Goal: Task Accomplishment & Management: Use online tool/utility

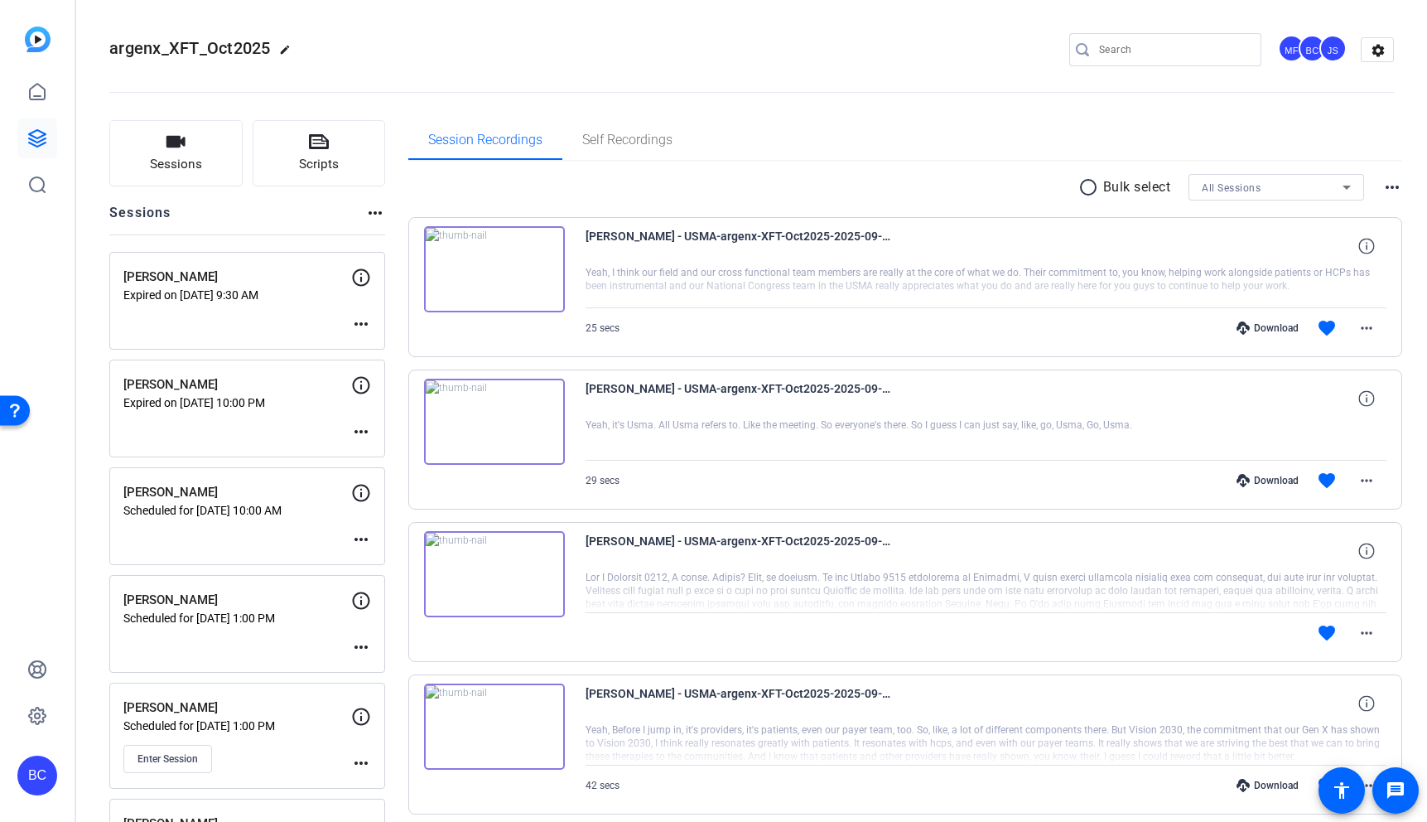
scroll to position [590, 0]
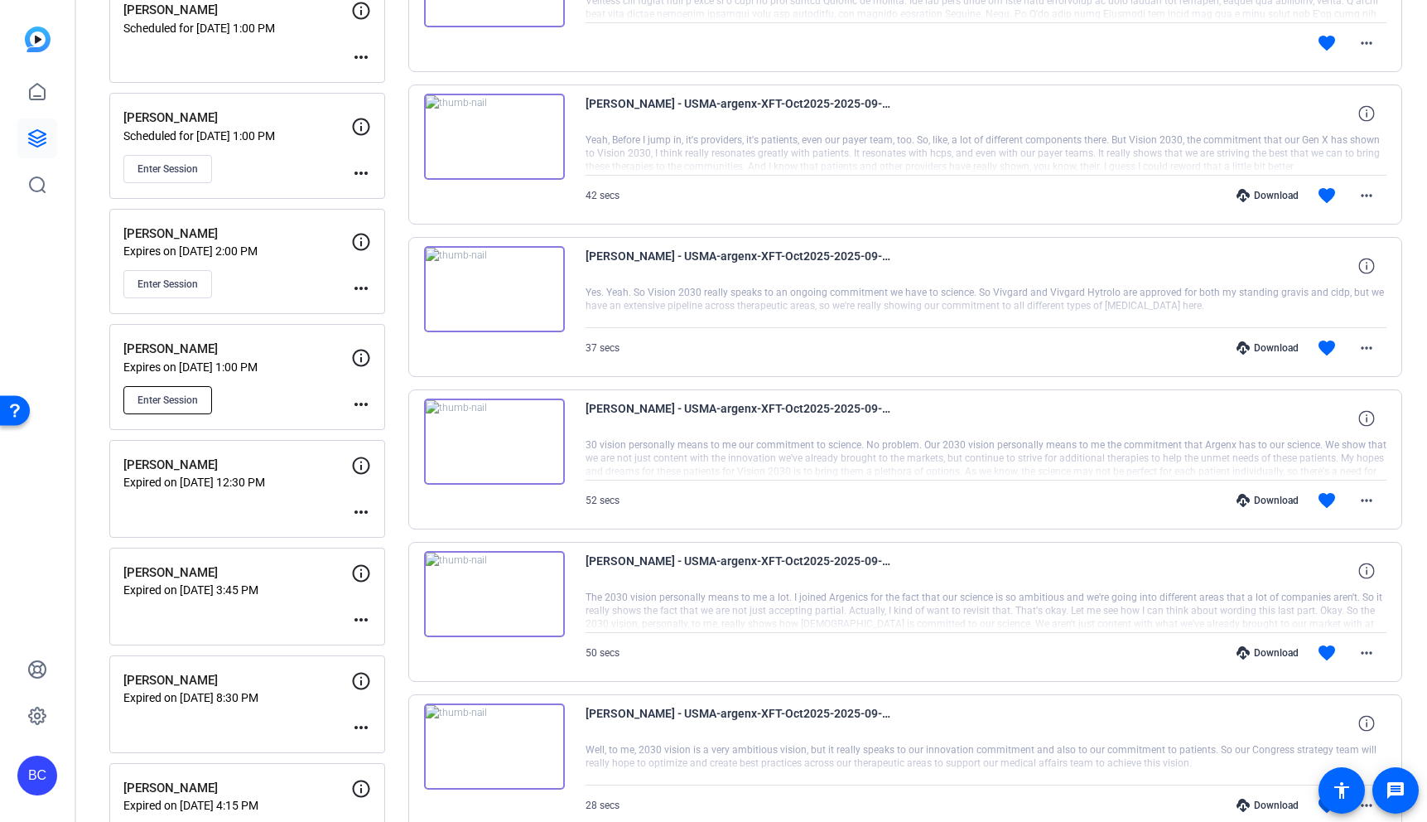
click at [188, 403] on span "Enter Session" at bounding box center [167, 399] width 60 height 13
click at [357, 397] on mat-icon "more_horiz" at bounding box center [361, 404] width 20 height 20
click at [390, 426] on span "Edit Session" at bounding box center [401, 428] width 75 height 20
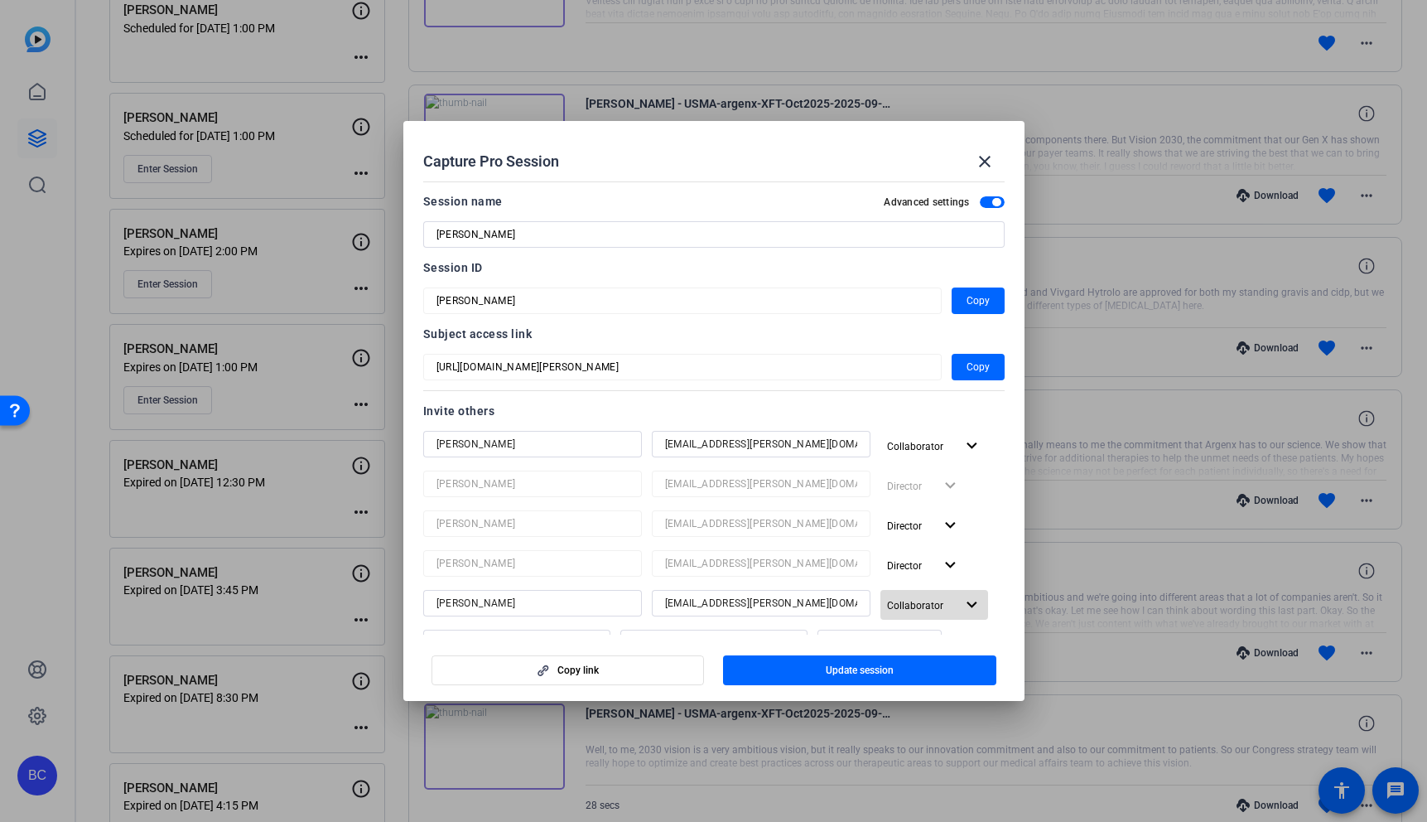
click at [966, 609] on mat-icon "expand_more" at bounding box center [971, 605] width 21 height 21
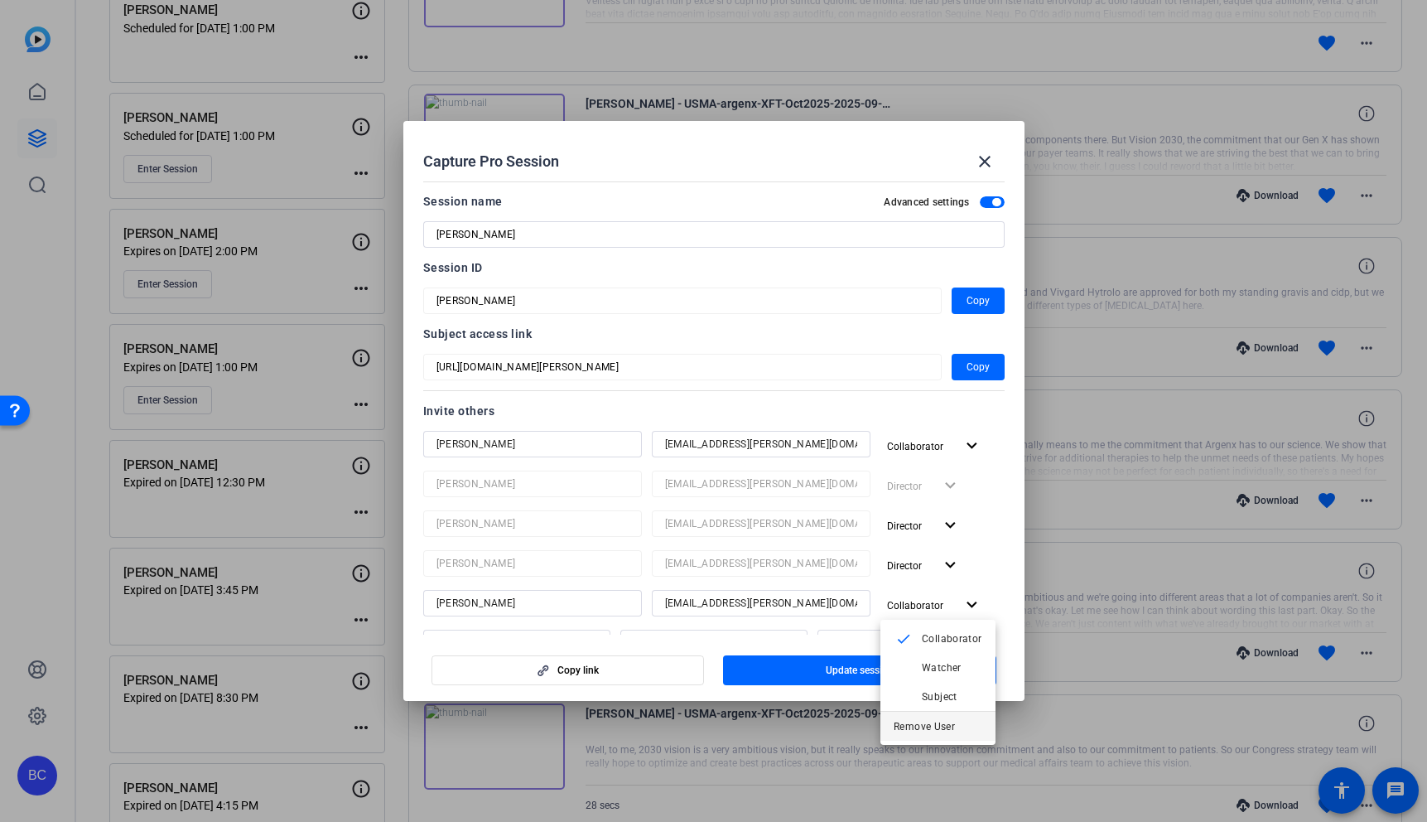
click at [945, 722] on span "Remove User" at bounding box center [924, 726] width 61 height 12
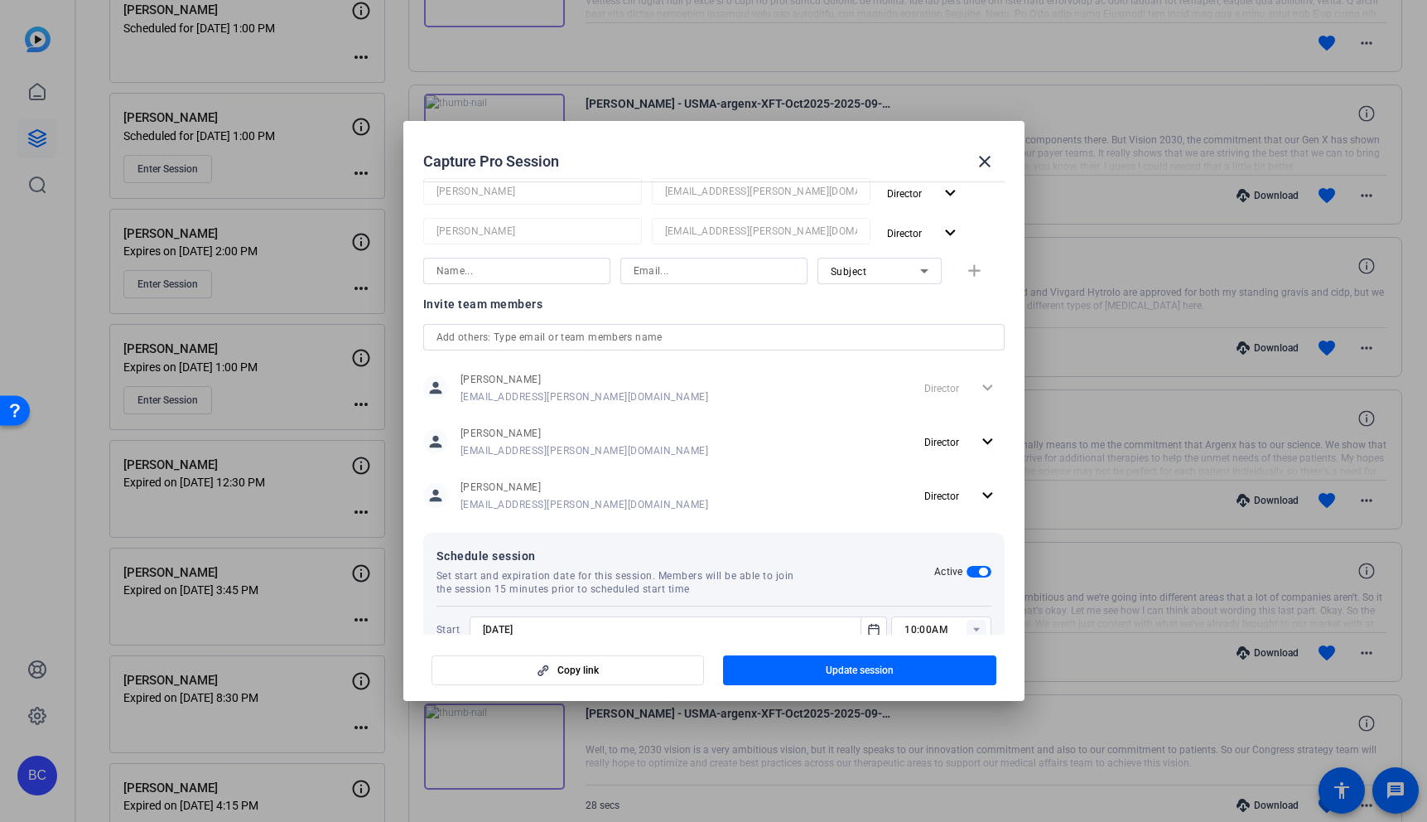
scroll to position [408, 0]
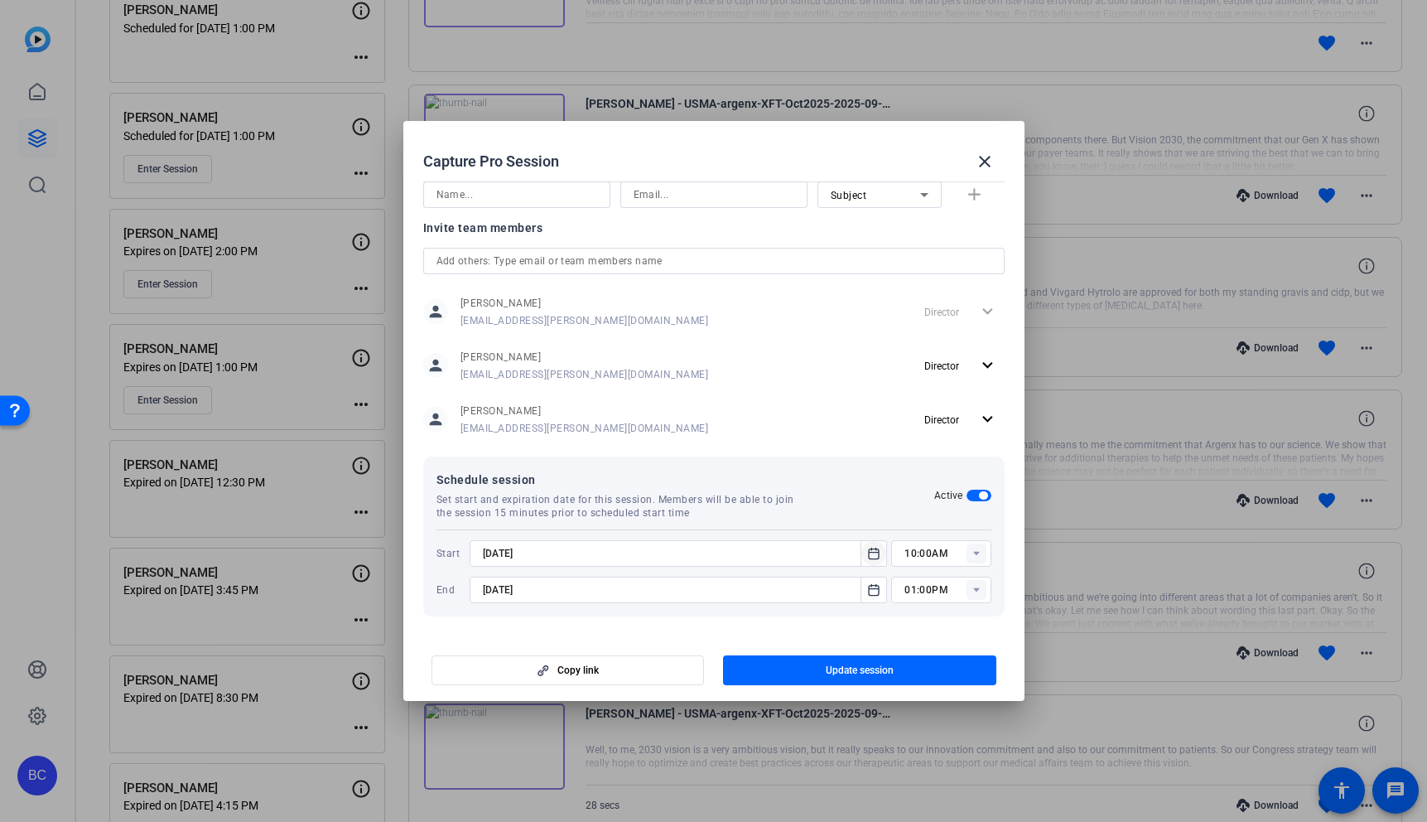
click at [868, 557] on icon "Open calendar" at bounding box center [873, 553] width 13 height 20
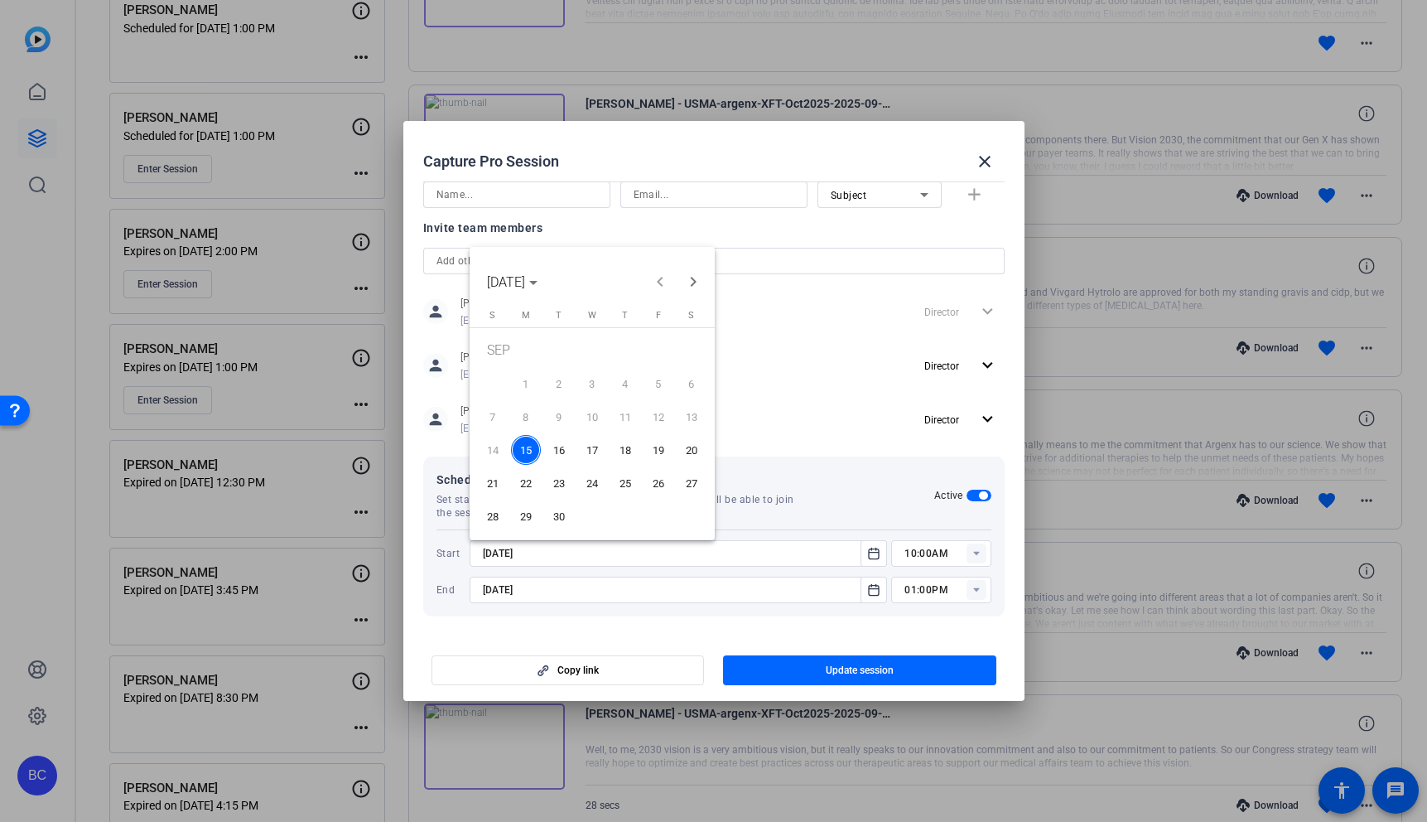
click at [557, 448] on span "16" at bounding box center [559, 450] width 30 height 30
type input "9/16/2025"
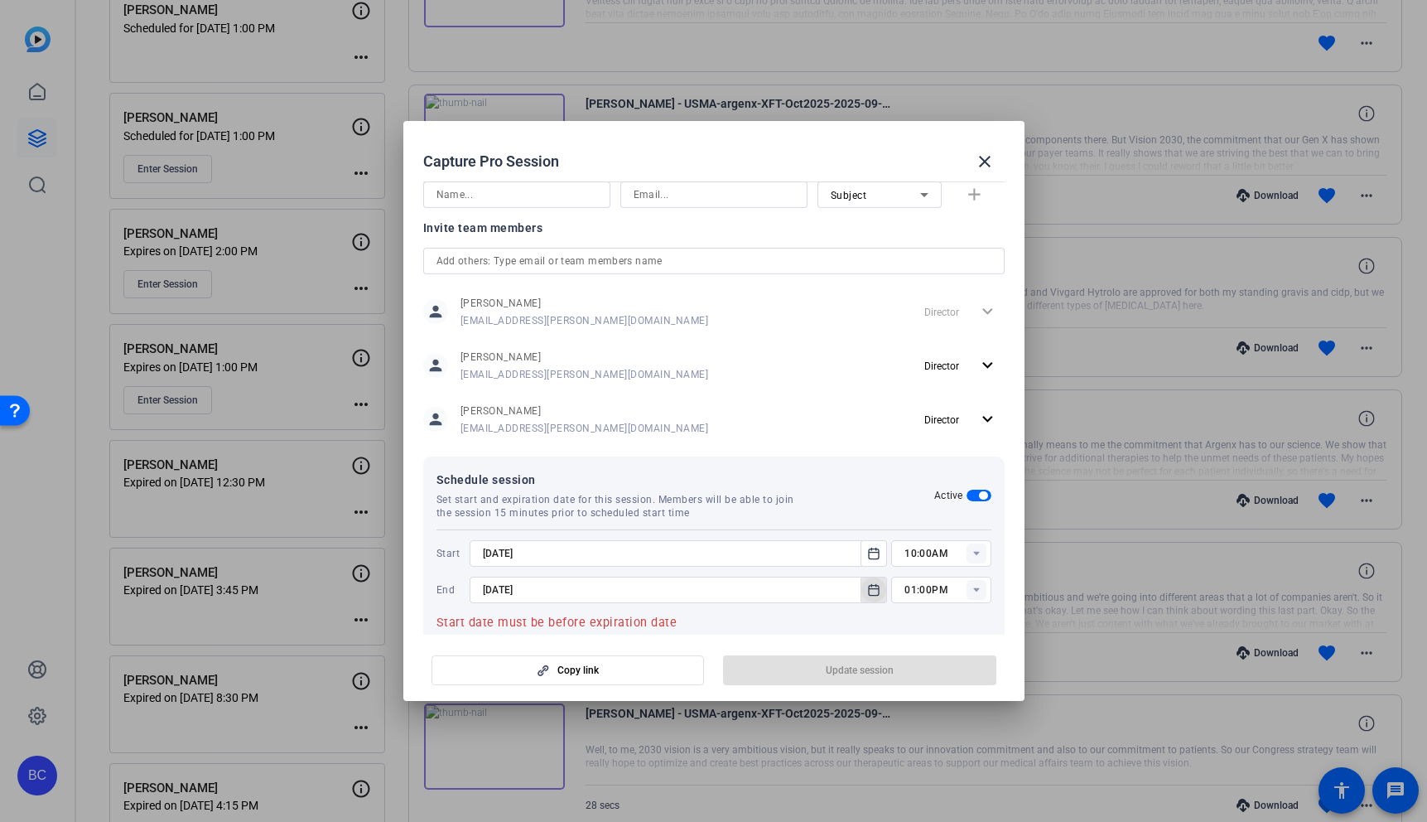
click at [870, 590] on icon "Open calendar" at bounding box center [873, 590] width 13 height 20
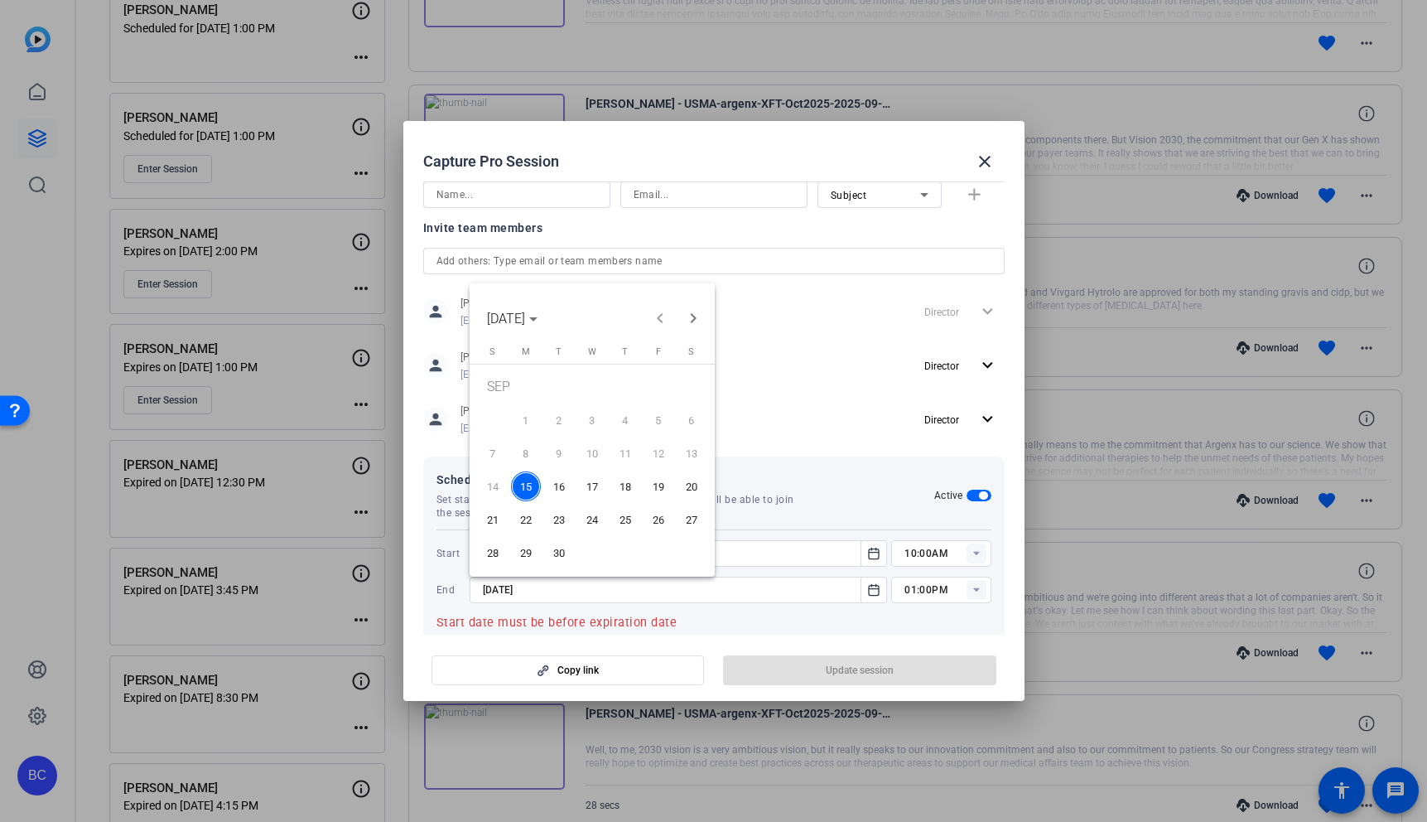
click at [563, 486] on span "16" at bounding box center [559, 486] width 30 height 30
type input "9/16/2025"
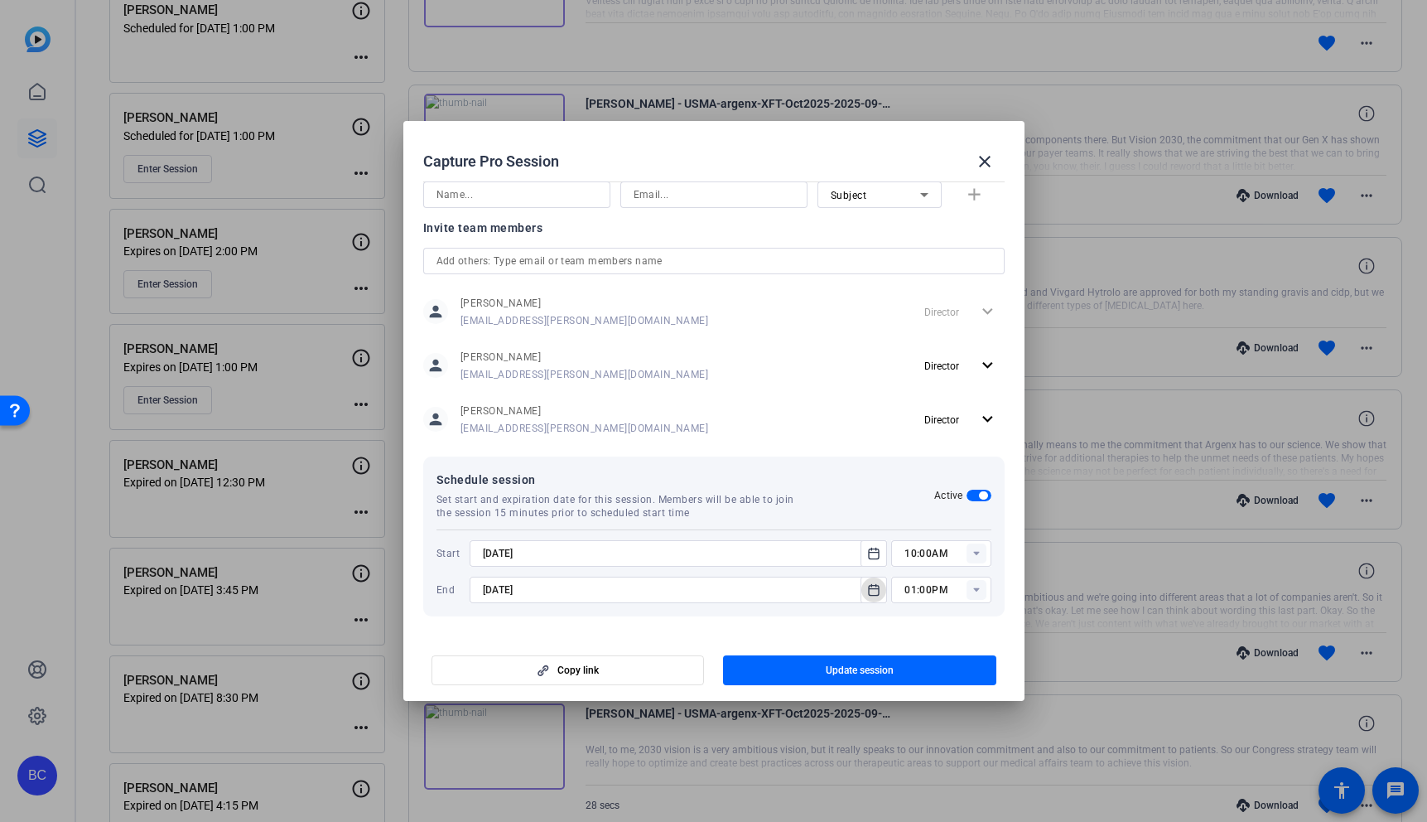
click at [976, 554] on icon at bounding box center [976, 554] width 6 height 4
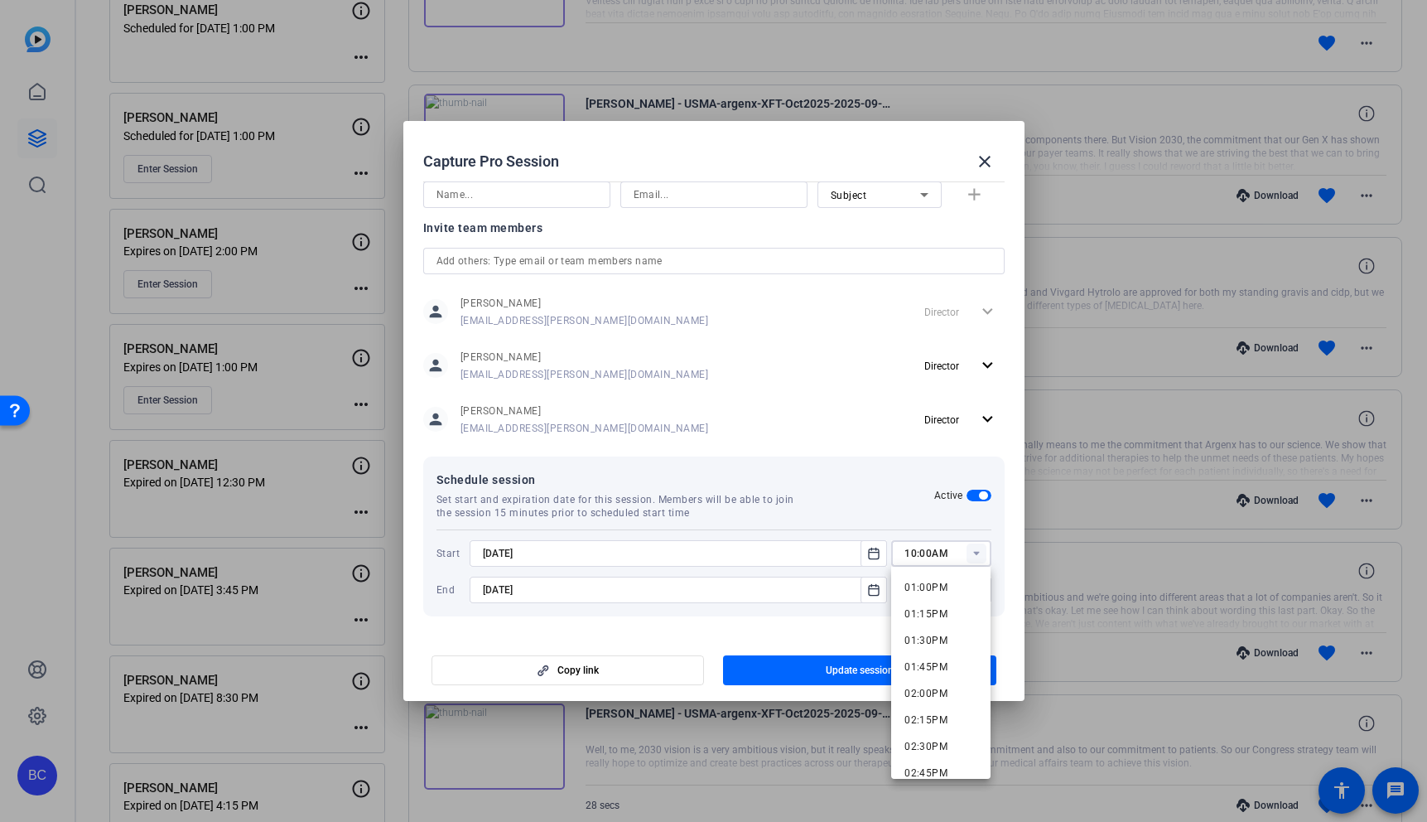
scroll to position [1394, 0]
click at [923, 727] on span "02:30PM" at bounding box center [925, 730] width 43 height 12
type input "02:30PM"
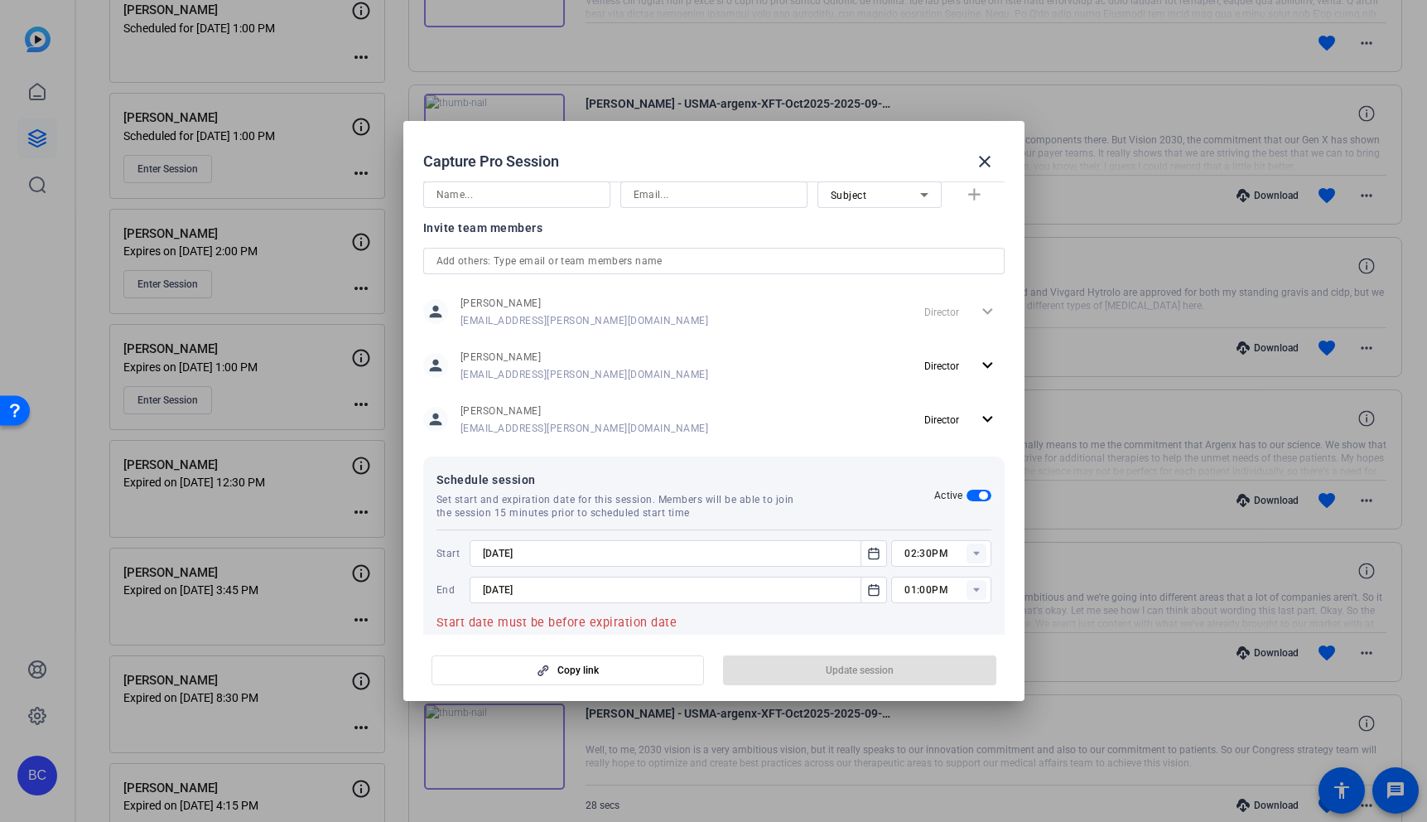
click at [975, 595] on rect at bounding box center [976, 590] width 20 height 20
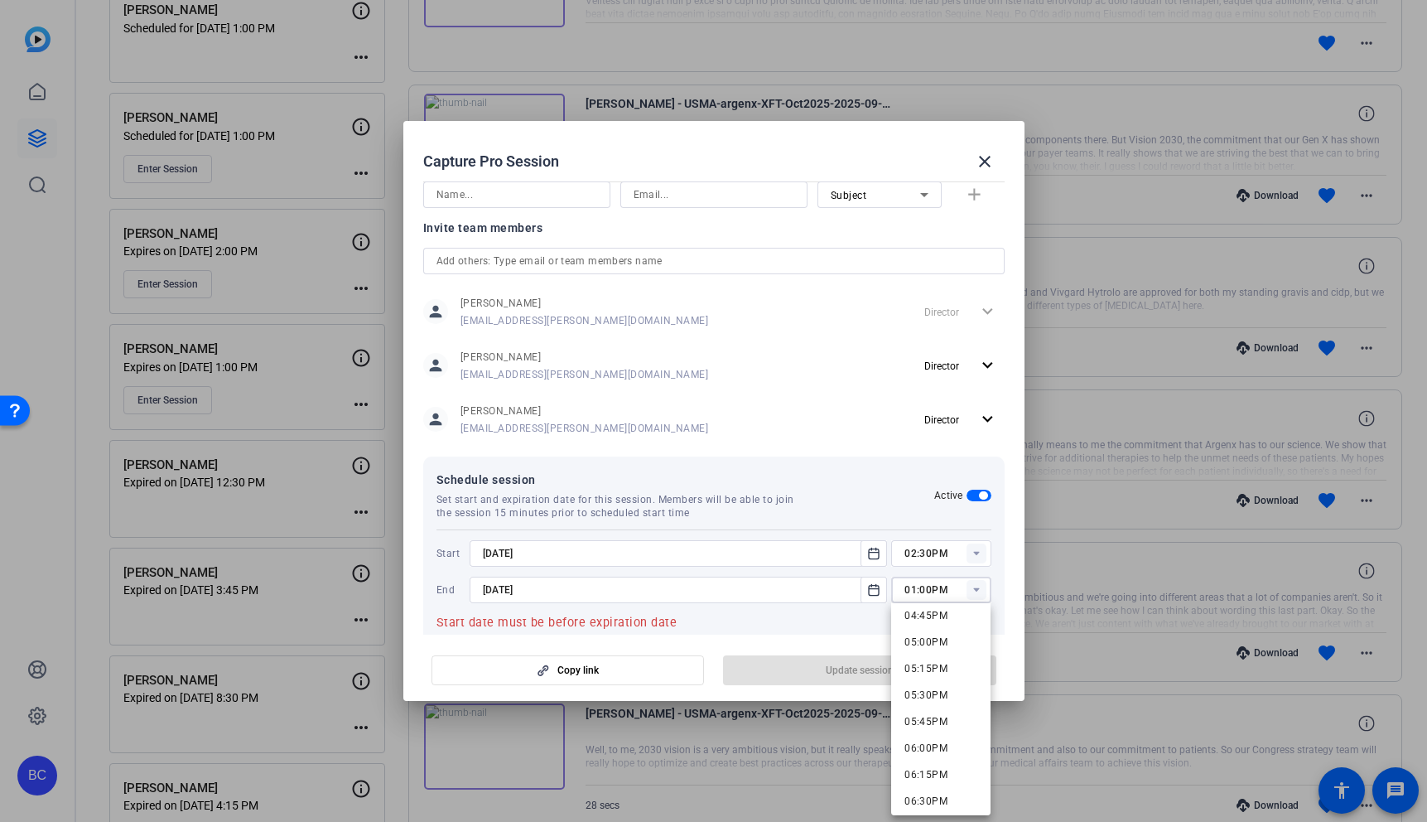
scroll to position [1793, 0]
click at [928, 690] on span "05:30PM" at bounding box center [925, 685] width 43 height 12
type input "05:30PM"
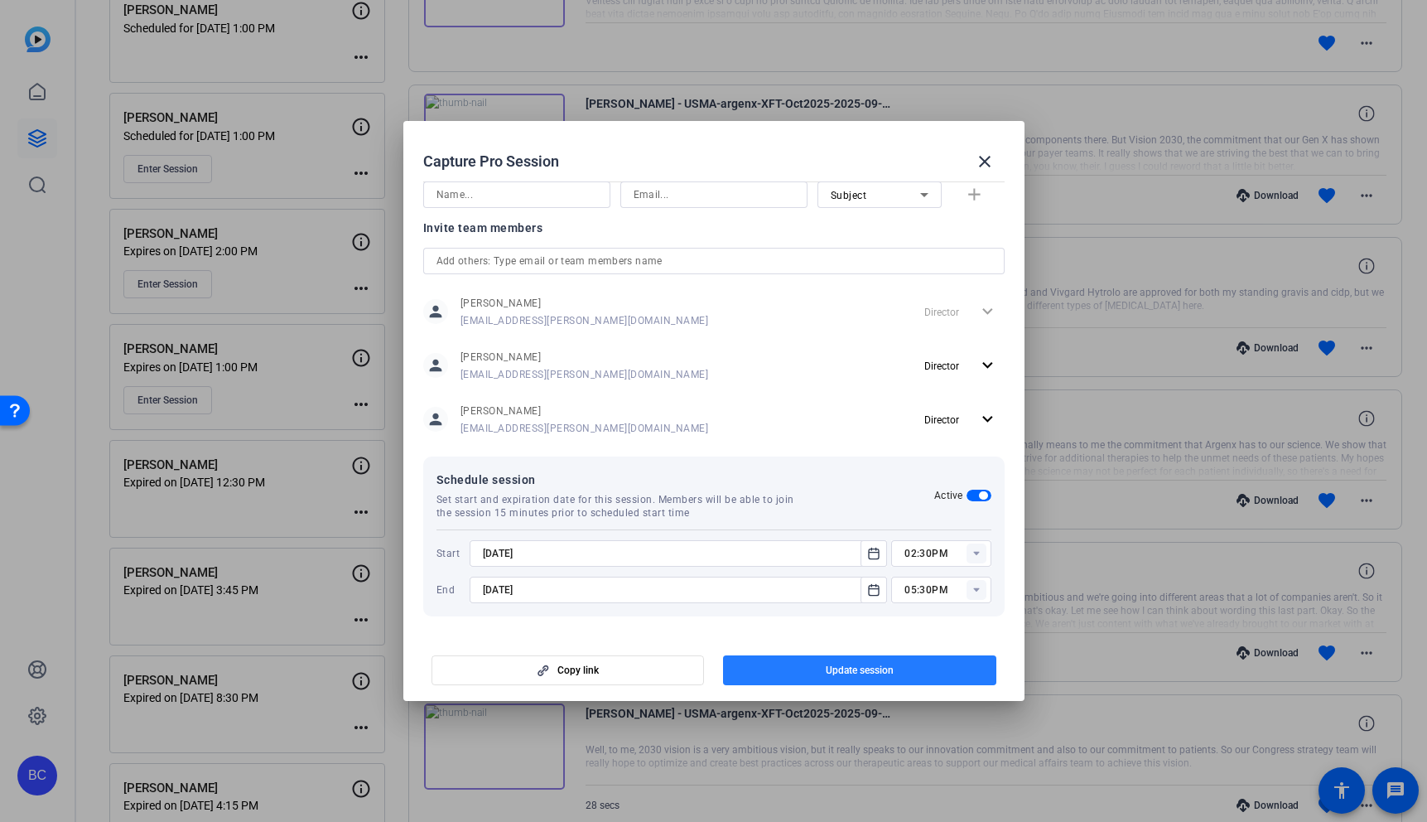
click at [922, 669] on span "button" at bounding box center [859, 670] width 273 height 40
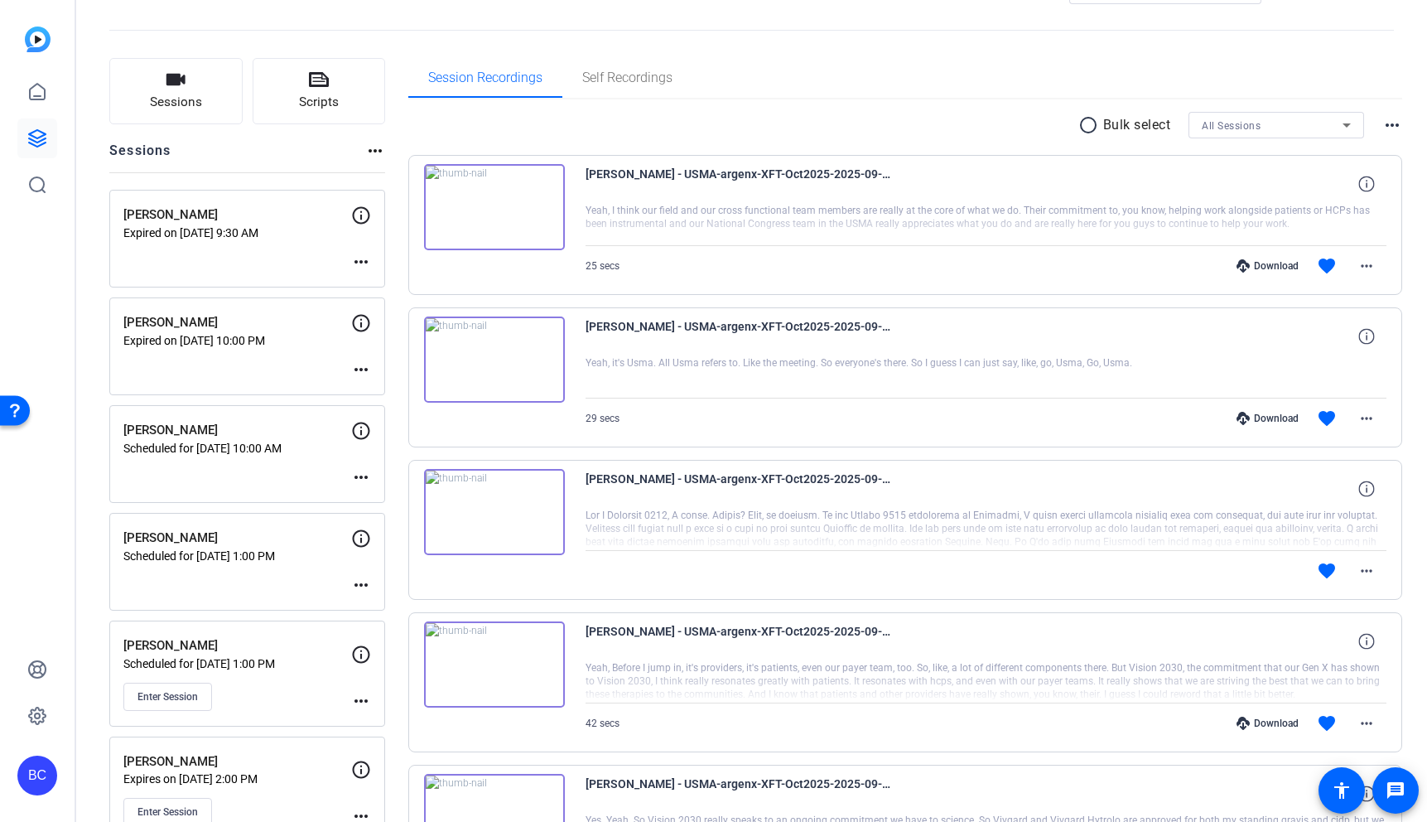
scroll to position [0, 0]
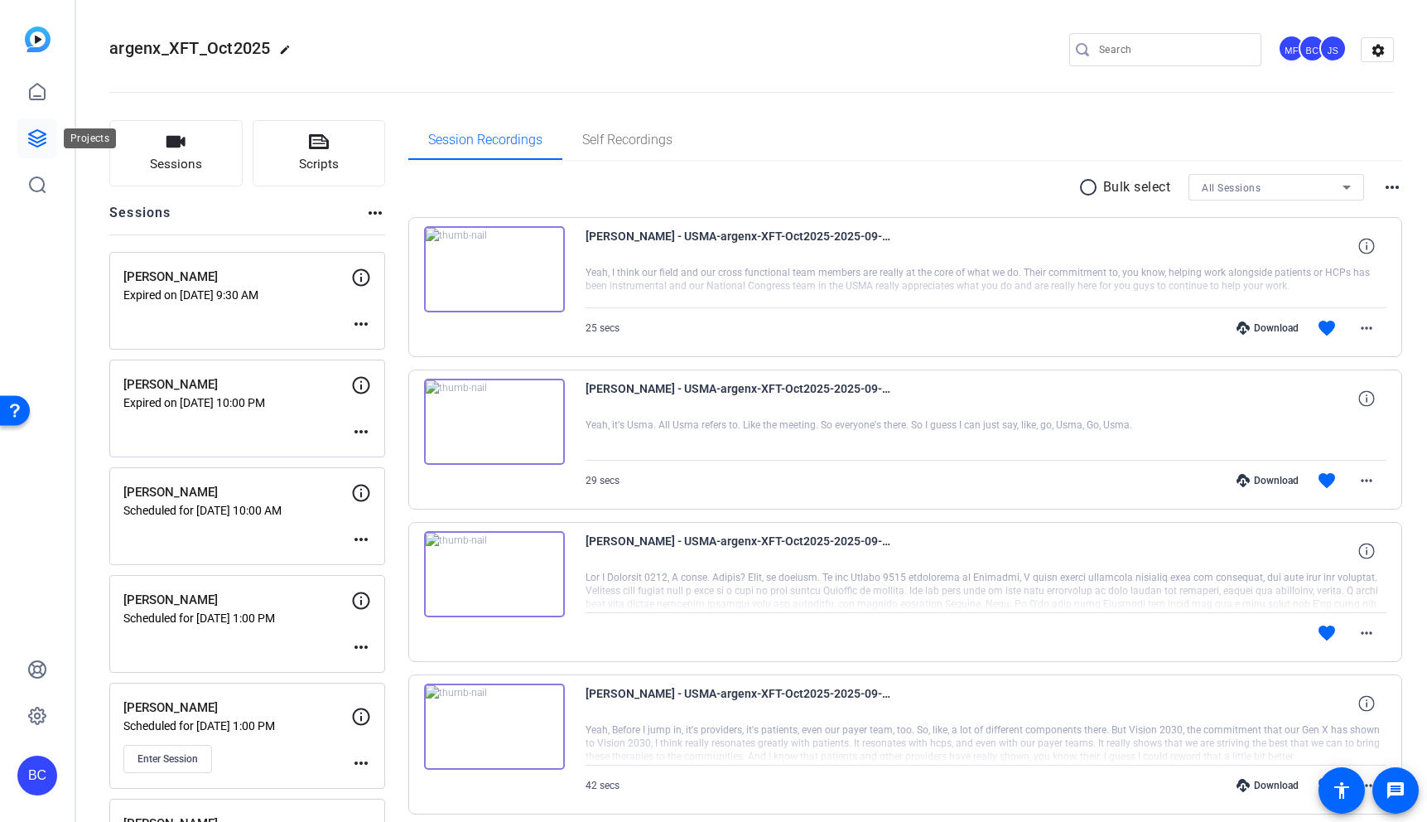
click at [39, 137] on icon at bounding box center [37, 138] width 17 height 17
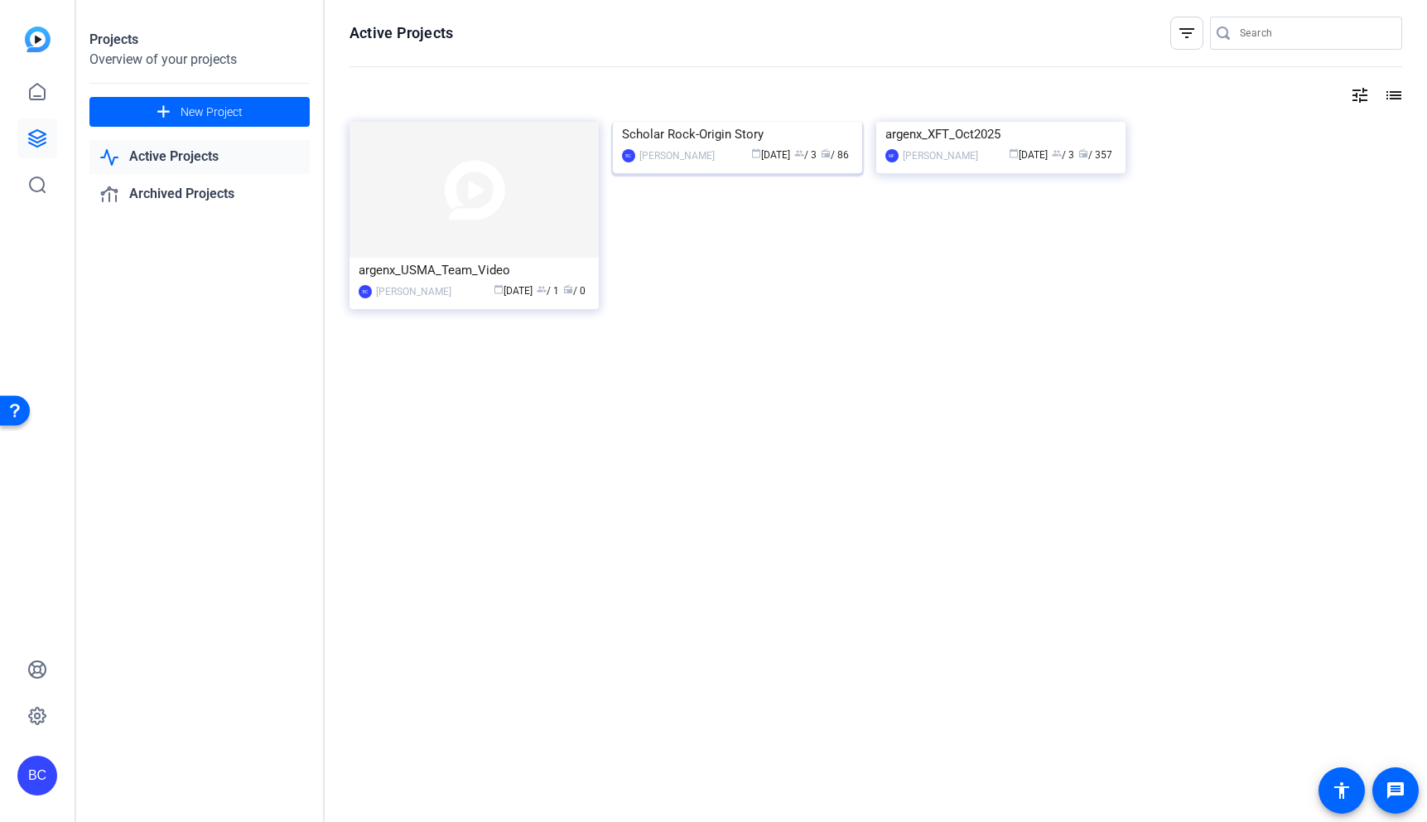
click at [730, 122] on img at bounding box center [737, 122] width 249 height 0
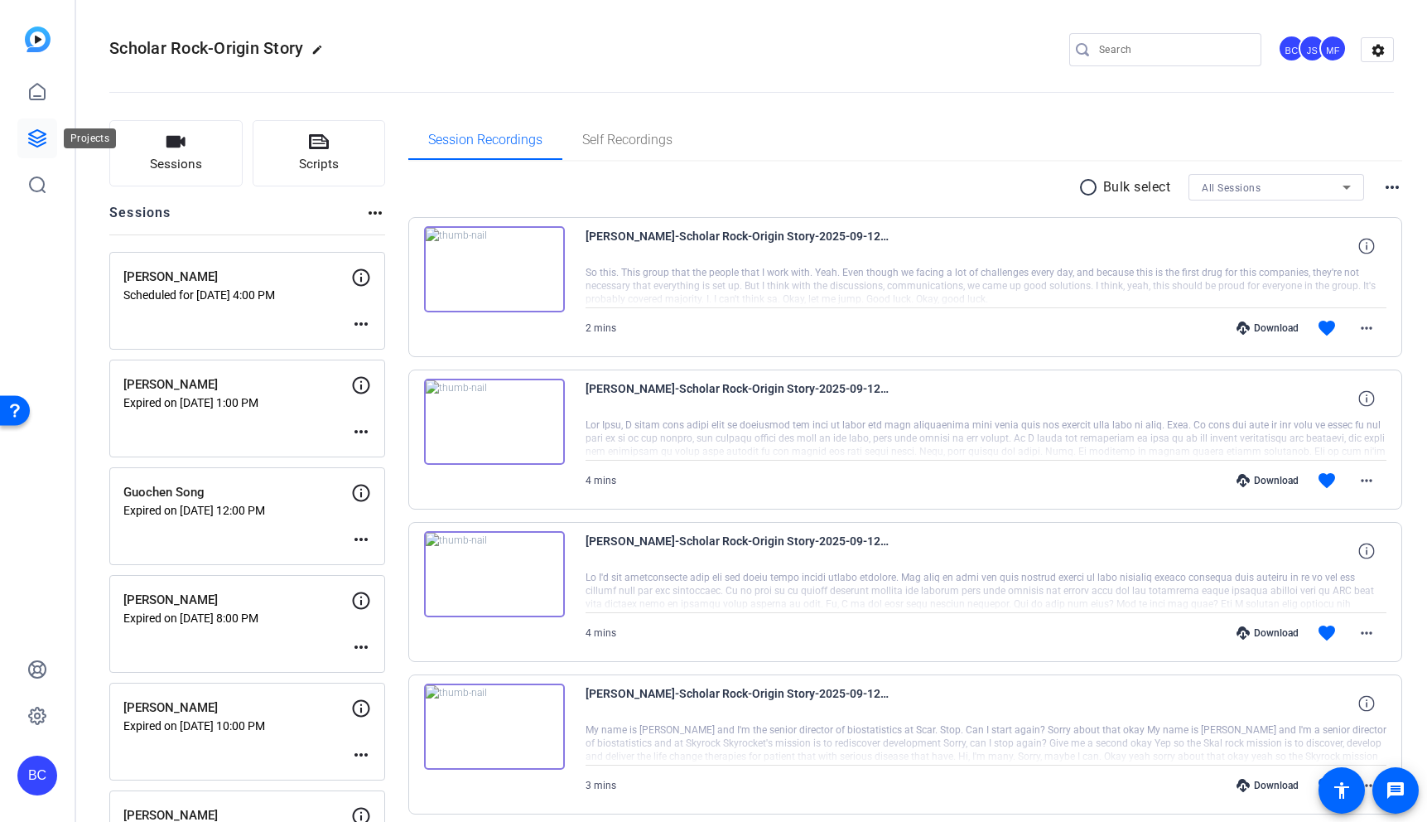
click at [41, 135] on icon at bounding box center [37, 138] width 17 height 17
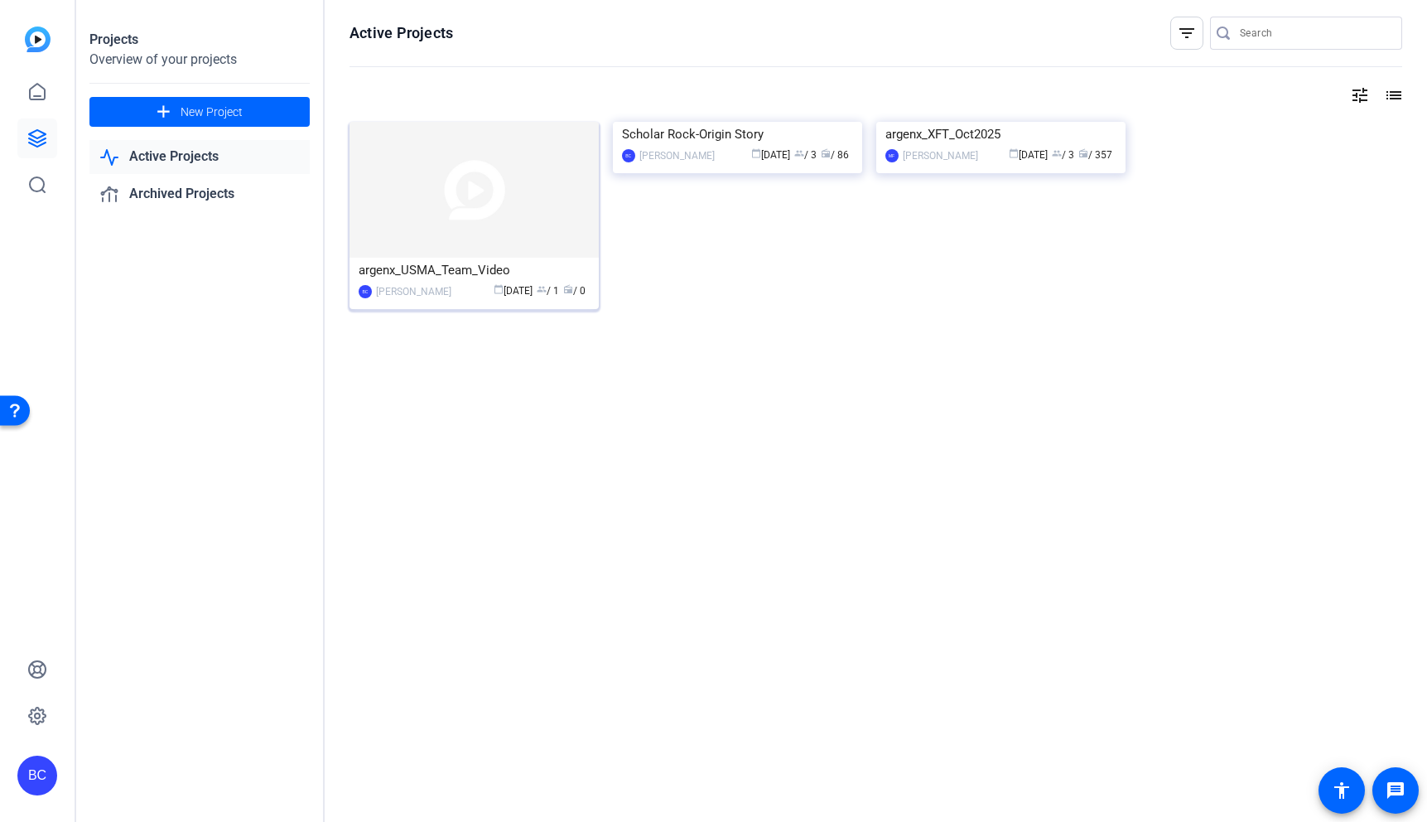
click at [470, 197] on img at bounding box center [473, 190] width 249 height 136
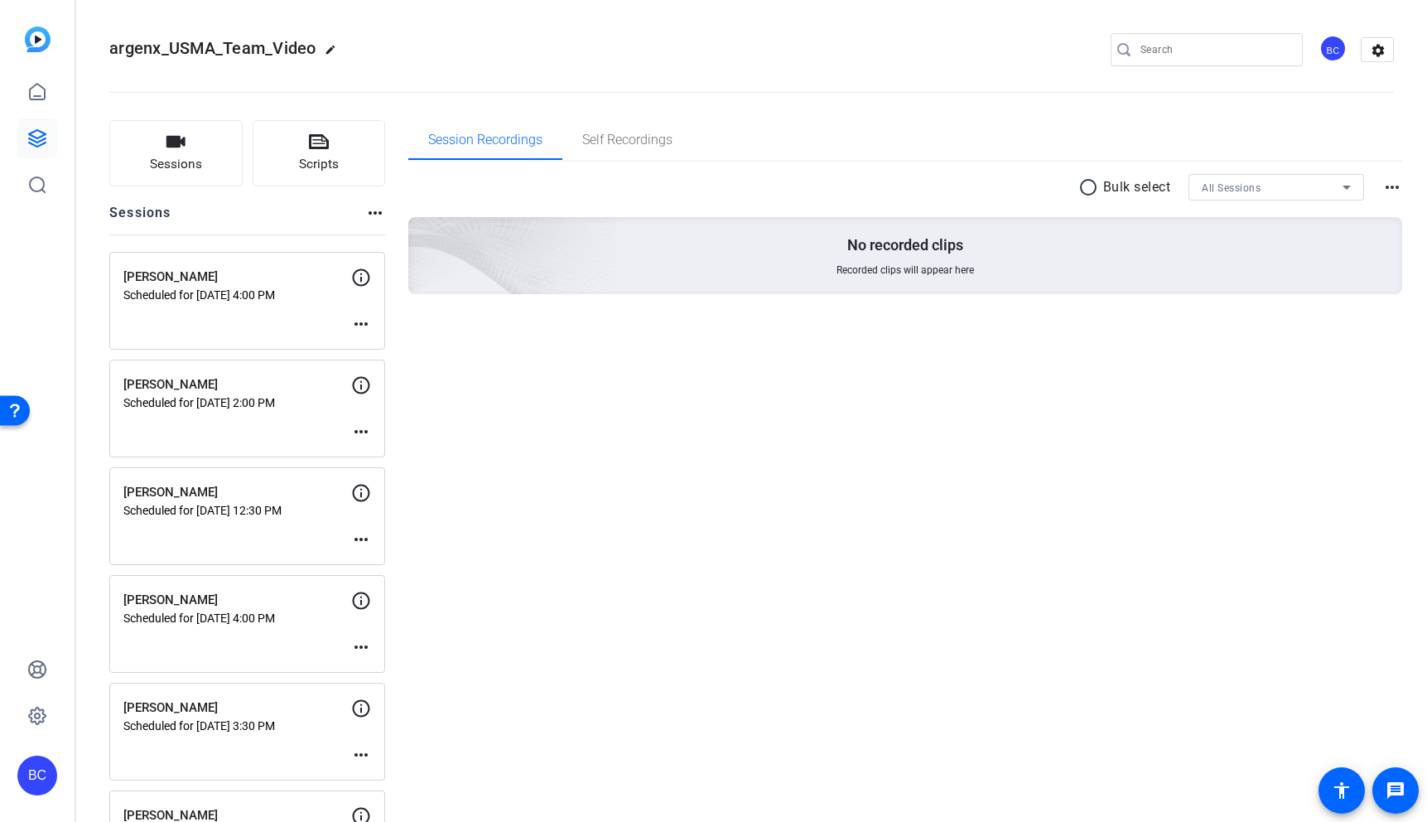
click at [361, 321] on mat-icon "more_horiz" at bounding box center [361, 324] width 20 height 20
click at [390, 345] on span "Edit Session" at bounding box center [401, 349] width 75 height 20
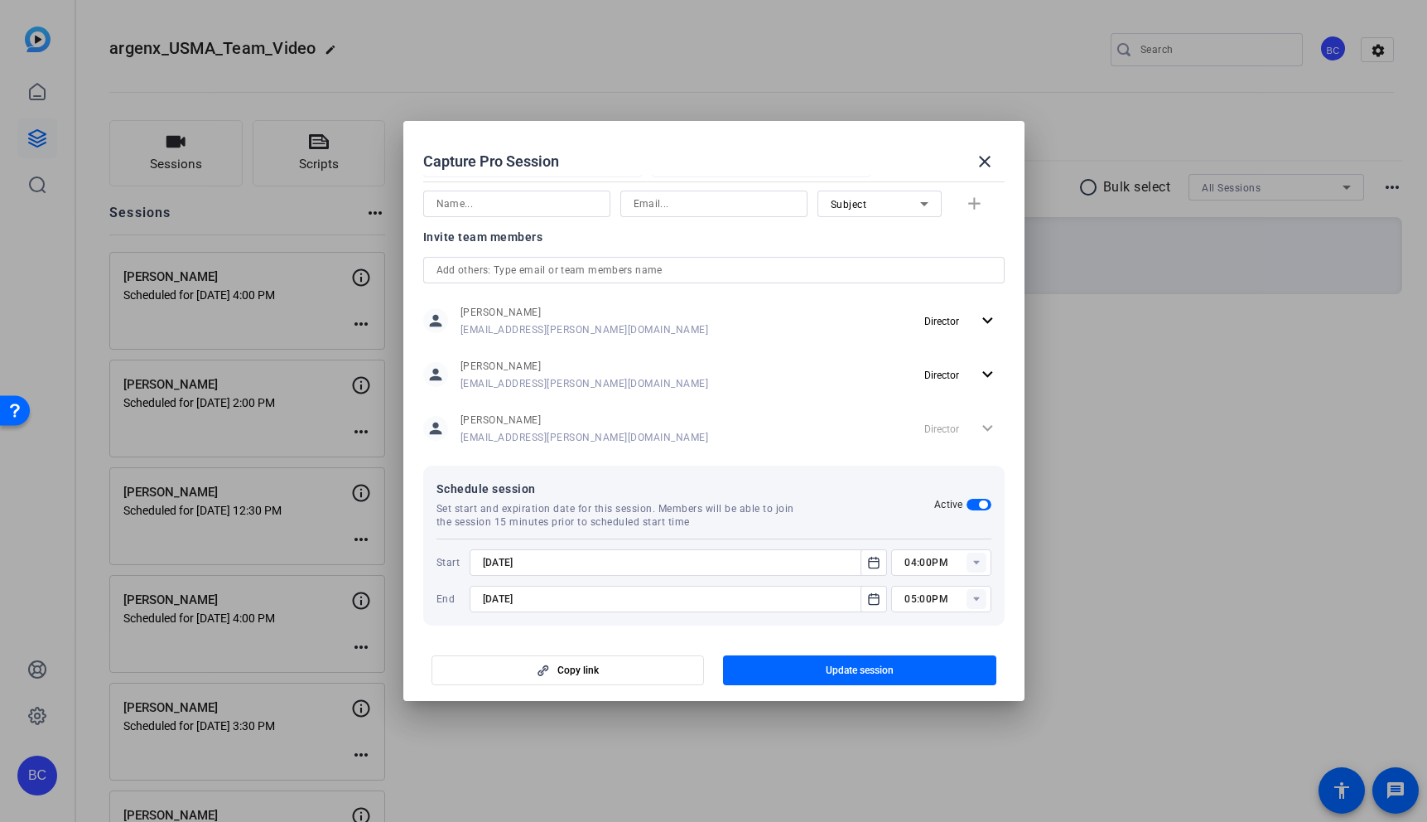
scroll to position [369, 0]
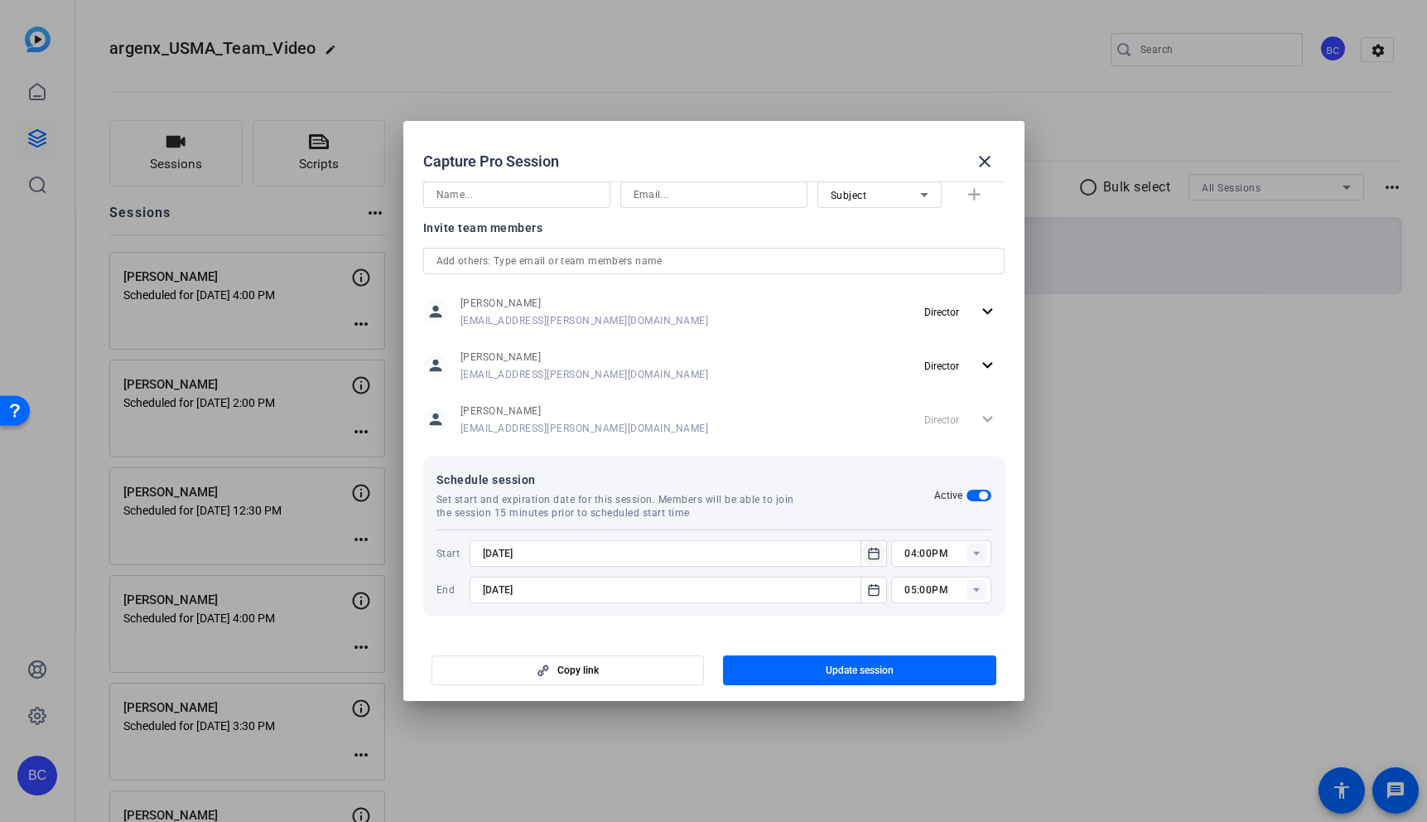
click at [874, 549] on icon "Open calendar" at bounding box center [873, 553] width 13 height 20
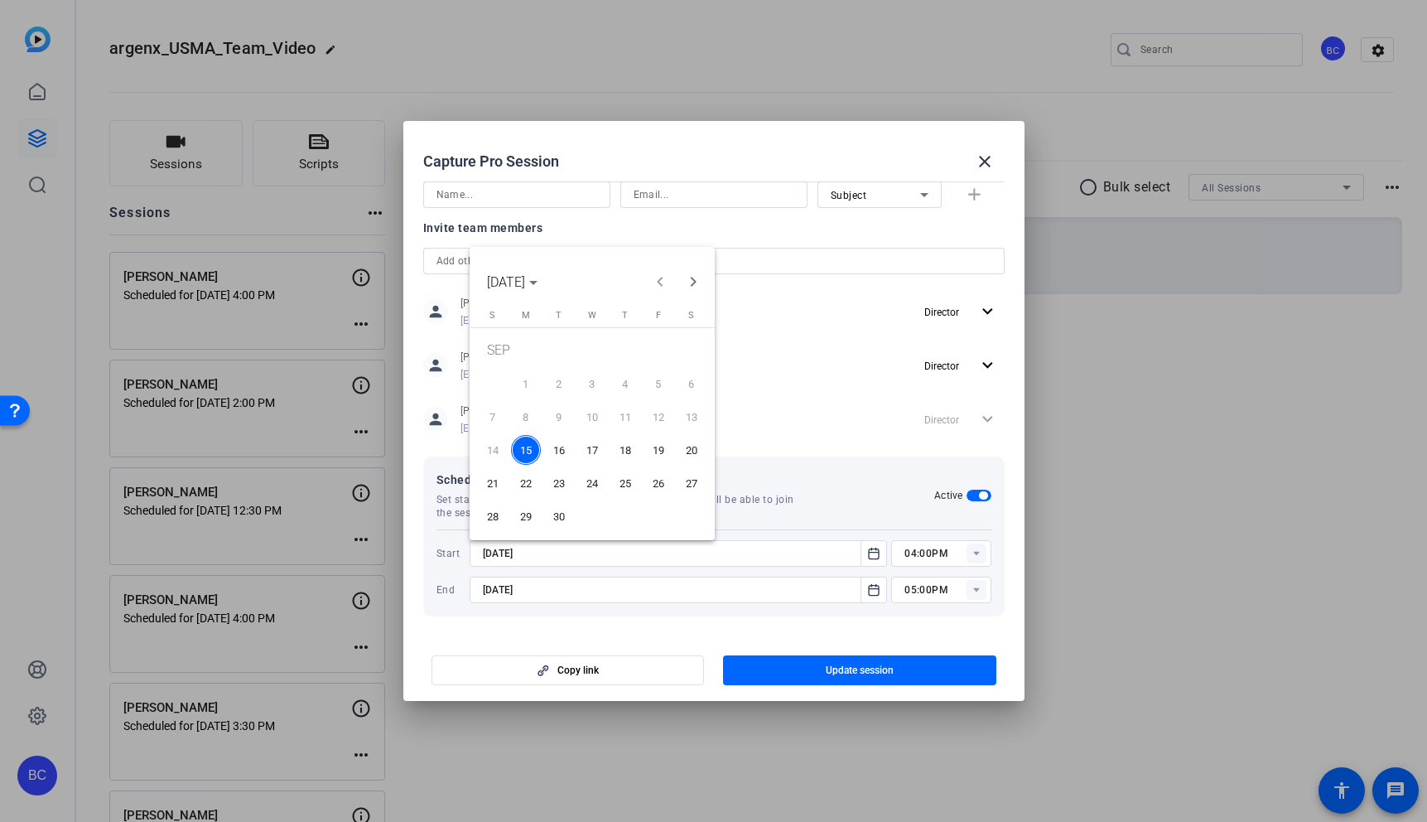
click at [550, 443] on span "16" at bounding box center [559, 450] width 30 height 30
type input "9/16/2025"
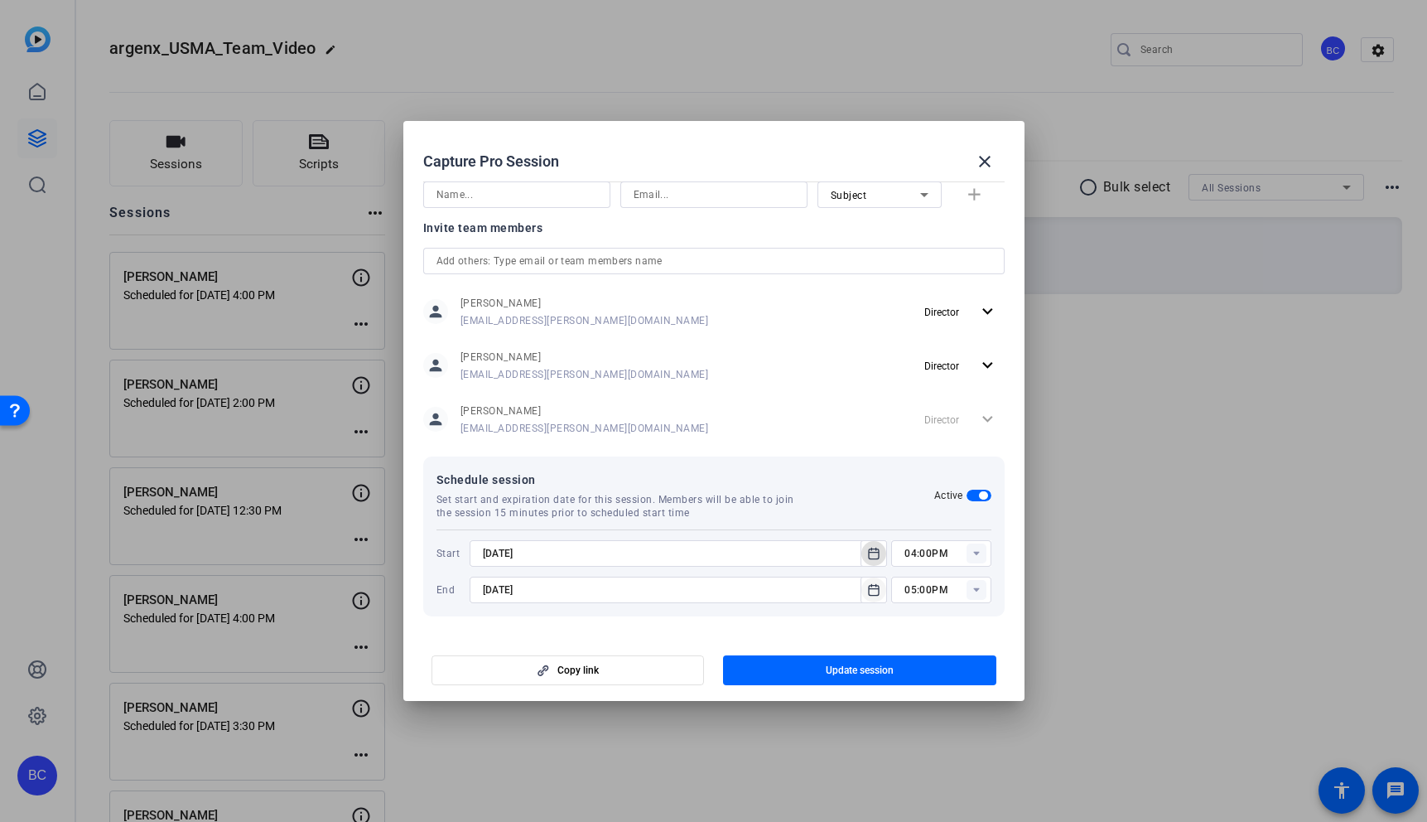
click at [880, 587] on mat-icon "Open calendar" at bounding box center [874, 590] width 20 height 20
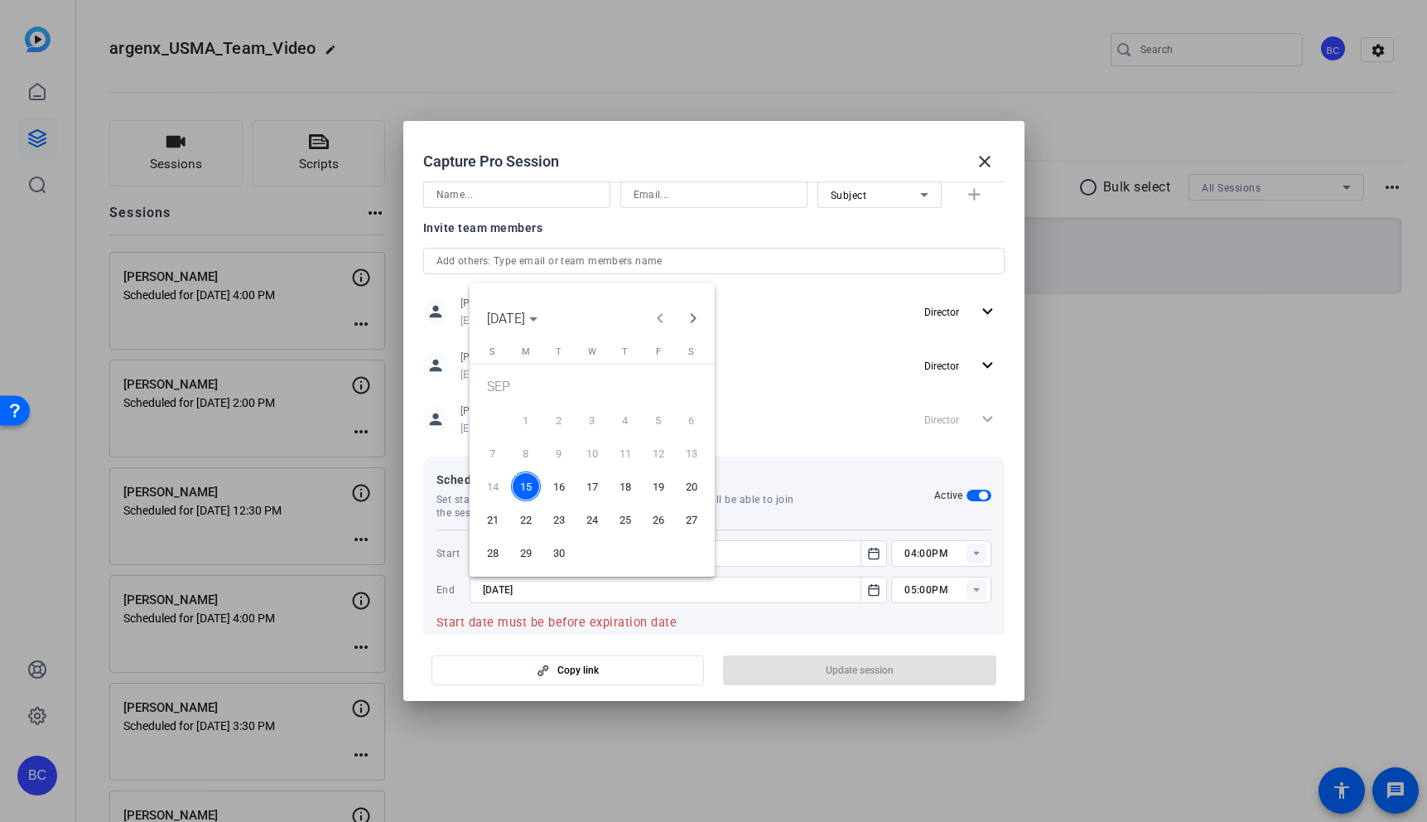
click at [559, 484] on span "16" at bounding box center [559, 486] width 30 height 30
type input "9/16/2025"
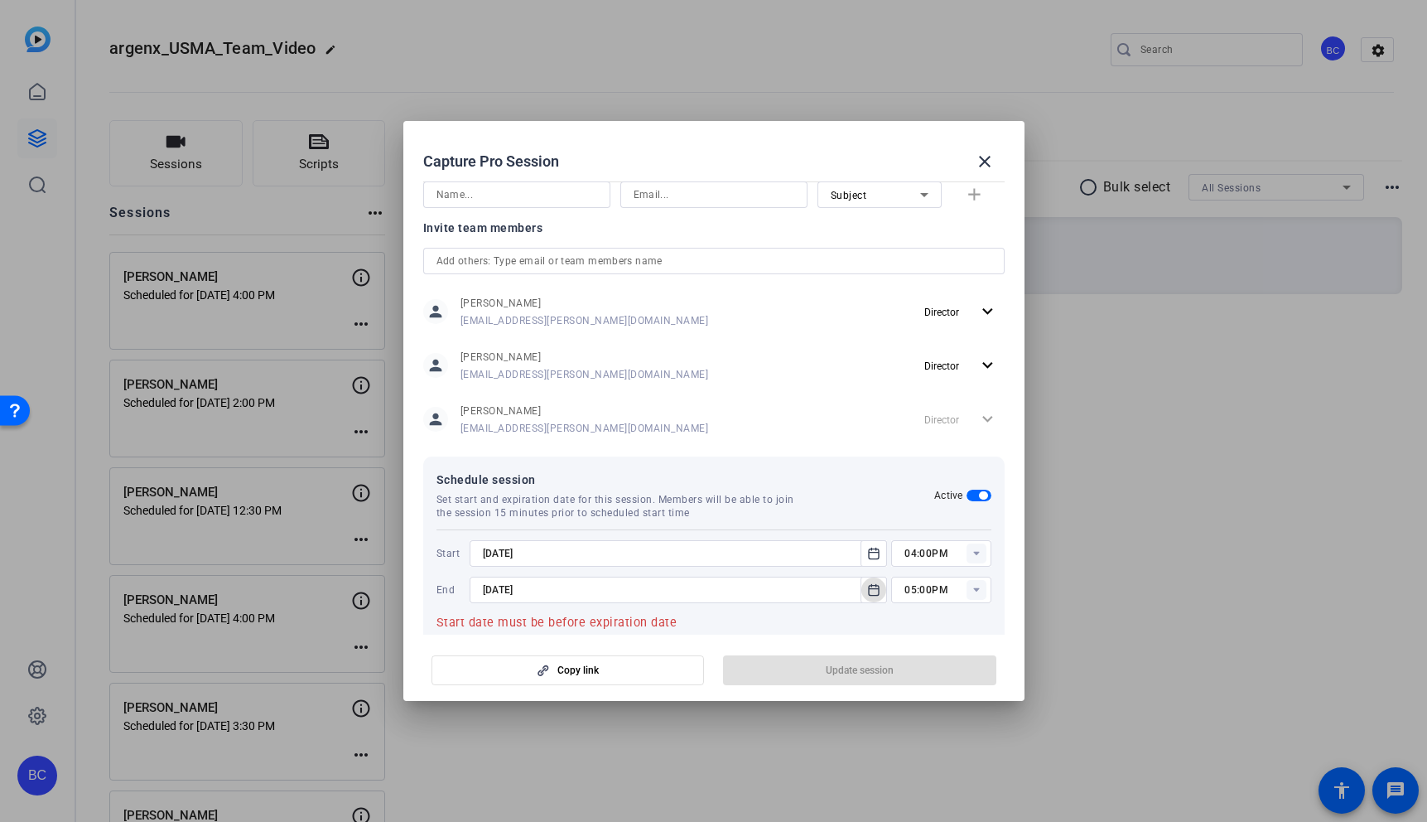
click at [975, 556] on rect at bounding box center [976, 553] width 20 height 20
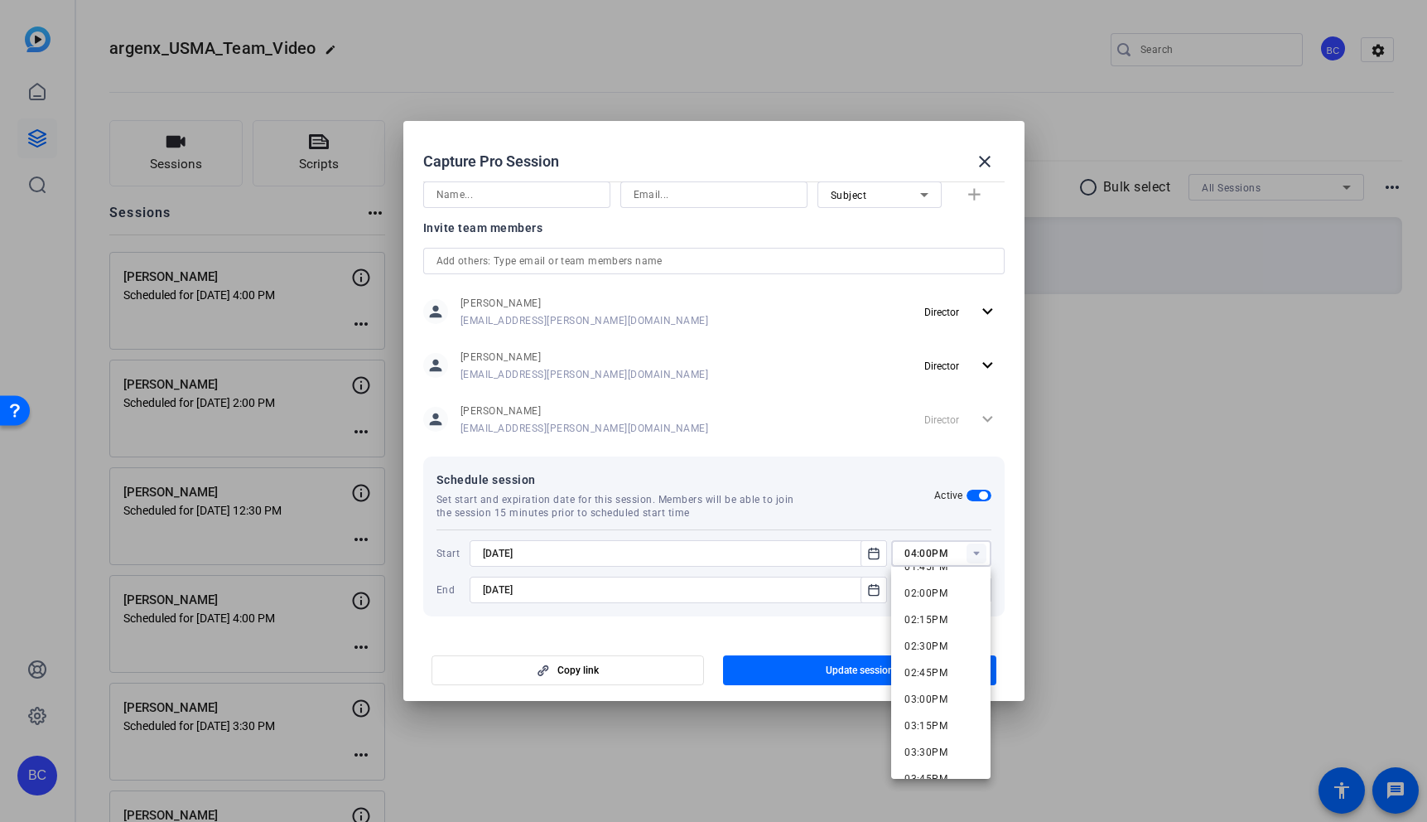
scroll to position [1458, 0]
click at [925, 614] on span "02:00PM" at bounding box center [925, 612] width 43 height 12
type input "02:00PM"
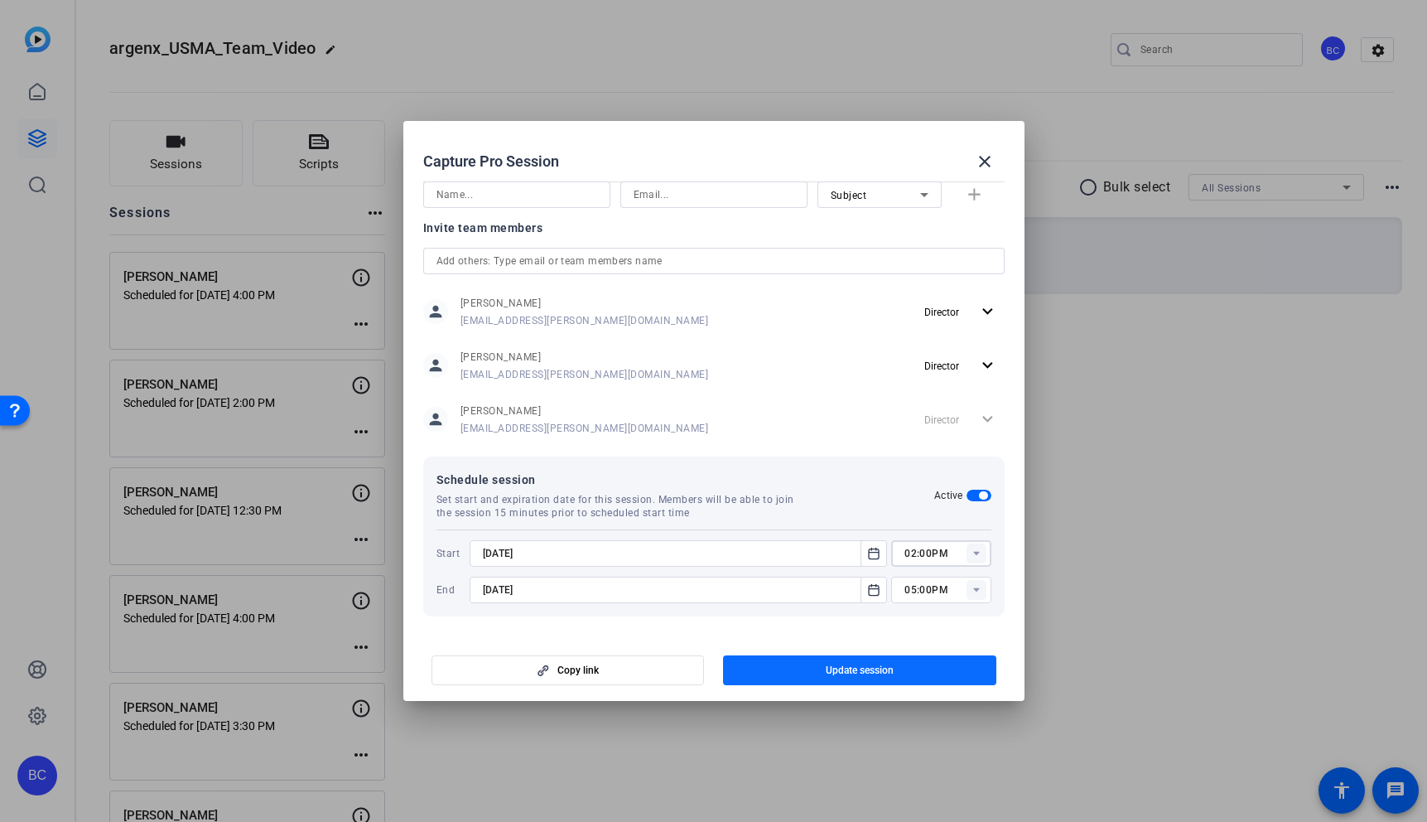
click at [949, 663] on span "button" at bounding box center [859, 670] width 273 height 40
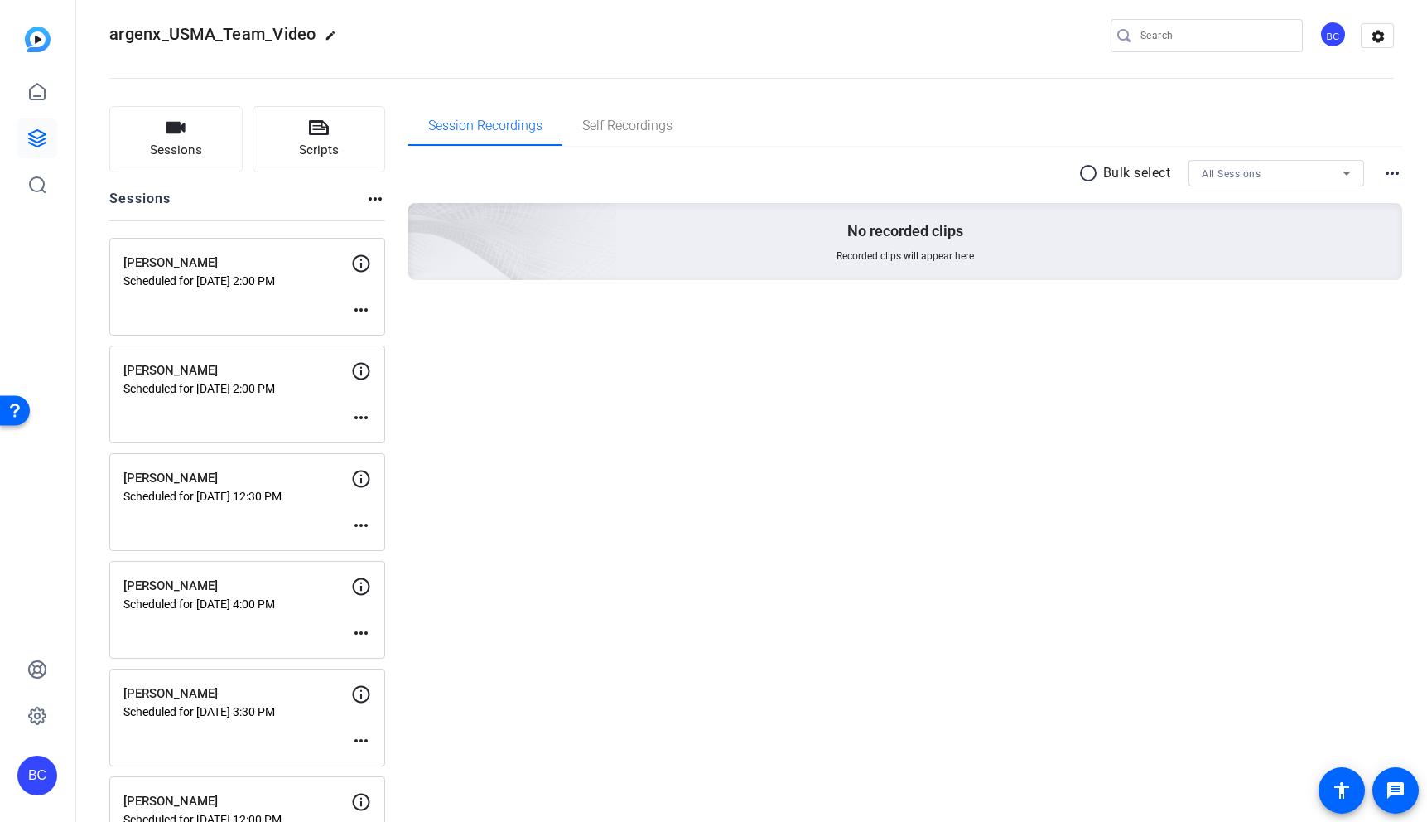
scroll to position [0, 0]
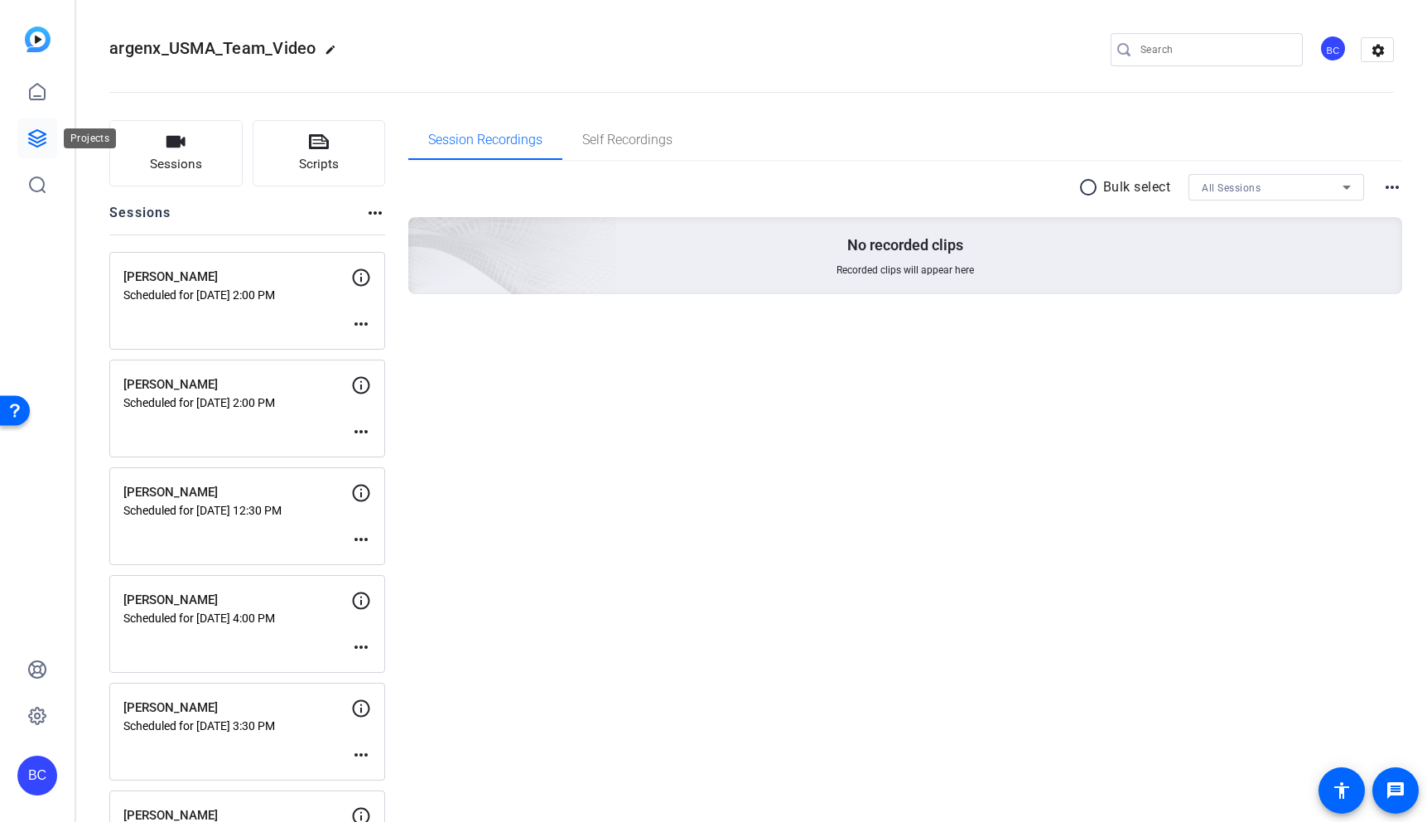
click at [36, 135] on icon at bounding box center [37, 138] width 20 height 20
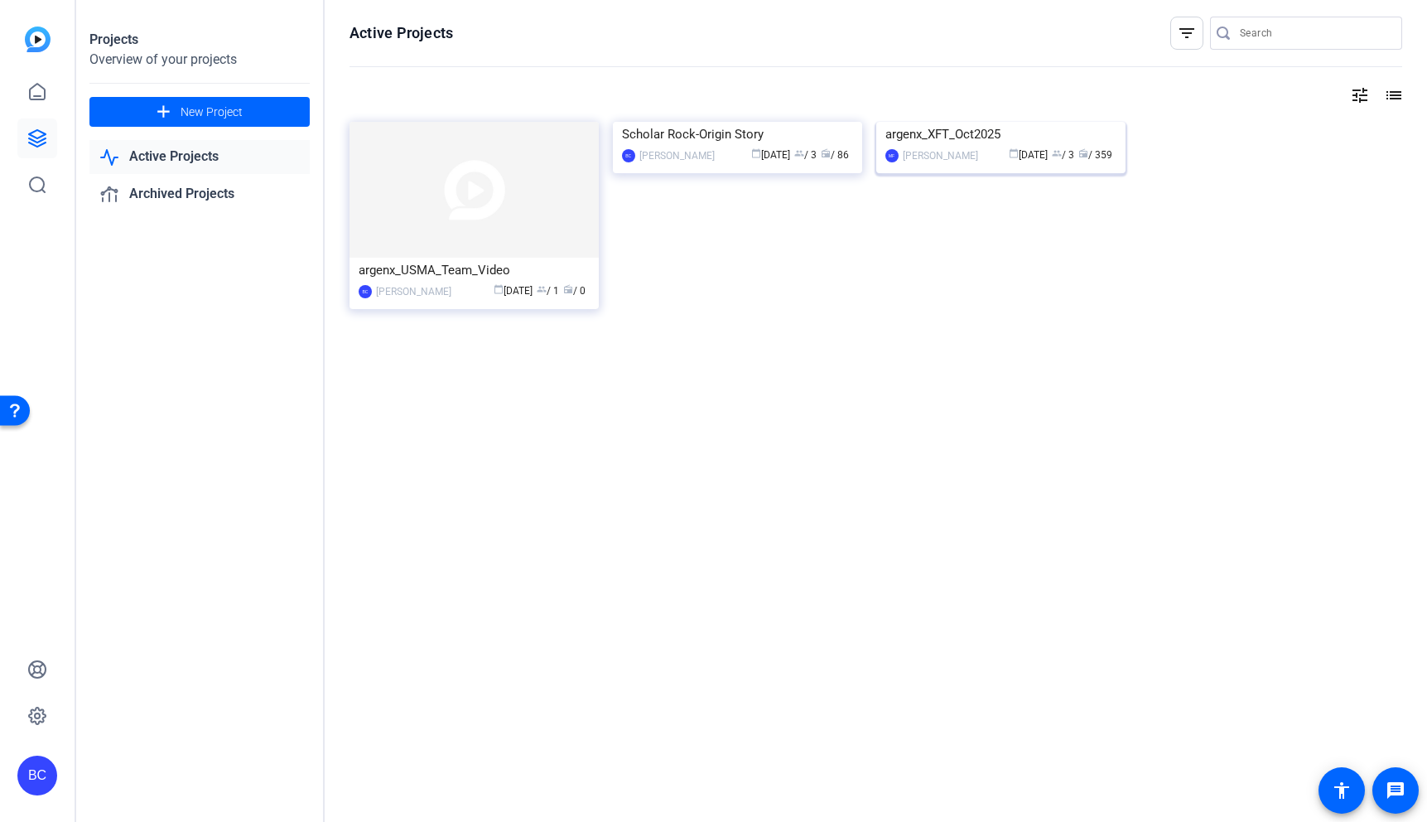
click at [952, 122] on img at bounding box center [1000, 122] width 249 height 0
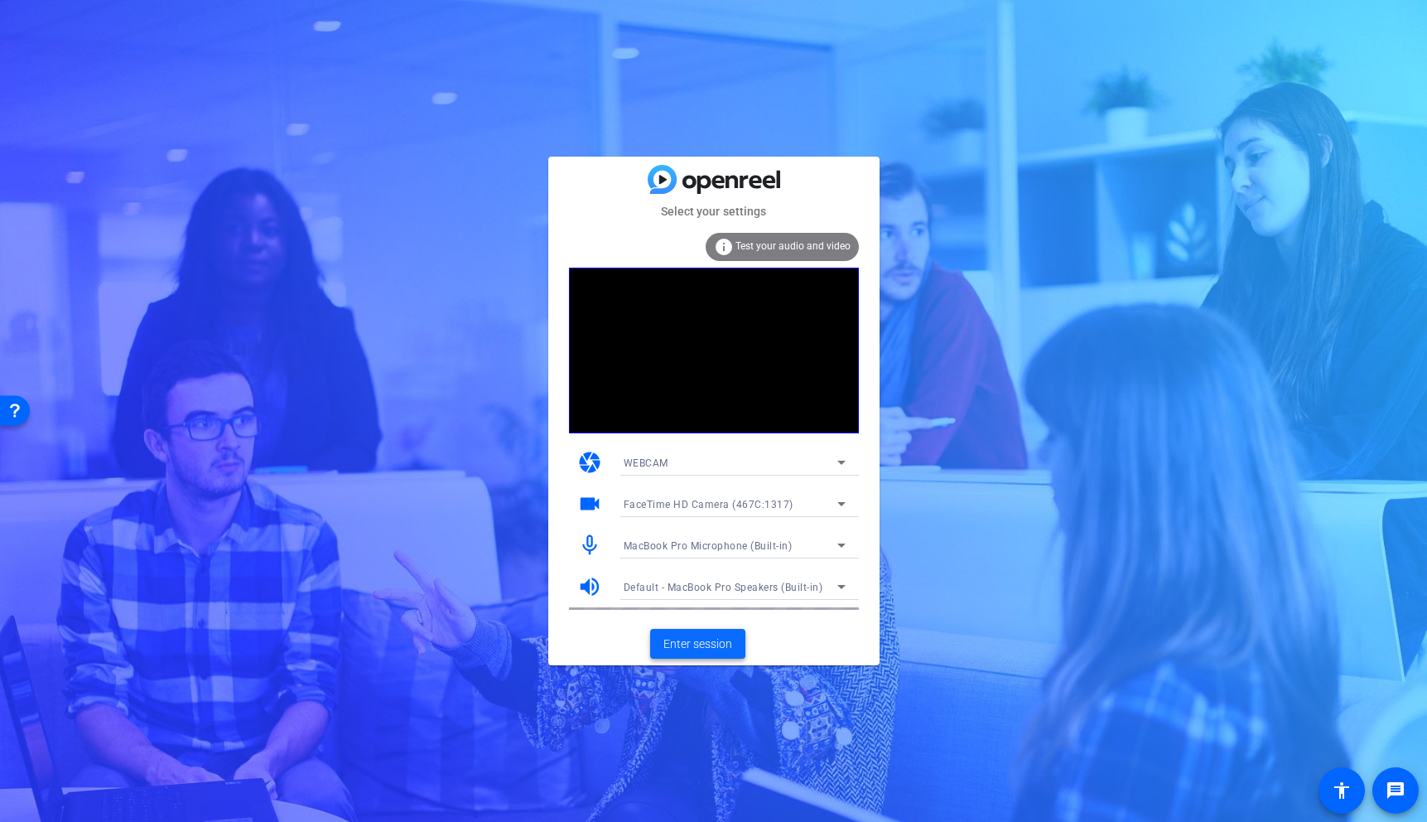
click at [704, 649] on span "Enter session" at bounding box center [697, 643] width 69 height 17
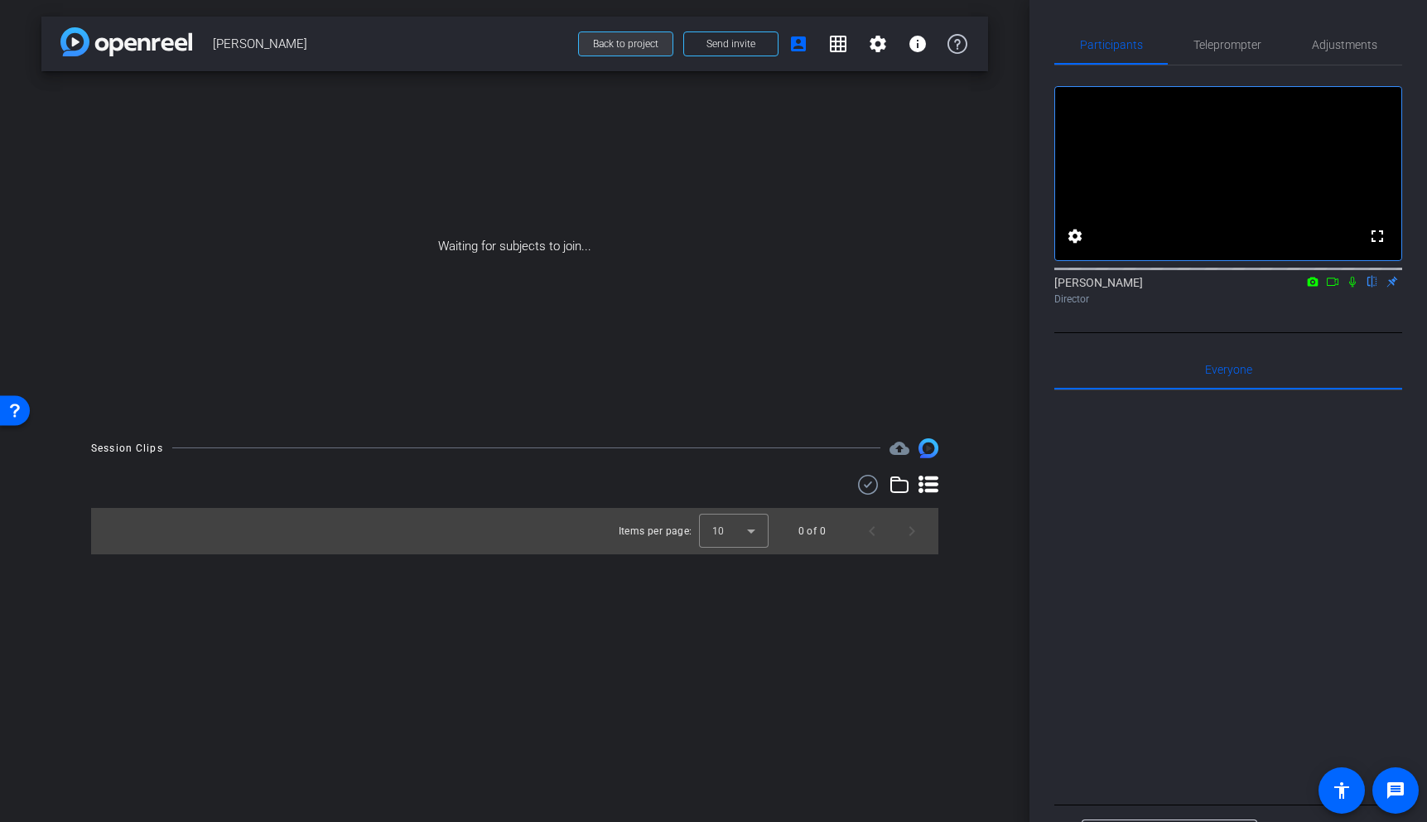
click at [650, 43] on span "Back to project" at bounding box center [625, 44] width 65 height 12
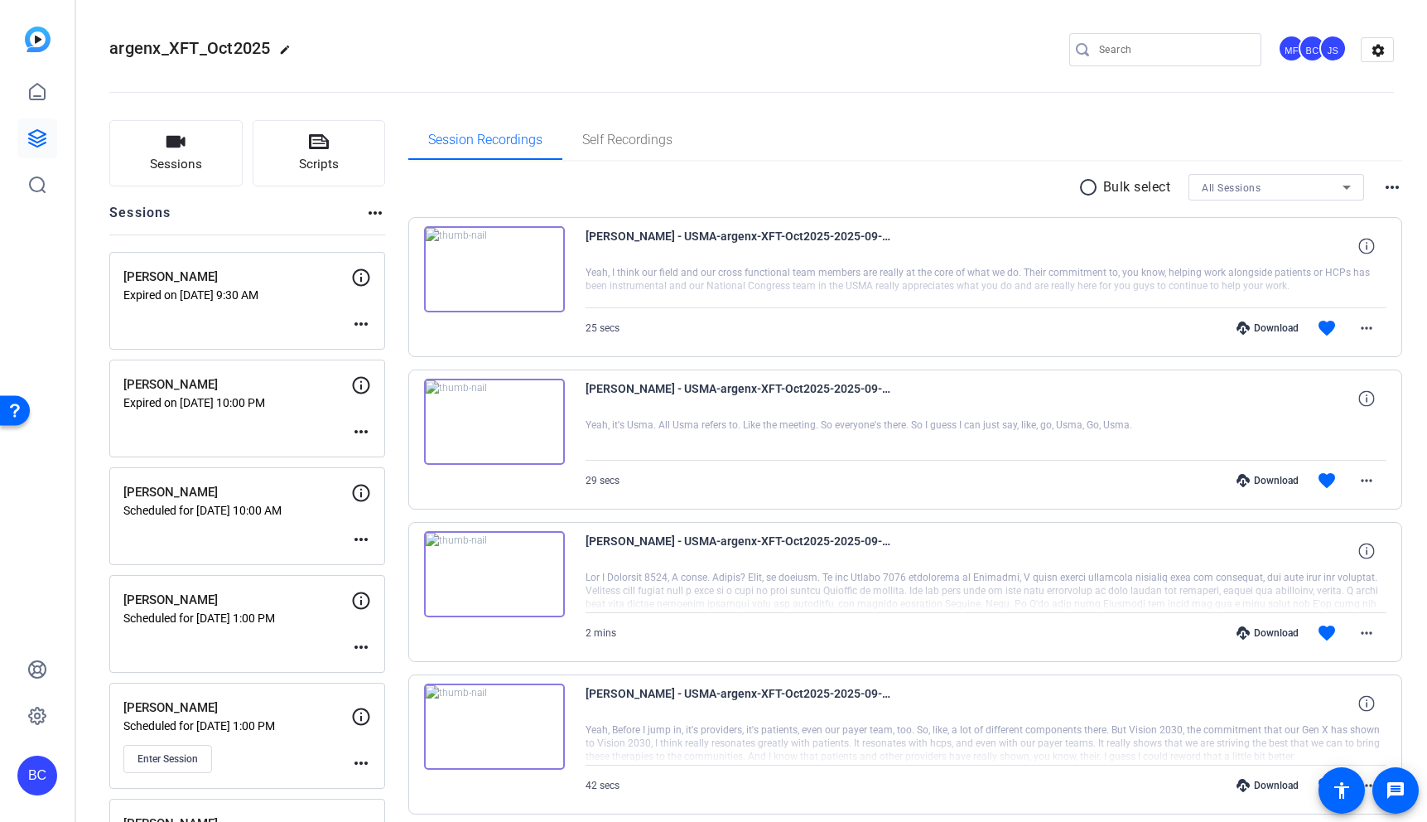
scroll to position [55, 0]
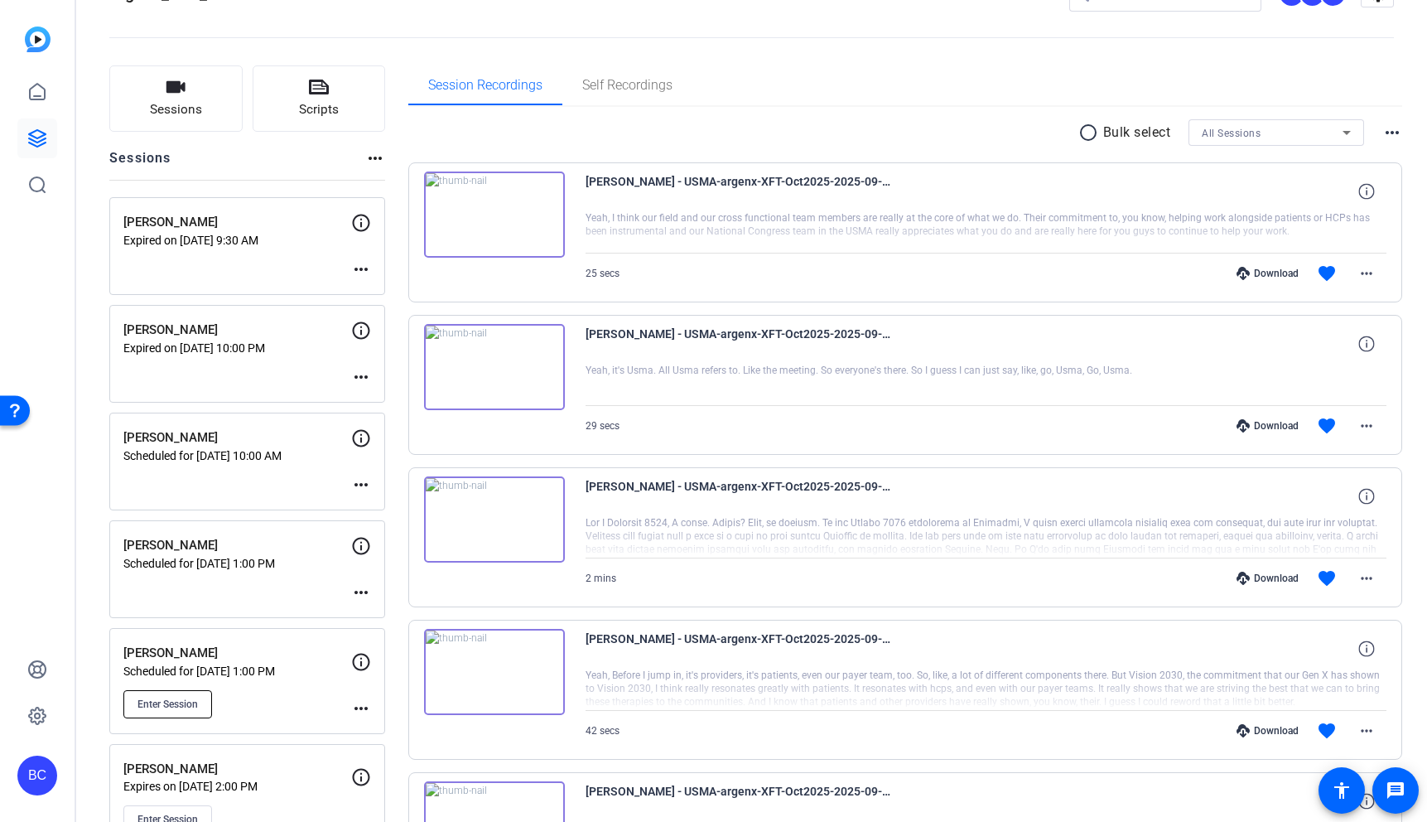
click at [176, 702] on span "Enter Session" at bounding box center [167, 703] width 60 height 13
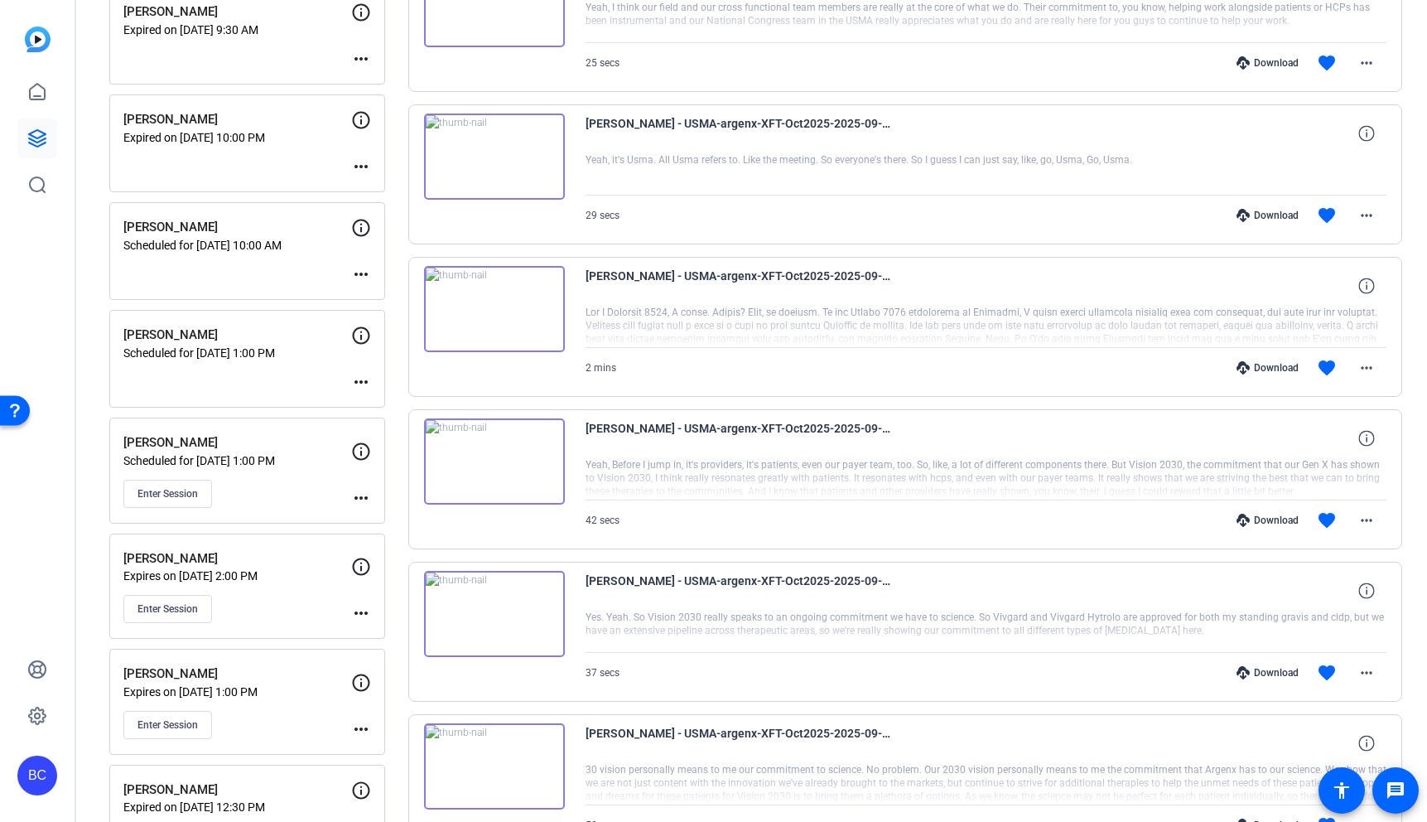
scroll to position [283, 0]
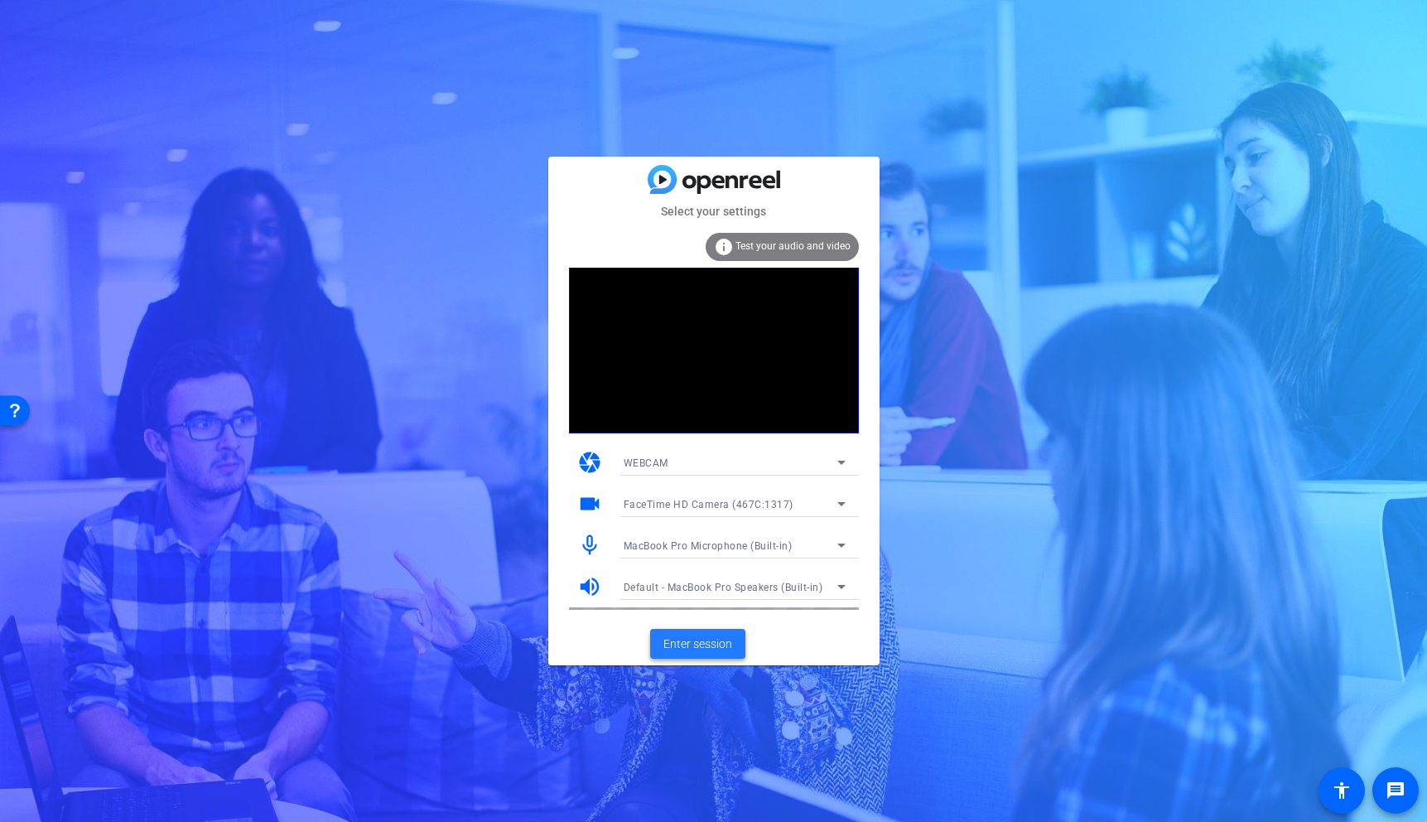
click at [719, 637] on span "Enter session" at bounding box center [697, 643] width 69 height 17
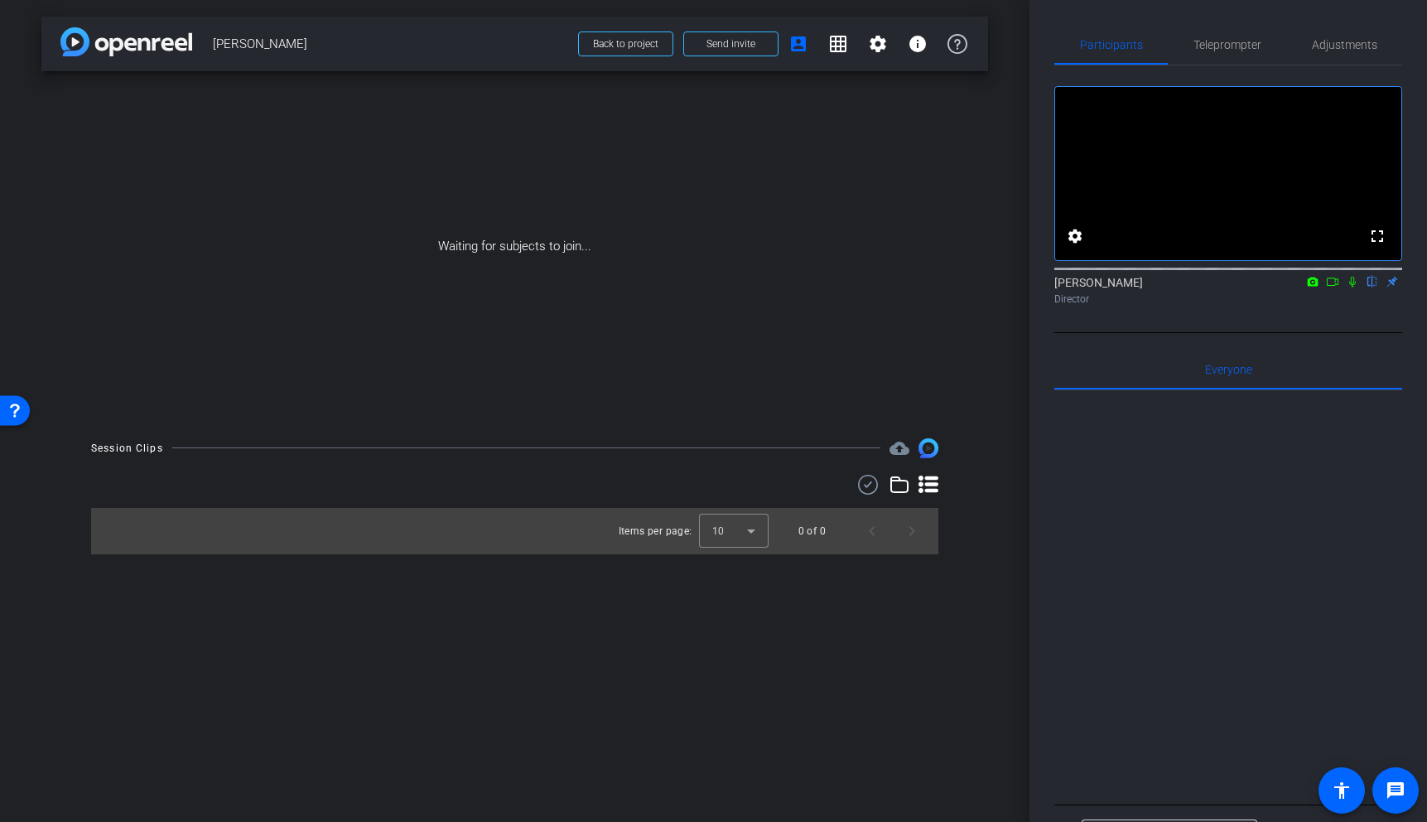
click at [1336, 286] on icon at bounding box center [1333, 281] width 12 height 8
click at [1369, 287] on icon at bounding box center [1372, 282] width 7 height 11
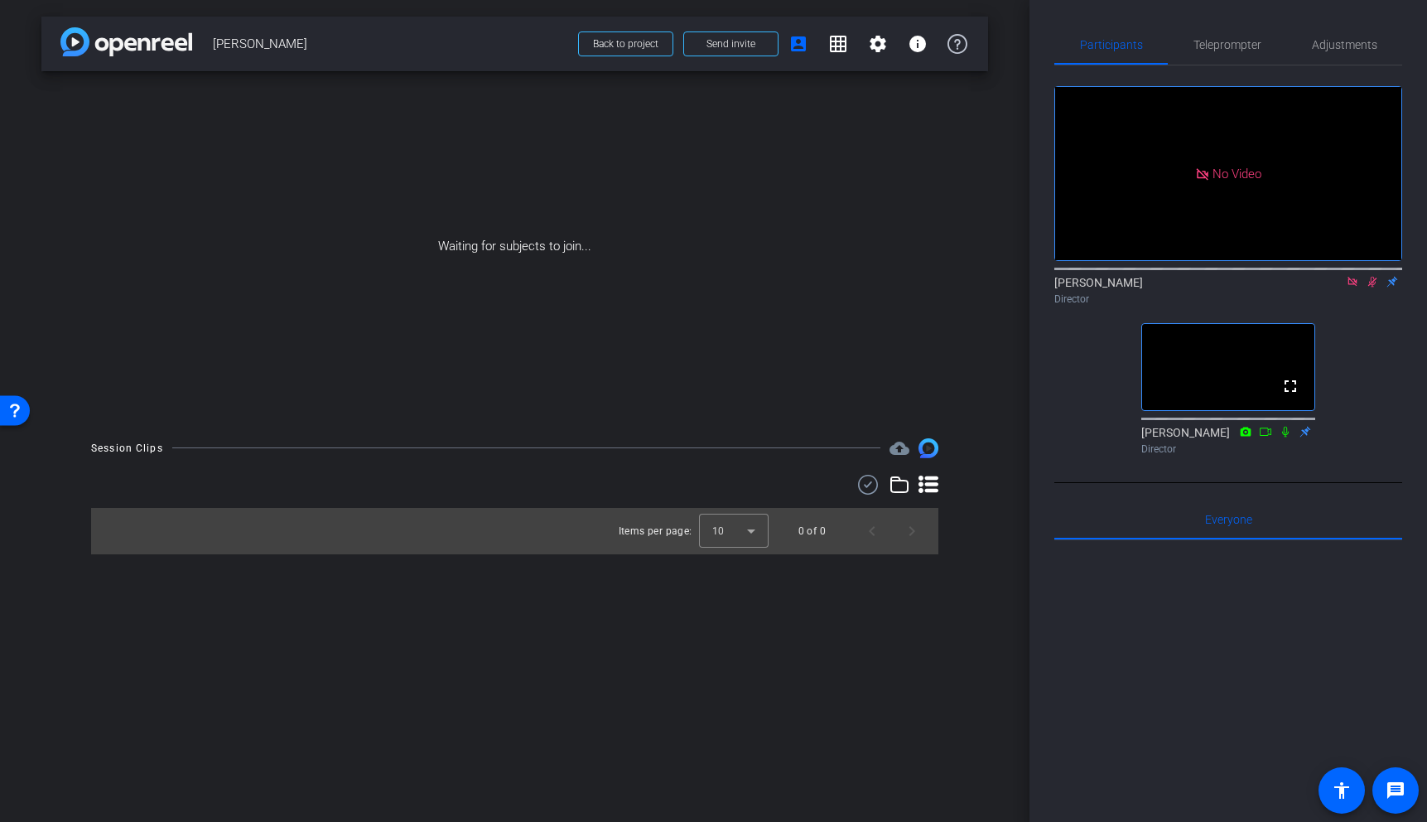
click at [1347, 287] on icon at bounding box center [1352, 282] width 13 height 12
click at [1349, 287] on icon at bounding box center [1352, 282] width 13 height 12
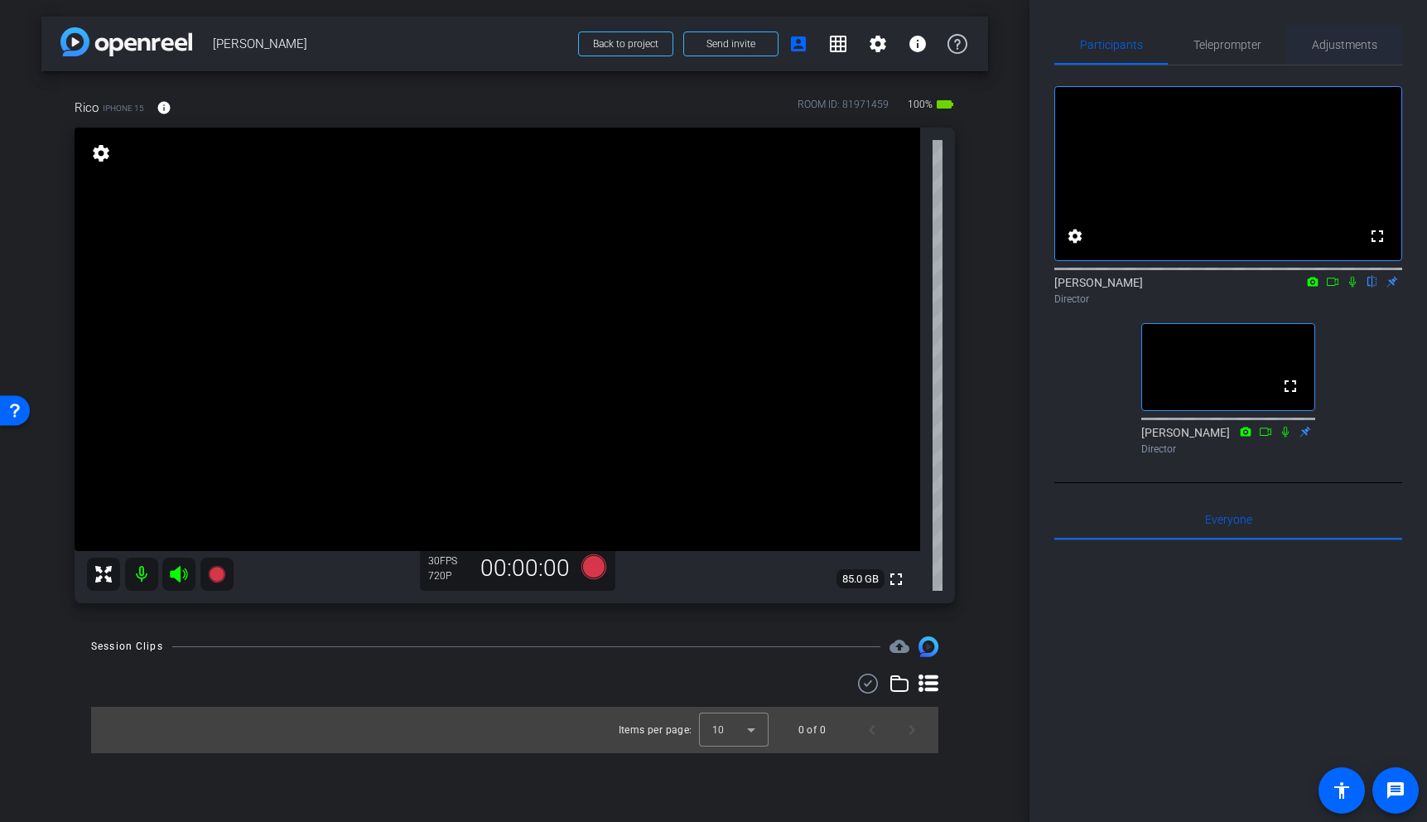
click at [1352, 46] on span "Adjustments" at bounding box center [1344, 45] width 65 height 12
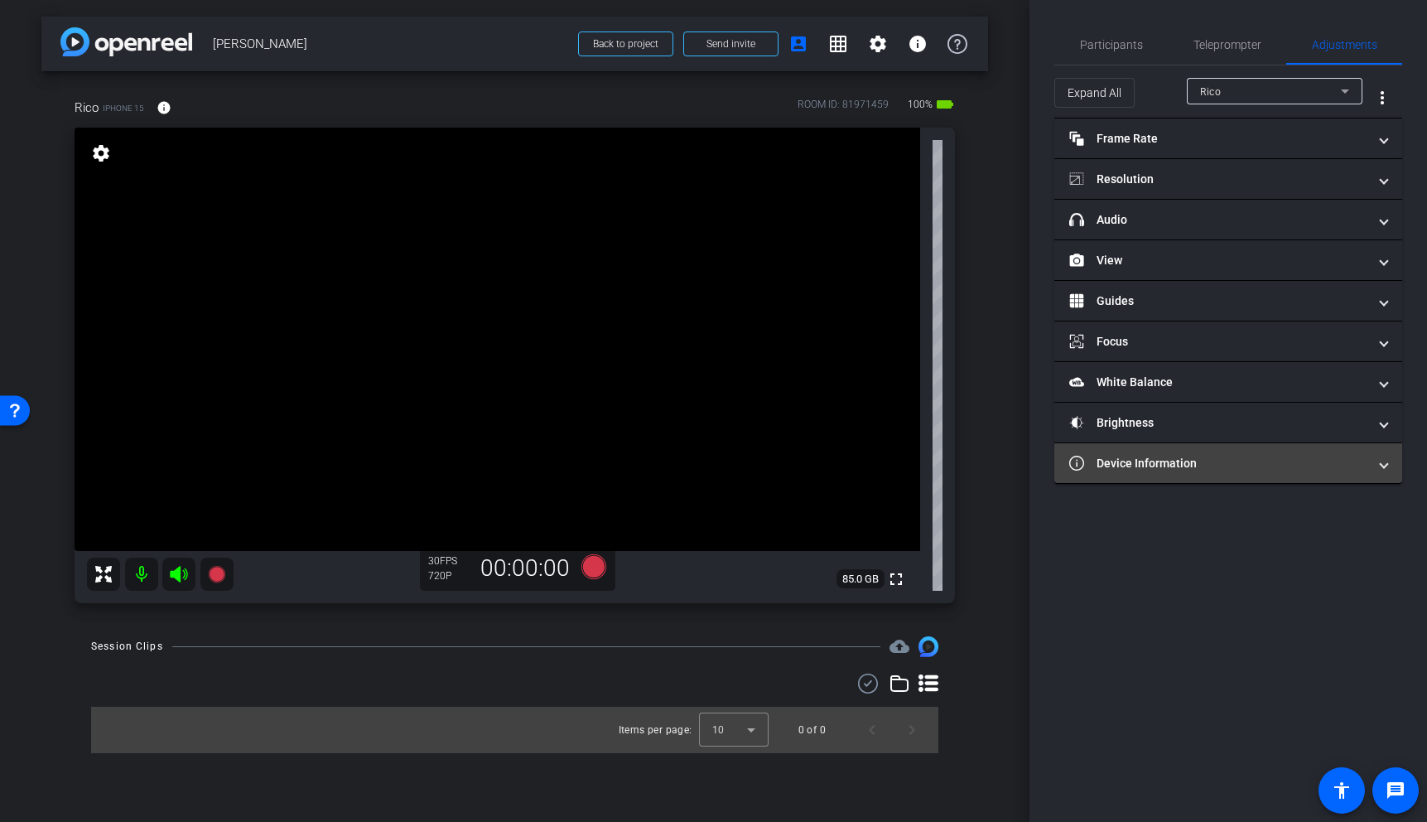
click at [1228, 462] on mat-panel-title "Device Information" at bounding box center [1218, 463] width 298 height 17
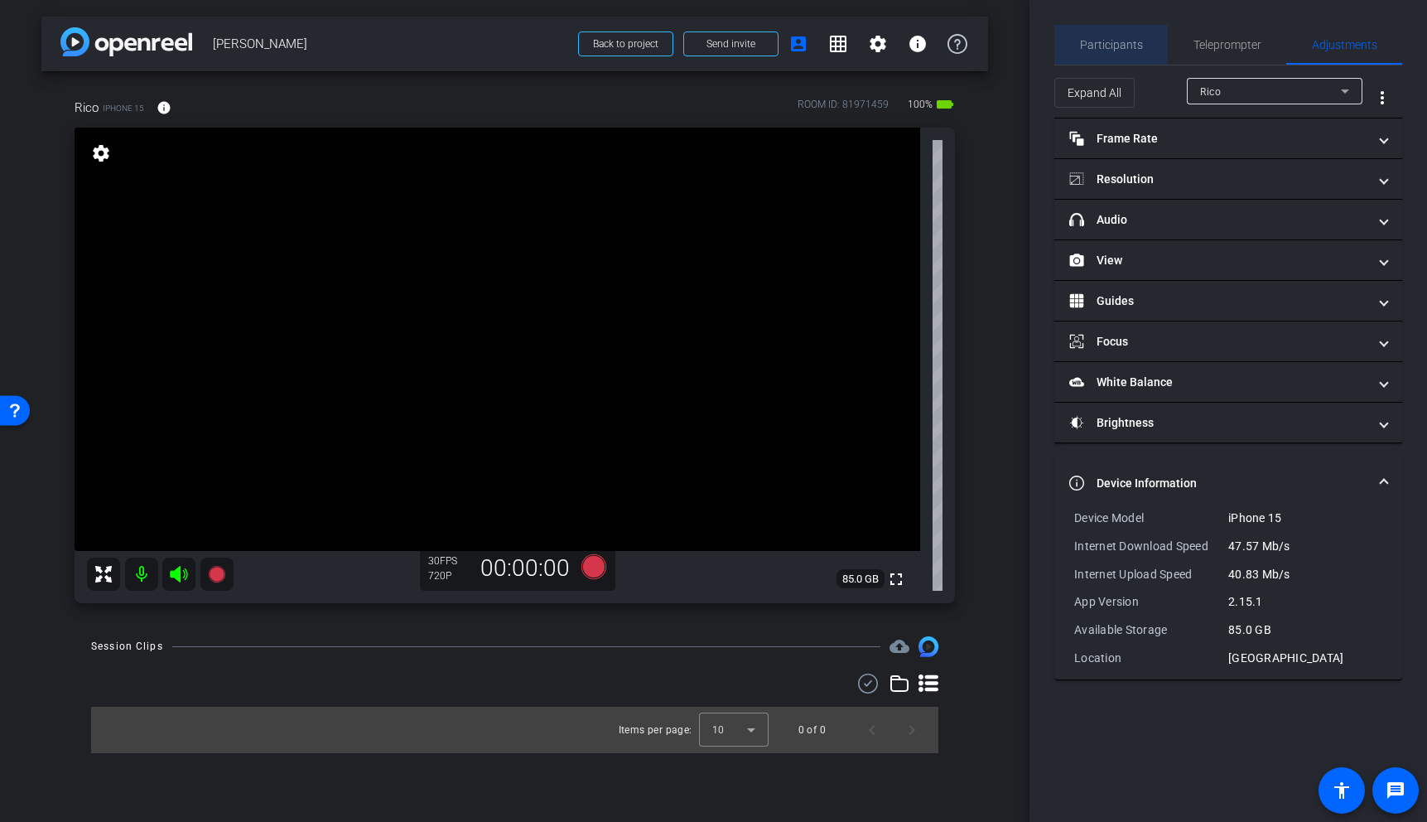
click at [1123, 43] on span "Participants" at bounding box center [1111, 45] width 63 height 12
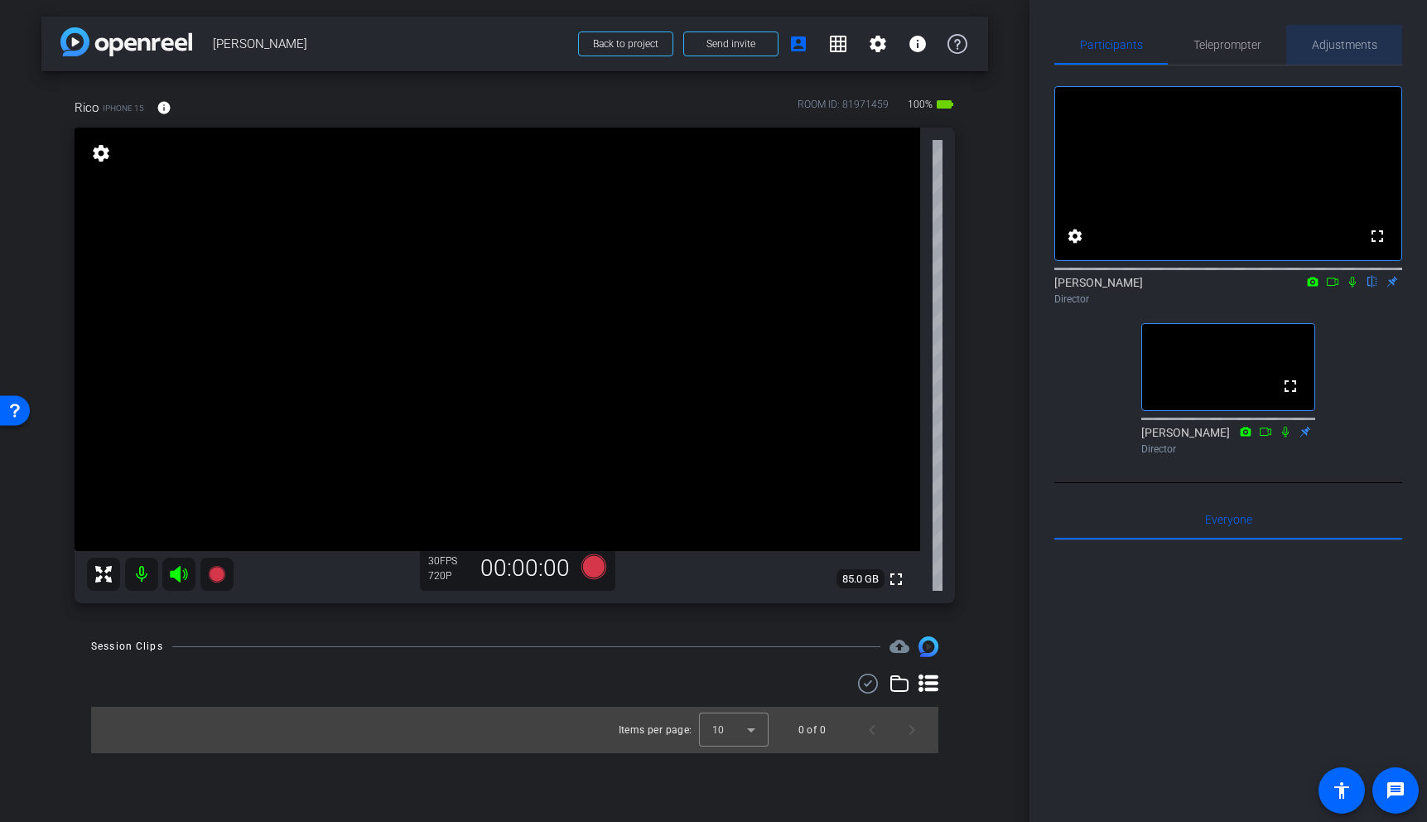
click at [1324, 46] on span "Adjustments" at bounding box center [1344, 45] width 65 height 12
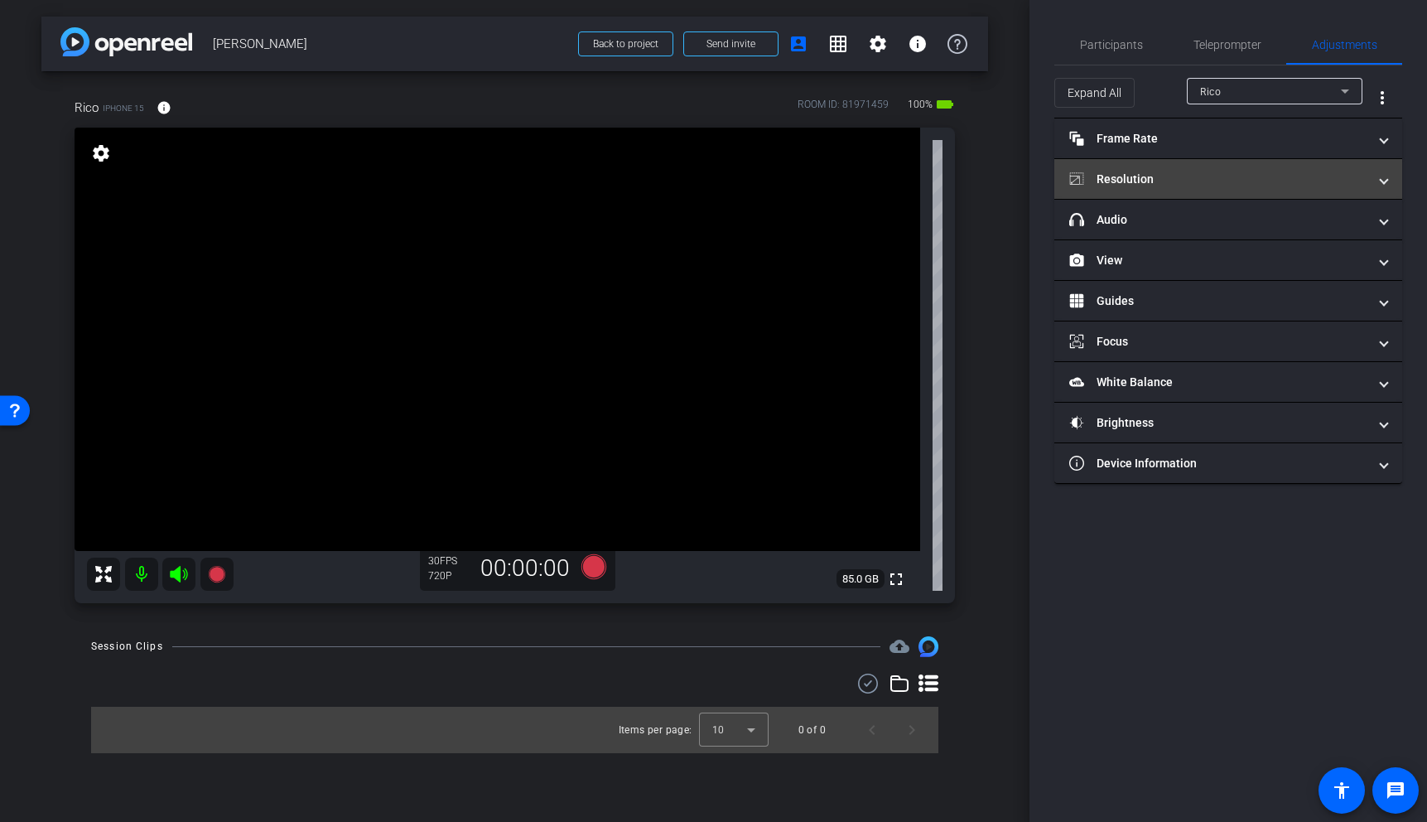
click at [1214, 172] on mat-panel-title "Resolution" at bounding box center [1218, 179] width 298 height 17
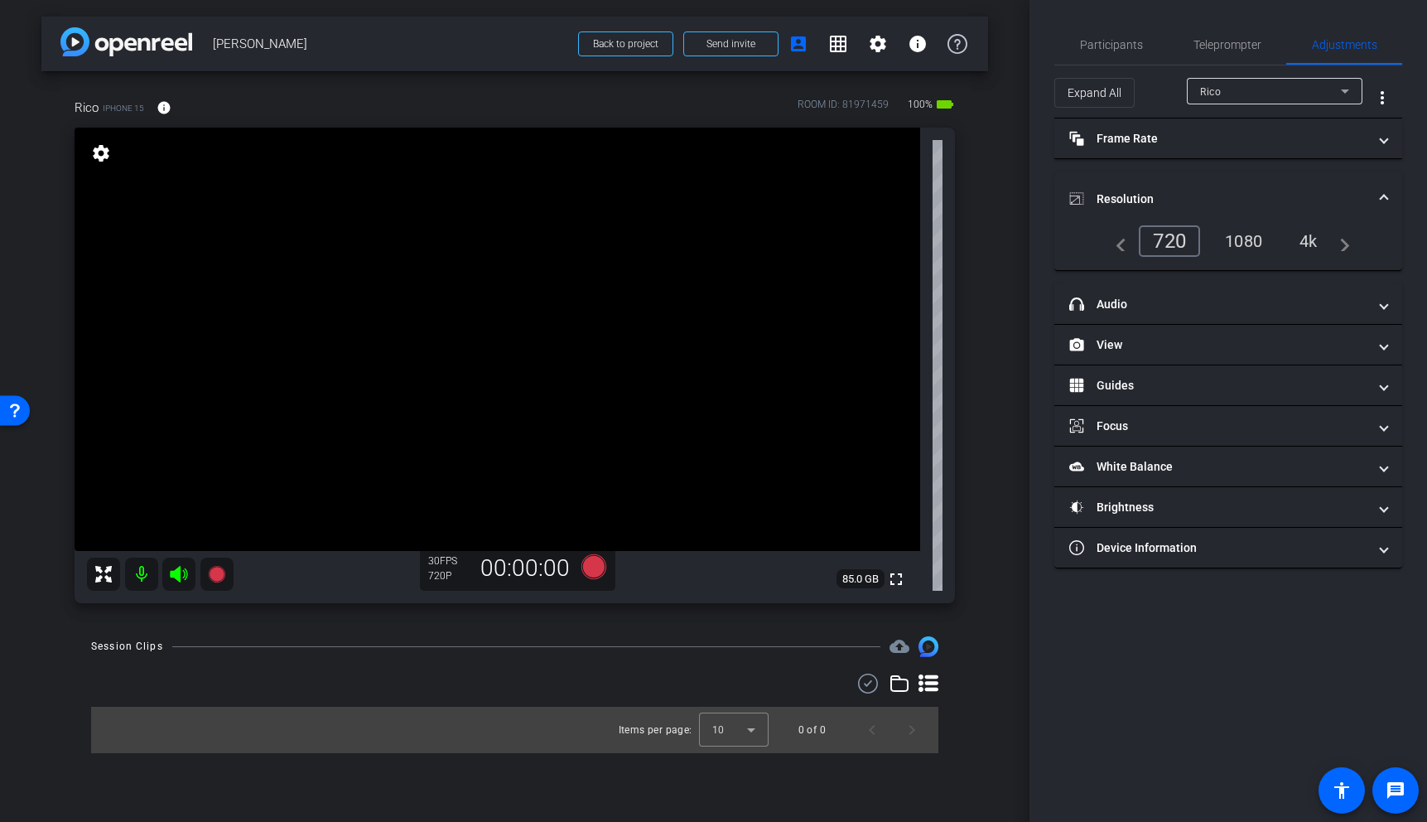
click at [1313, 239] on div "4k" at bounding box center [1308, 241] width 43 height 28
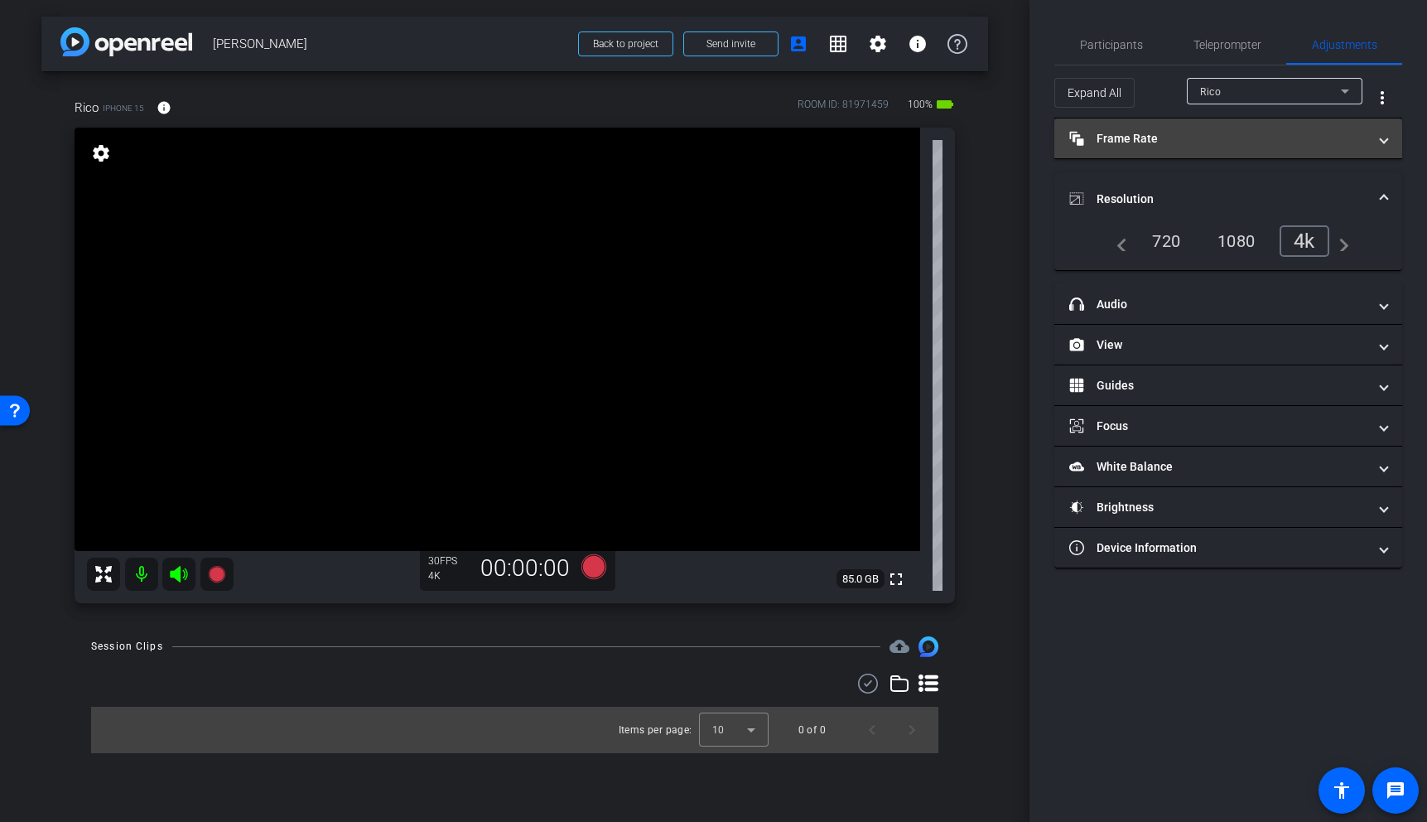
click at [1292, 154] on mat-expansion-panel-header "Frame Rate Frame Rate" at bounding box center [1228, 138] width 348 height 40
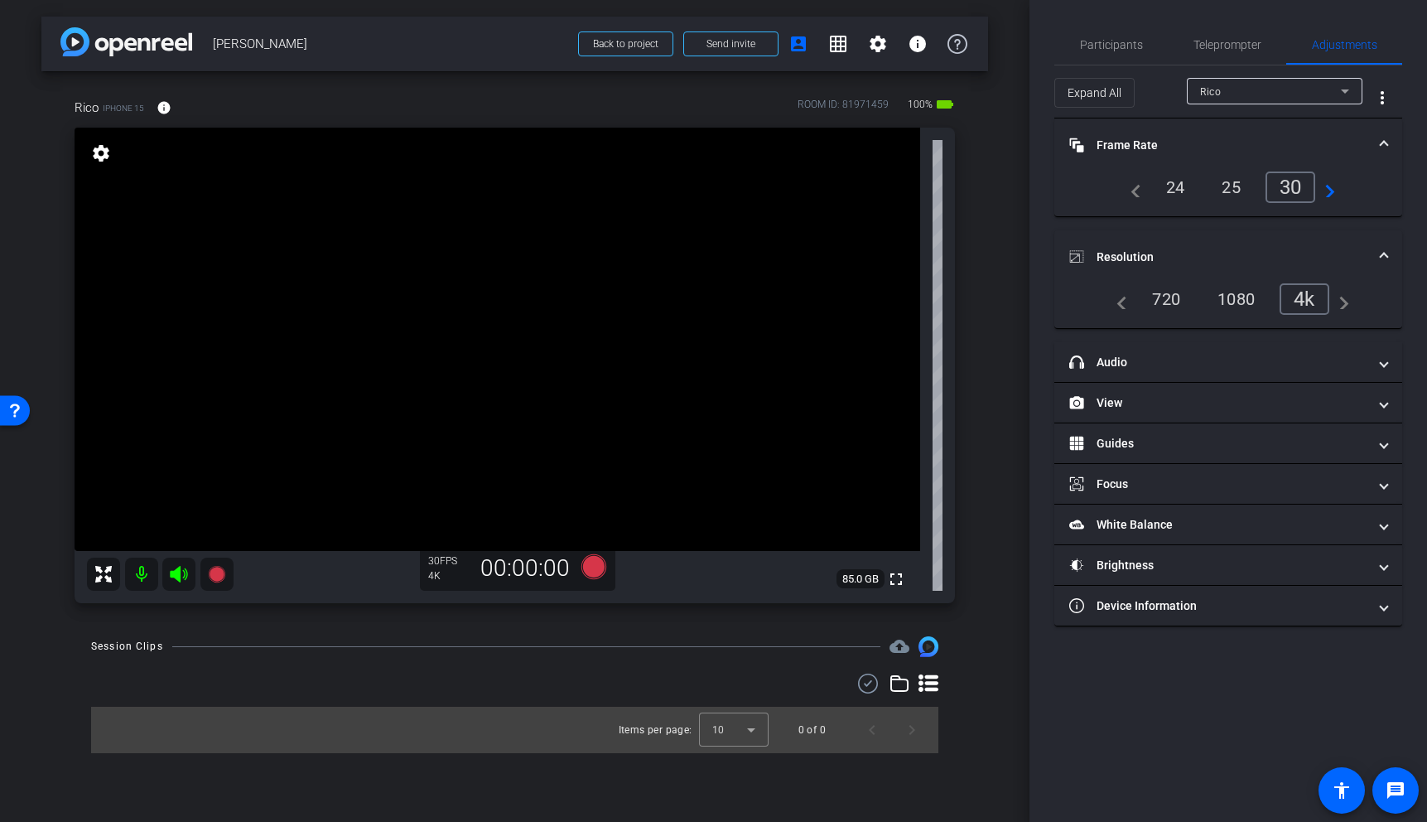
click at [1293, 147] on mat-panel-title "Frame Rate Frame Rate" at bounding box center [1218, 145] width 298 height 17
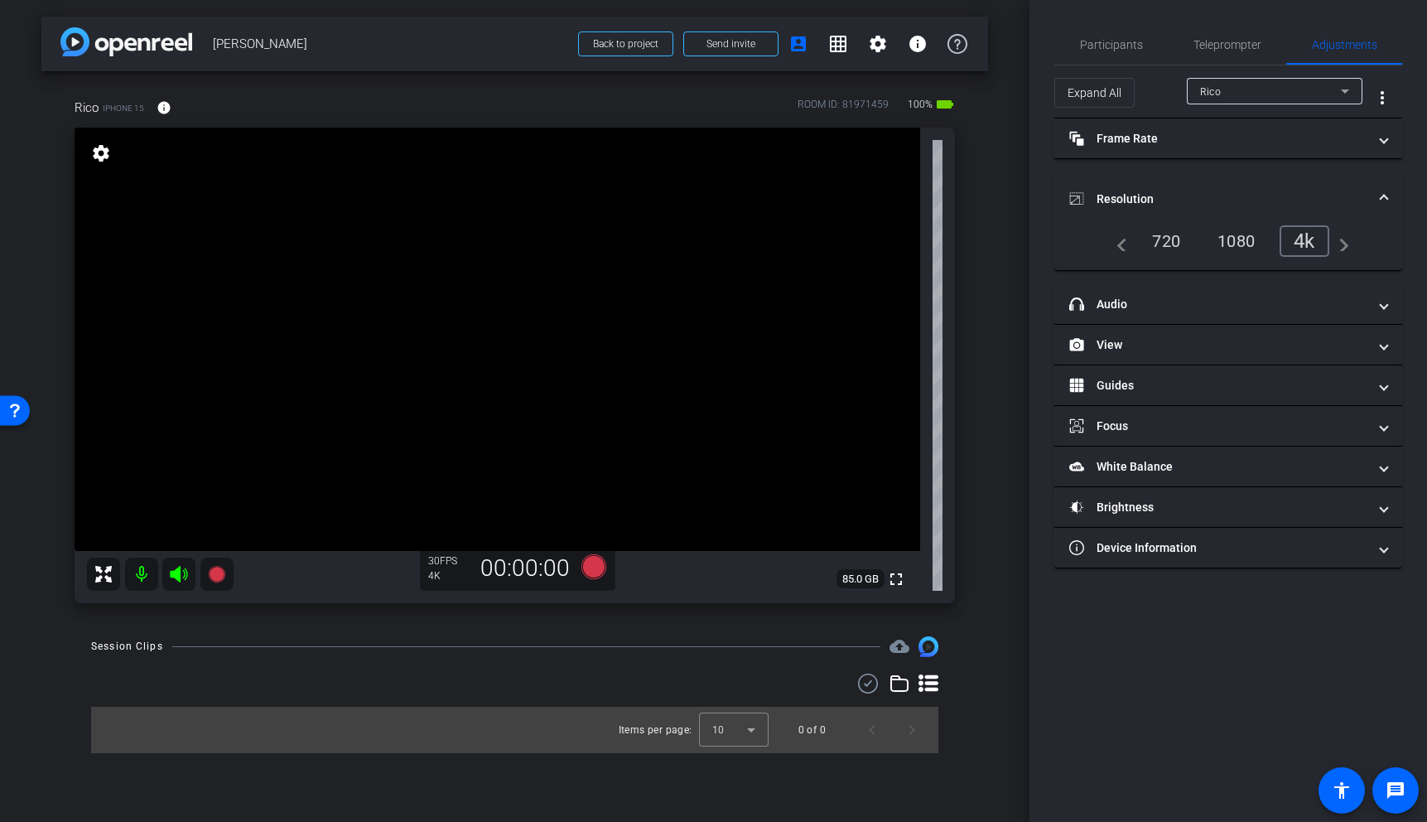
click at [1365, 184] on mat-expansion-panel-header "Resolution" at bounding box center [1228, 198] width 348 height 53
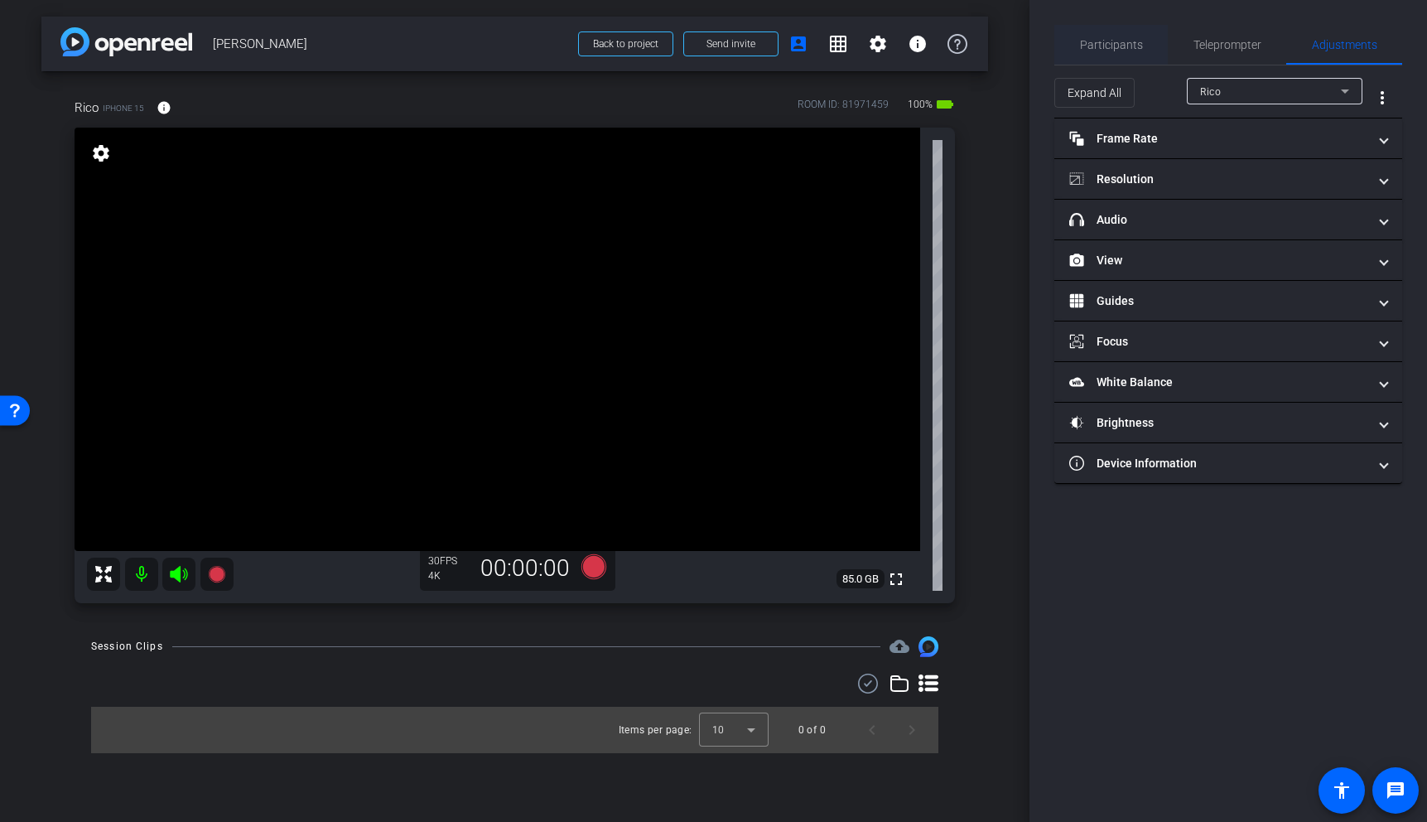
click at [1104, 44] on span "Participants" at bounding box center [1111, 45] width 63 height 12
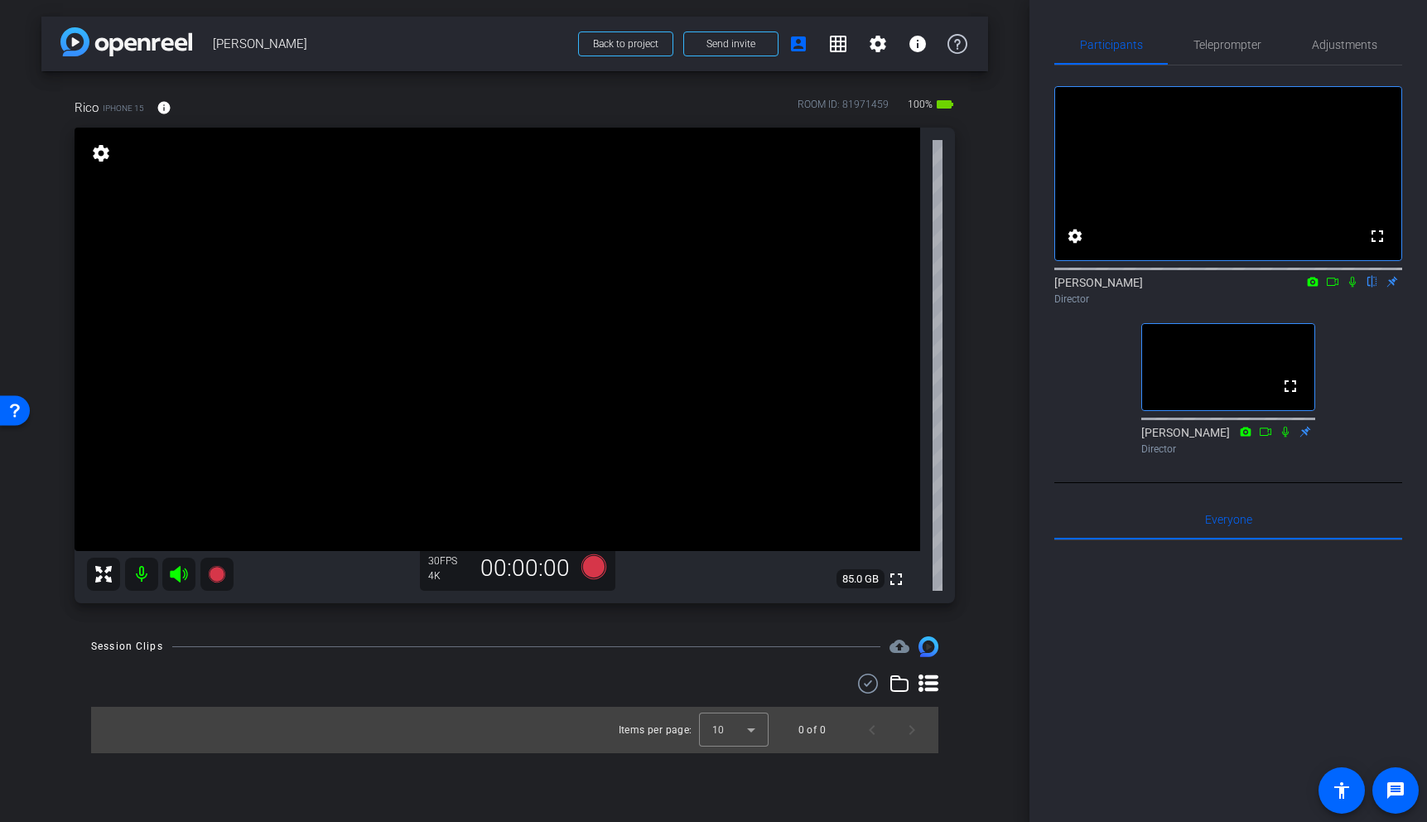
click at [434, 304] on video at bounding box center [498, 339] width 846 height 423
click at [489, 295] on video at bounding box center [498, 339] width 846 height 423
click at [464, 322] on video at bounding box center [498, 339] width 846 height 423
click at [453, 314] on div at bounding box center [463, 321] width 41 height 41
click at [1345, 46] on span "Adjustments" at bounding box center [1344, 45] width 65 height 12
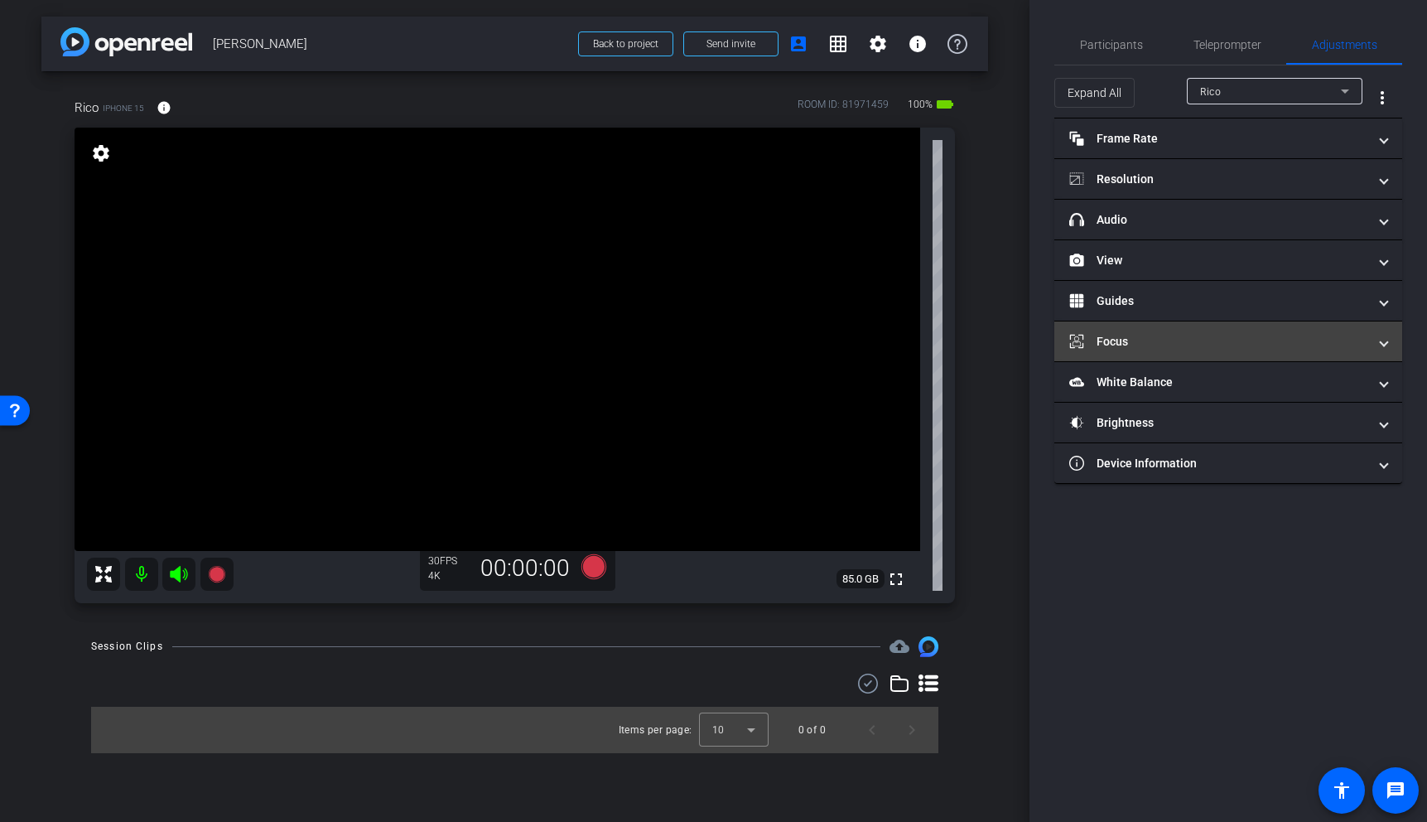
click at [1203, 339] on mat-panel-title "Focus" at bounding box center [1218, 341] width 298 height 17
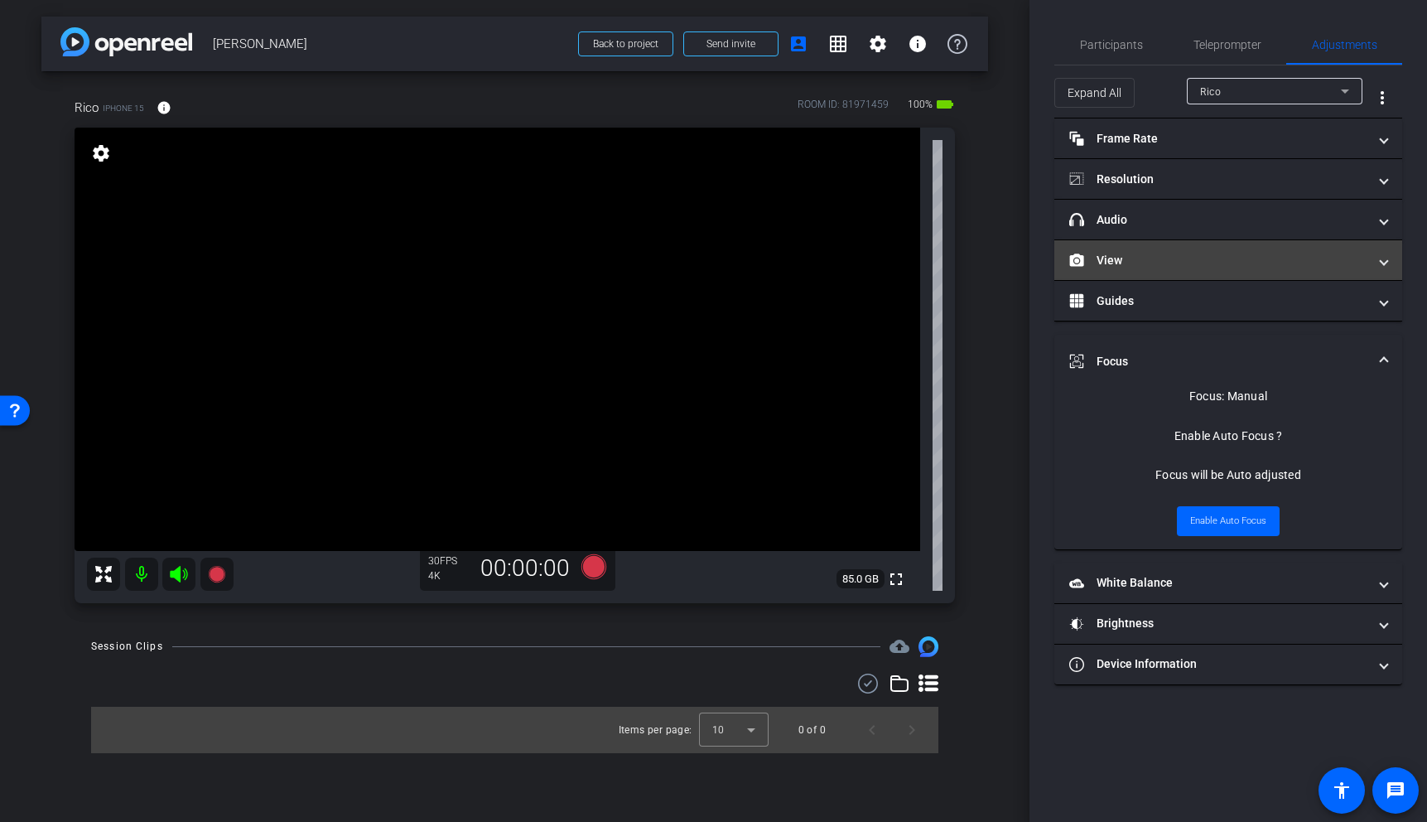
click at [1227, 252] on mat-panel-title "View" at bounding box center [1218, 260] width 298 height 17
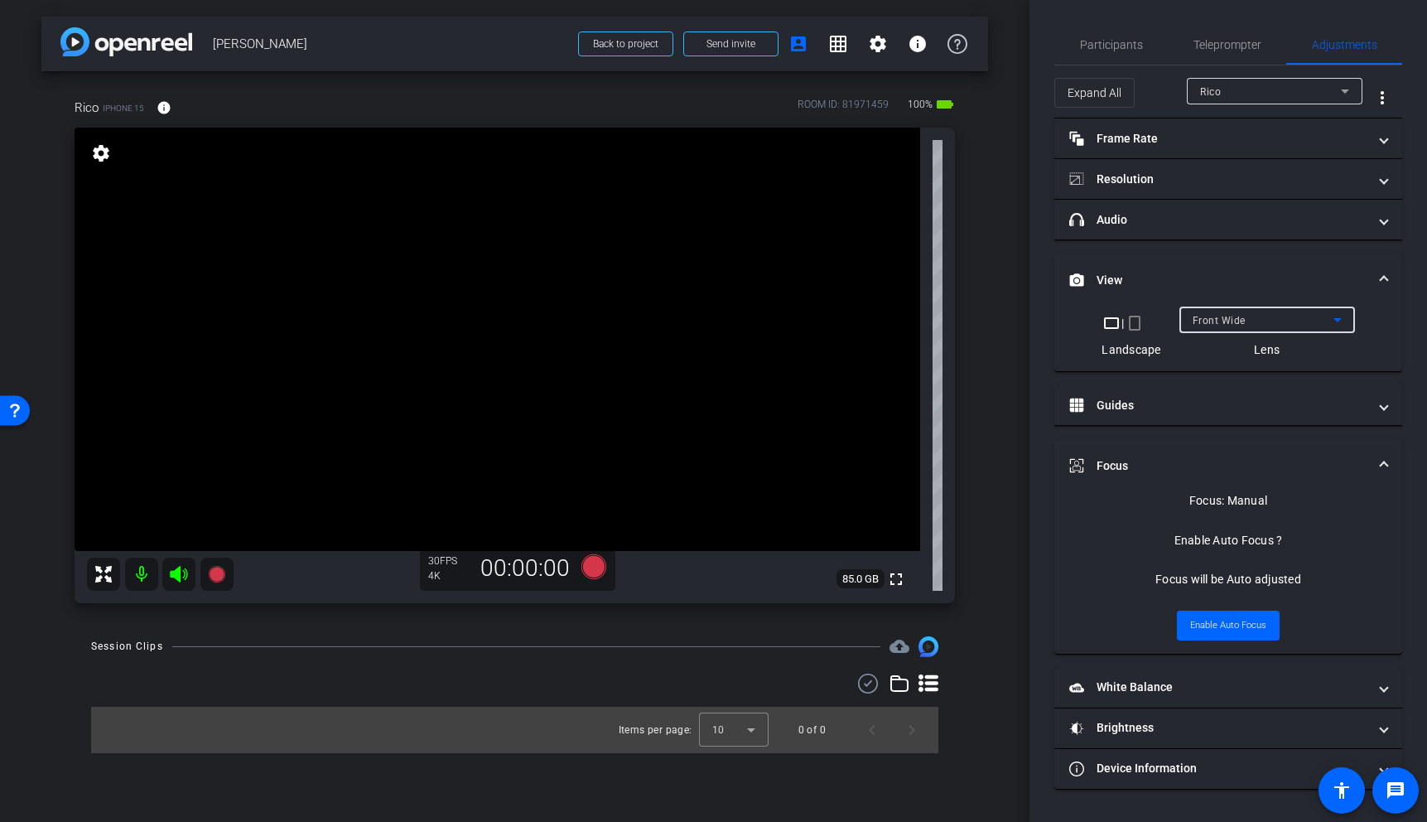
click at [1305, 313] on div "Front Wide" at bounding box center [1263, 320] width 141 height 21
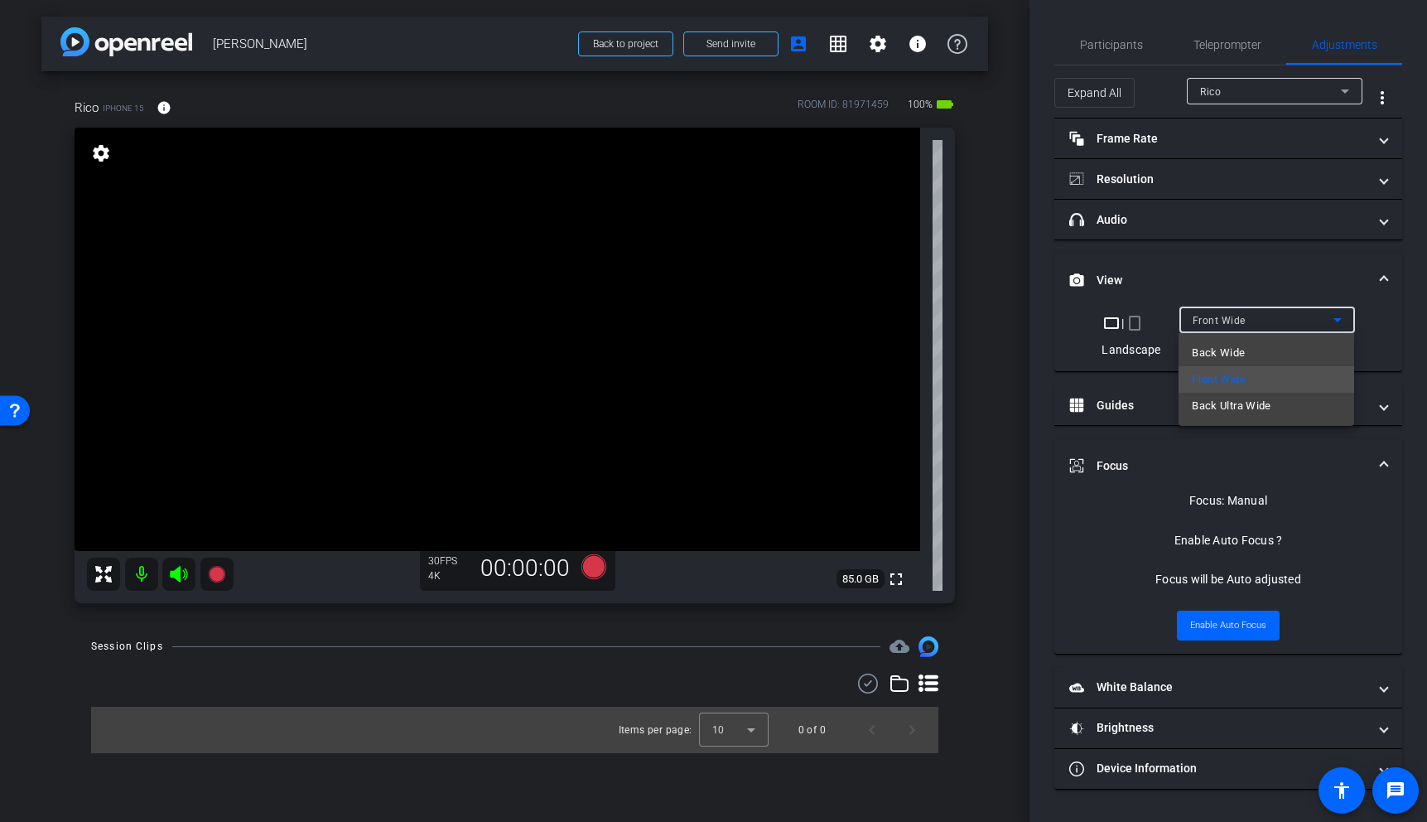
click at [1268, 348] on mat-option "Back Wide" at bounding box center [1266, 353] width 176 height 27
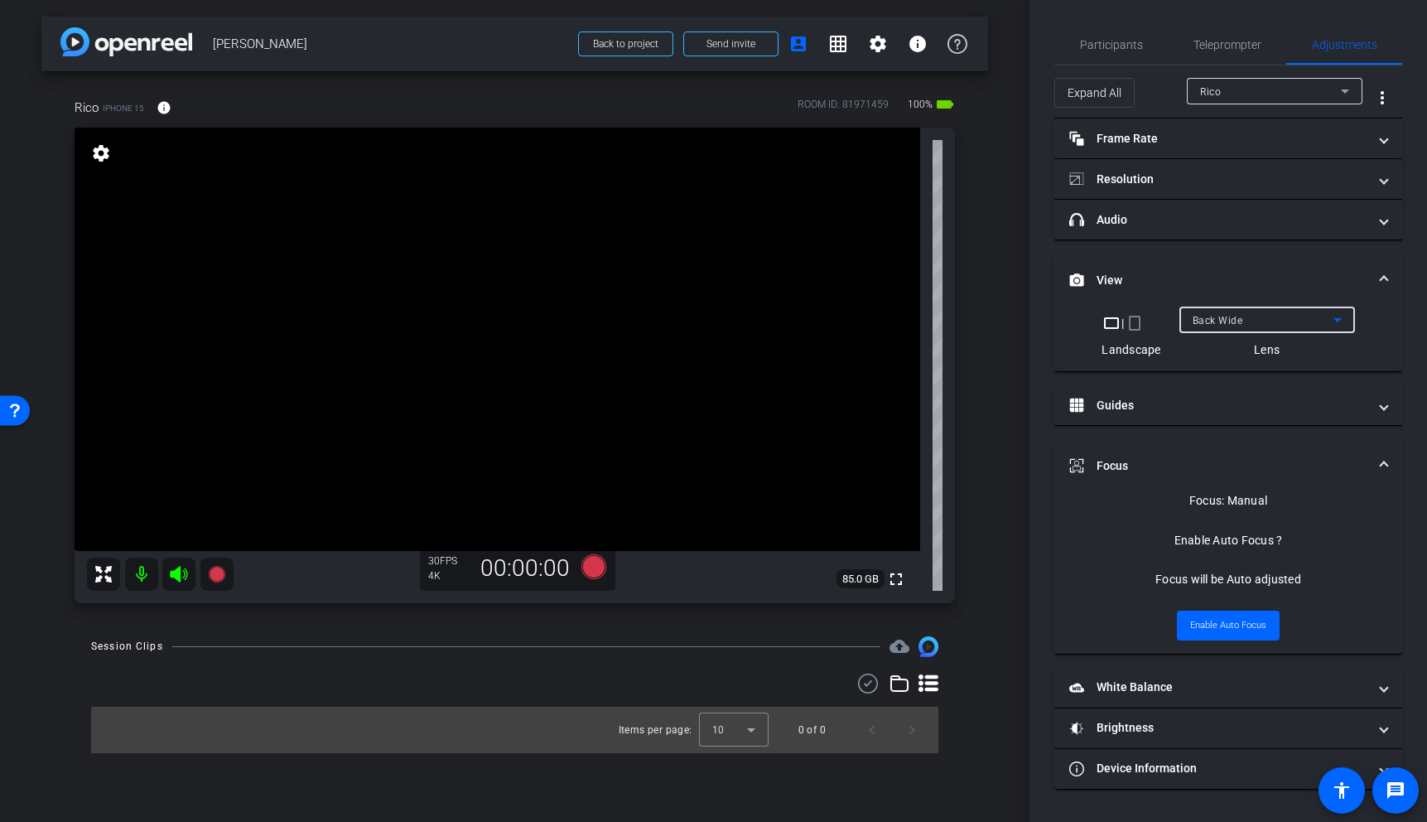
click at [1377, 272] on span "View" at bounding box center [1224, 280] width 311 height 17
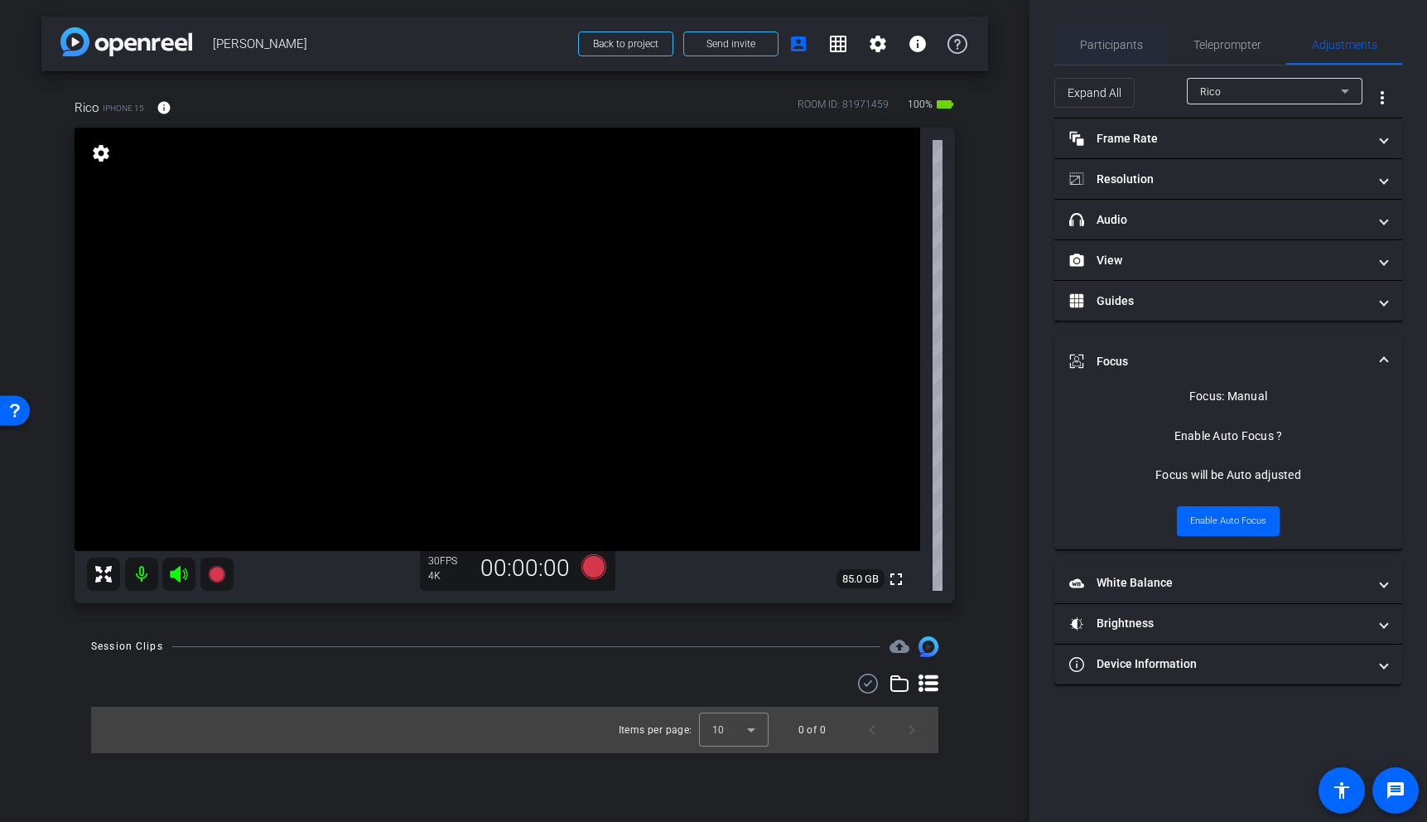
click at [1109, 46] on span "Participants" at bounding box center [1111, 45] width 63 height 12
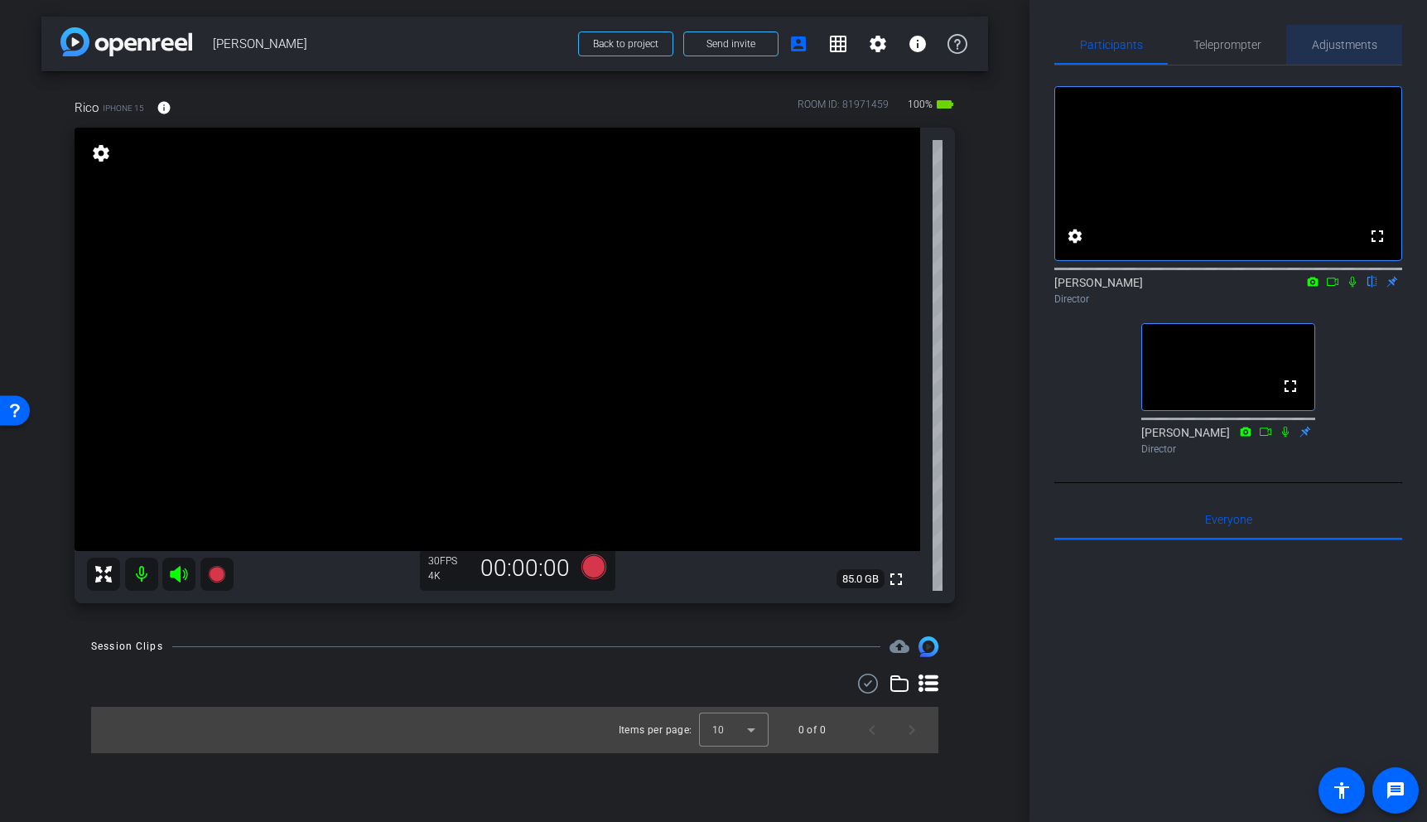
click at [1361, 46] on span "Adjustments" at bounding box center [1344, 45] width 65 height 12
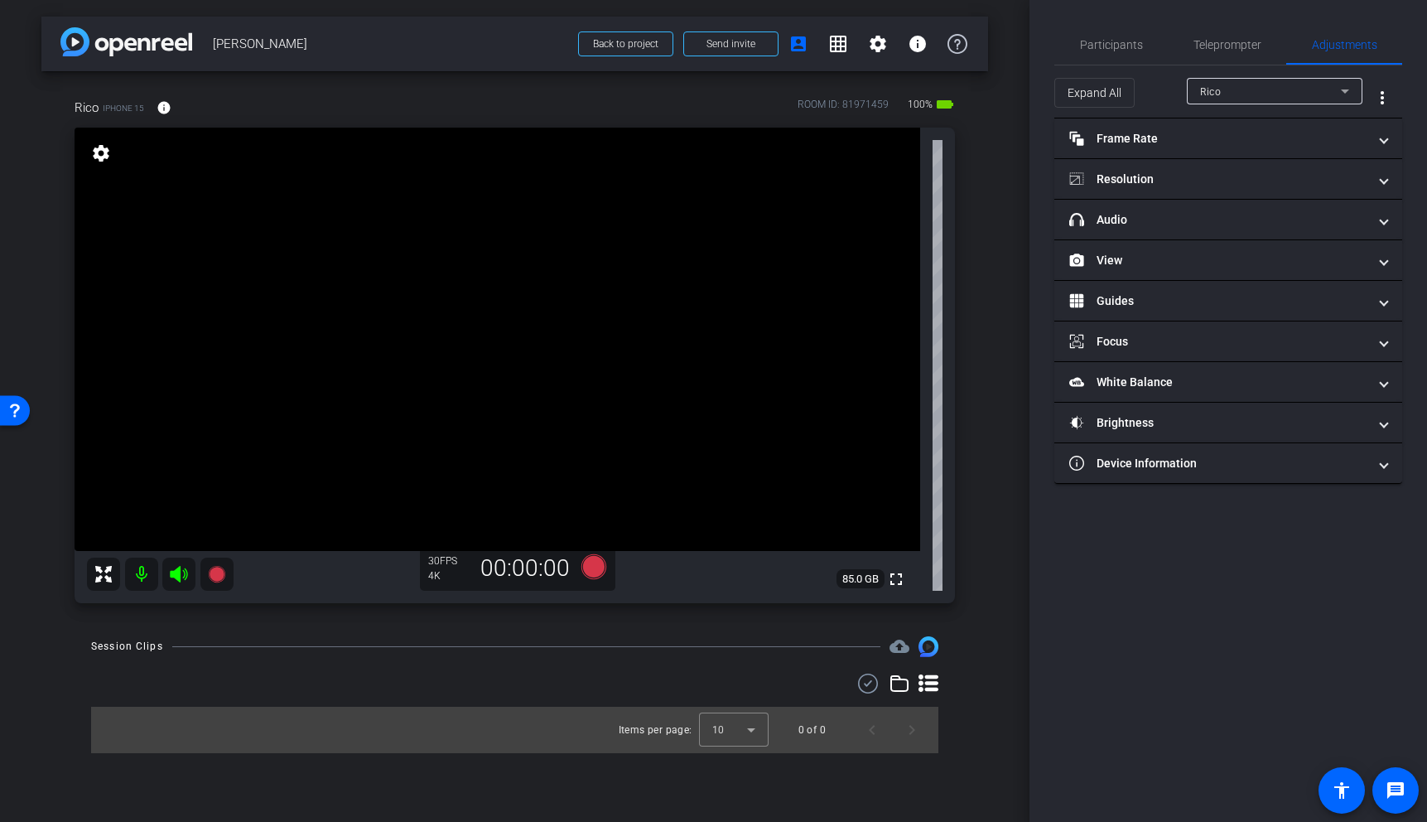
click at [547, 267] on video at bounding box center [498, 339] width 846 height 423
click at [1140, 259] on mat-panel-title "View" at bounding box center [1218, 260] width 298 height 17
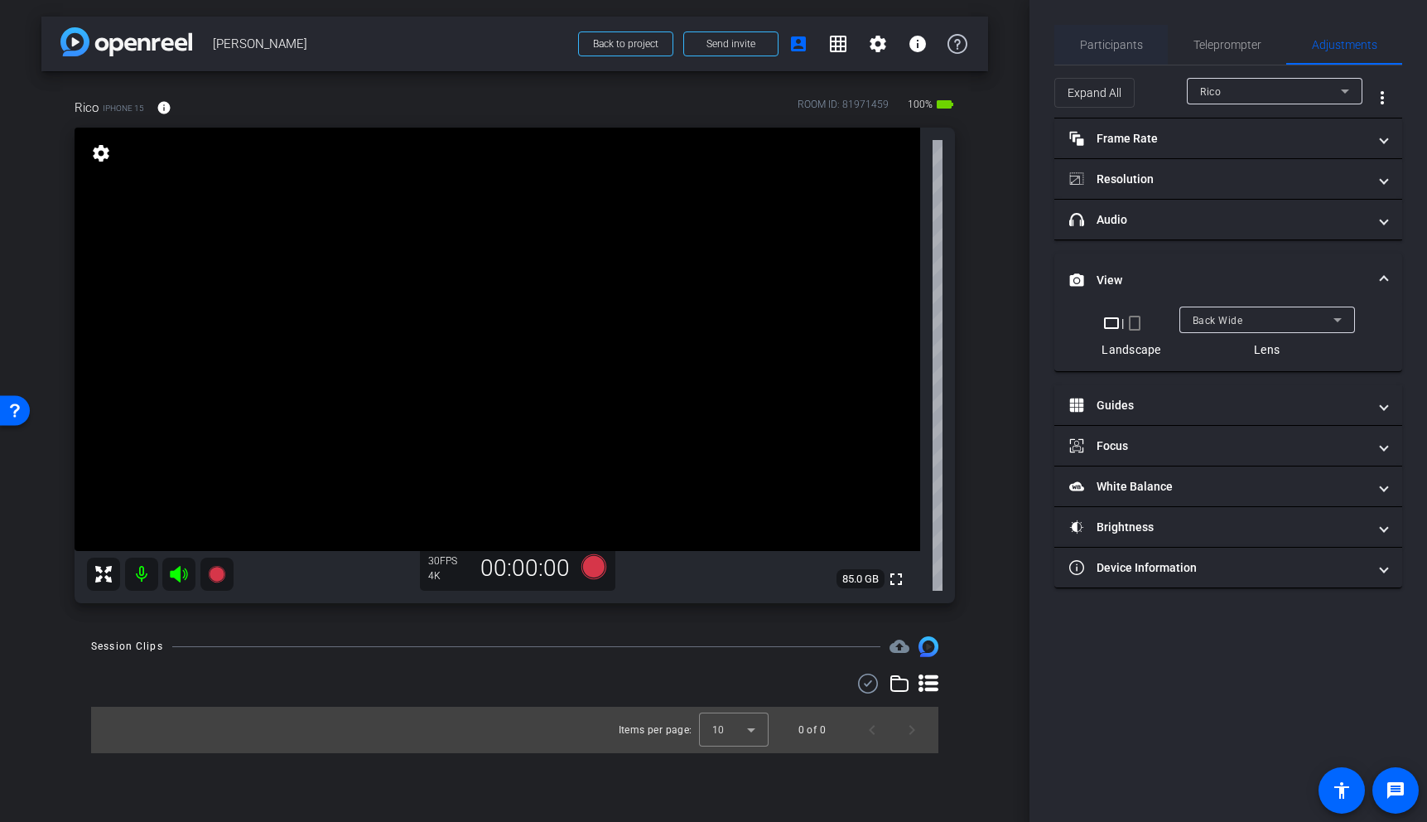
click at [1116, 46] on span "Participants" at bounding box center [1111, 45] width 63 height 12
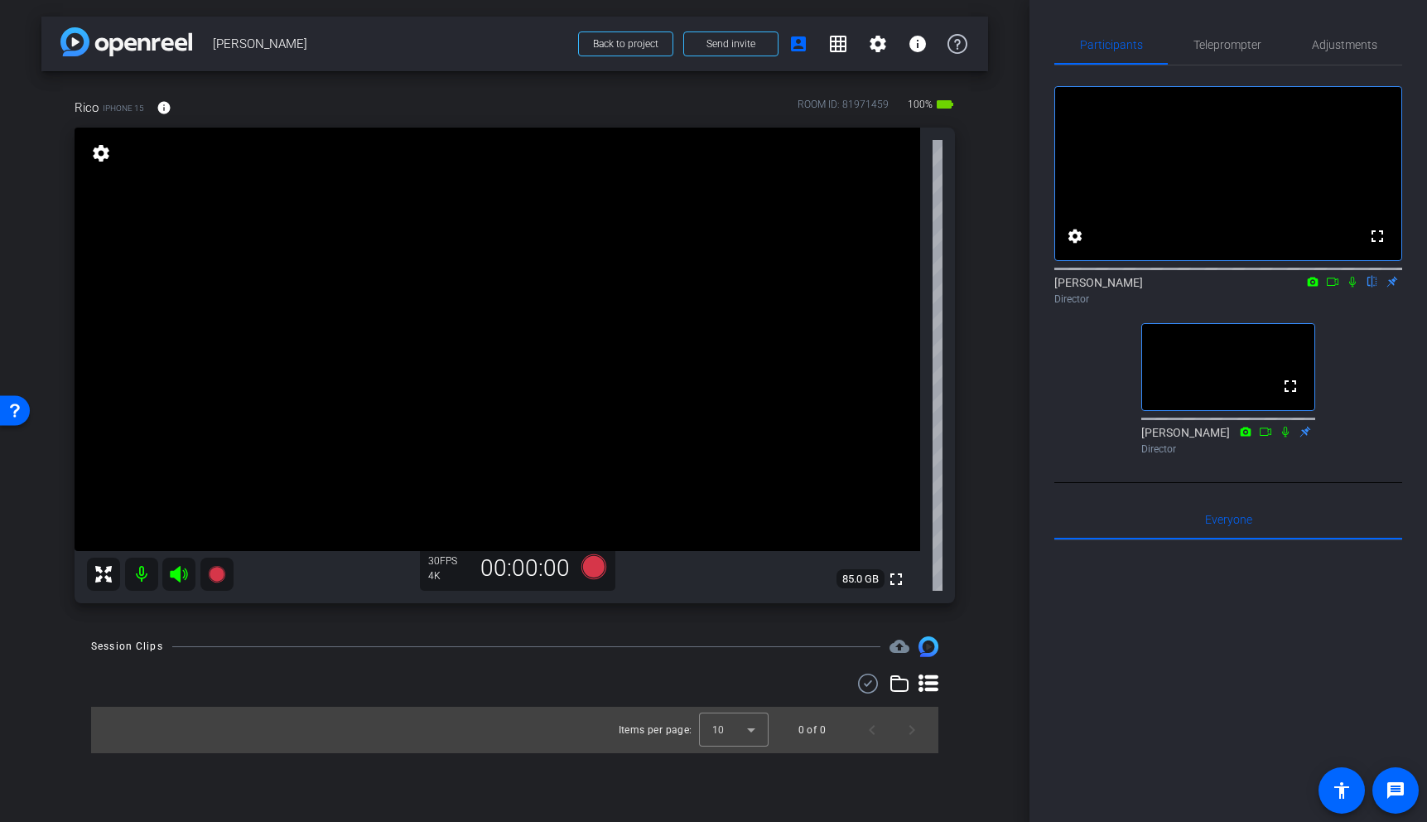
click at [1331, 287] on icon at bounding box center [1332, 282] width 13 height 12
click at [565, 471] on video at bounding box center [498, 339] width 846 height 423
click at [560, 243] on video at bounding box center [498, 339] width 846 height 423
click at [557, 195] on video at bounding box center [498, 339] width 846 height 423
click at [547, 306] on video at bounding box center [498, 339] width 846 height 423
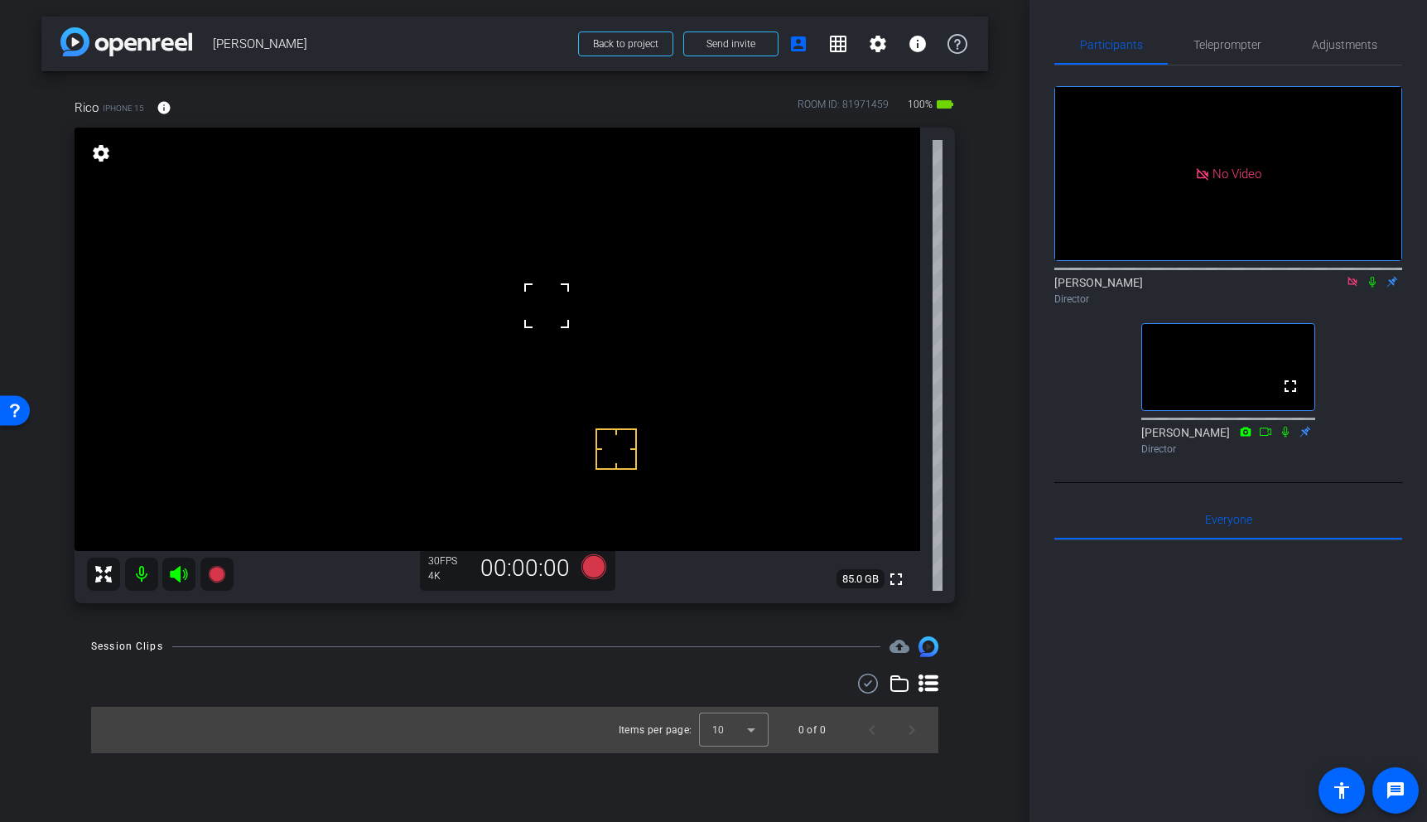
click at [574, 480] on video at bounding box center [498, 339] width 846 height 423
click at [513, 306] on video at bounding box center [498, 339] width 846 height 423
click at [610, 254] on video at bounding box center [498, 339] width 846 height 423
click at [574, 301] on video at bounding box center [498, 339] width 846 height 423
click at [556, 239] on video at bounding box center [498, 339] width 846 height 423
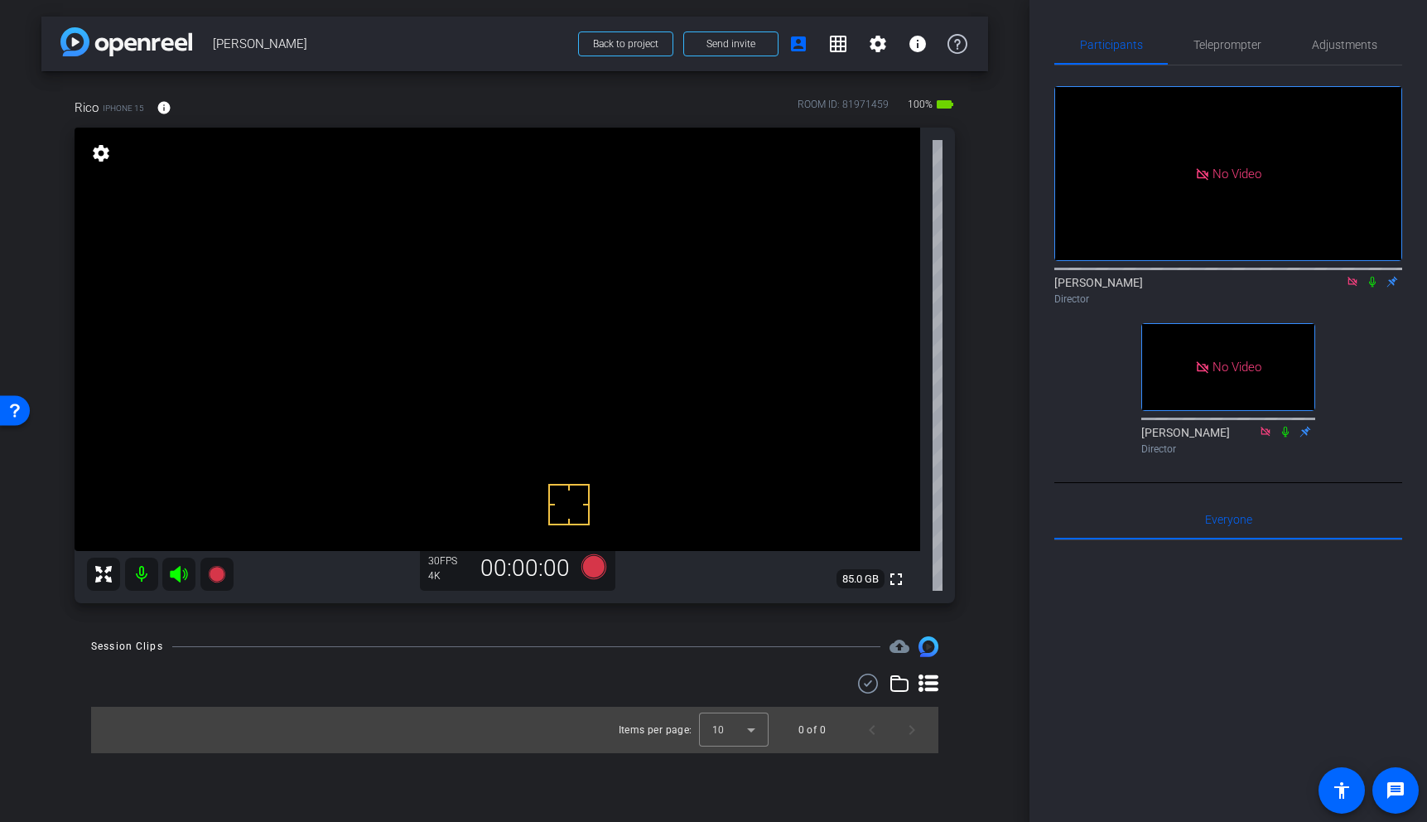
click at [550, 276] on video at bounding box center [498, 339] width 846 height 423
click at [569, 235] on video at bounding box center [498, 339] width 846 height 423
click at [587, 263] on video at bounding box center [498, 339] width 846 height 423
click at [551, 255] on video at bounding box center [498, 339] width 846 height 423
click at [548, 238] on video at bounding box center [498, 339] width 846 height 423
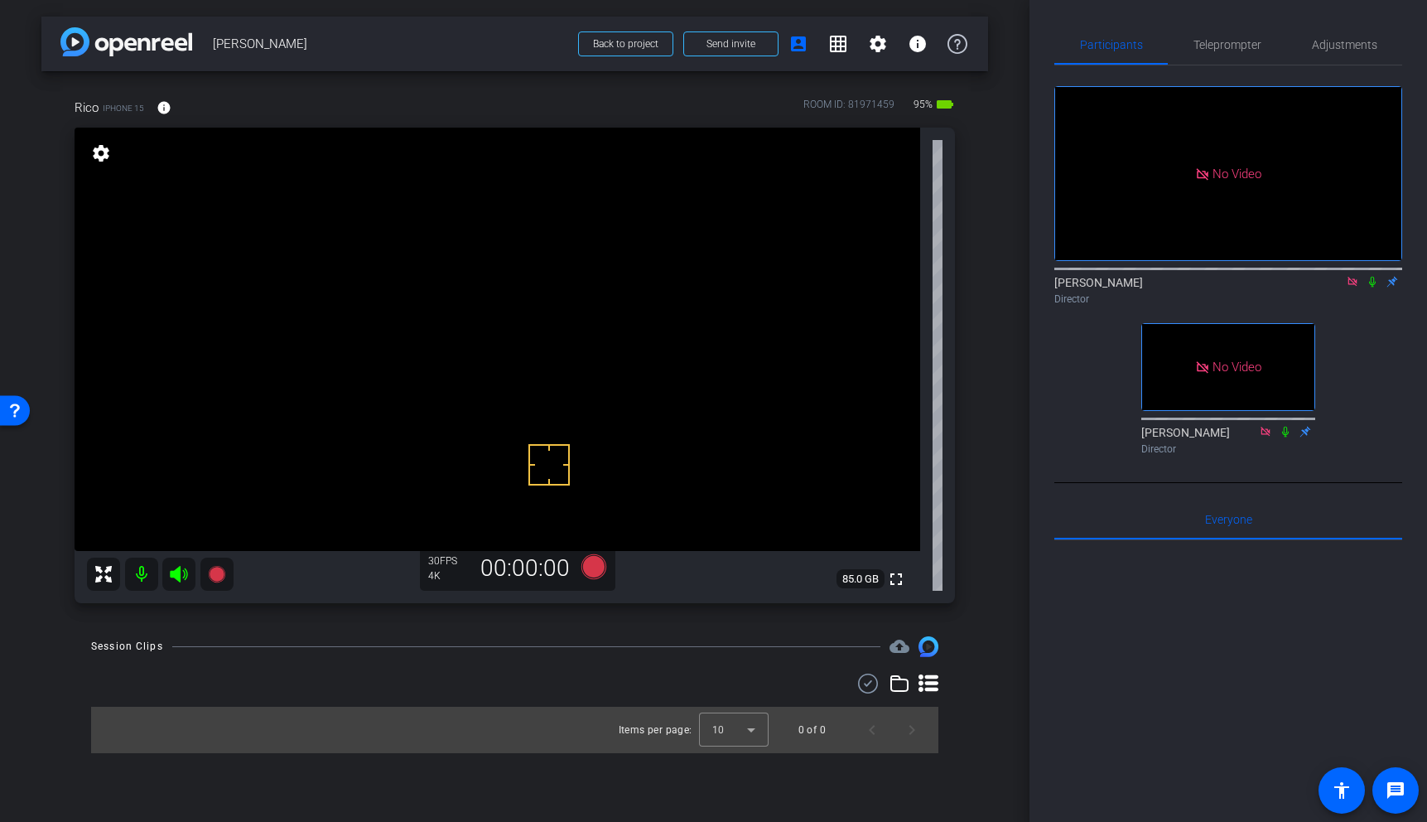
click at [563, 248] on video at bounding box center [498, 339] width 846 height 423
click at [542, 228] on span at bounding box center [542, 228] width 0 height 0
click at [561, 253] on div at bounding box center [562, 248] width 41 height 41
click at [220, 574] on icon at bounding box center [216, 574] width 17 height 17
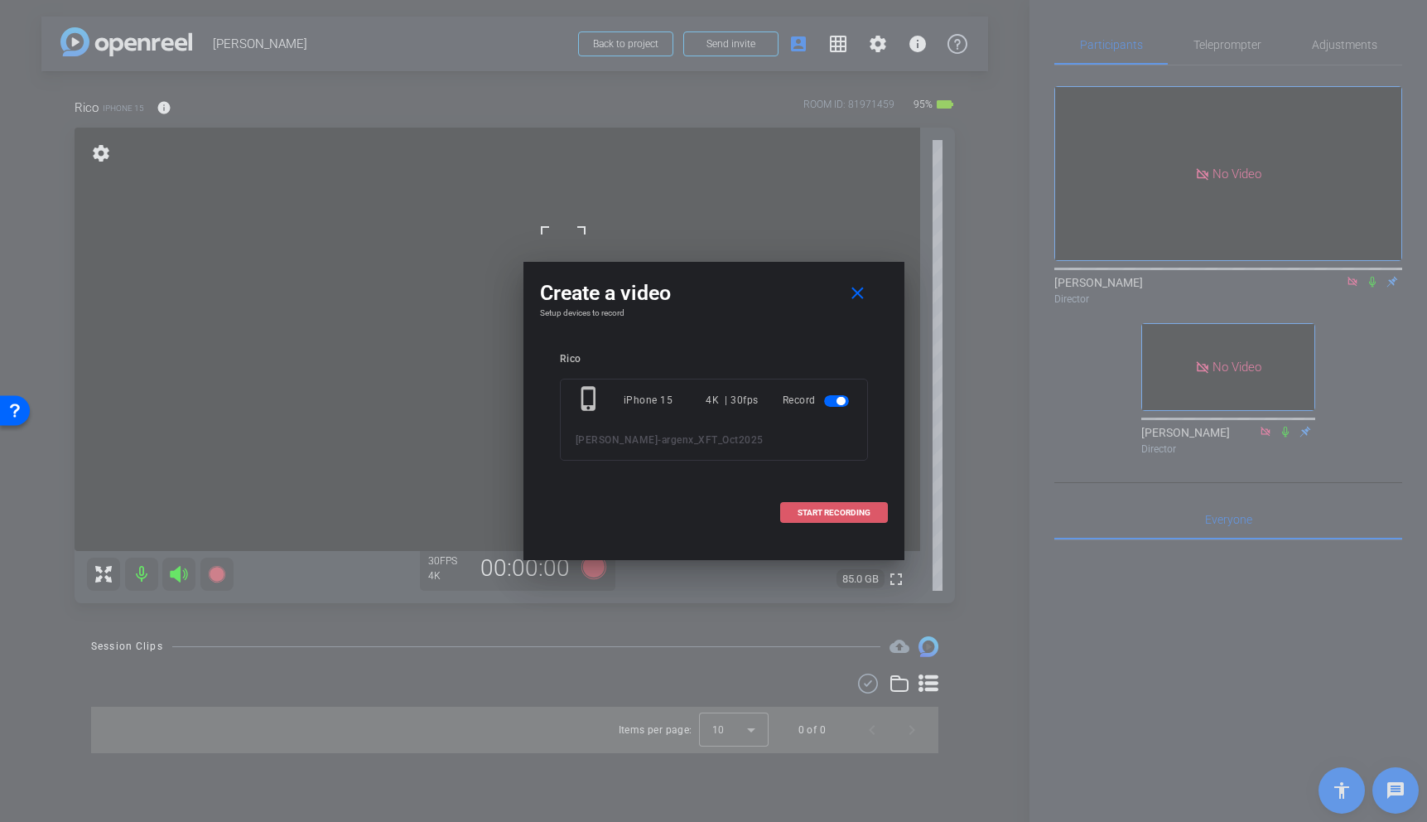
click at [827, 511] on span "START RECORDING" at bounding box center [834, 512] width 73 height 8
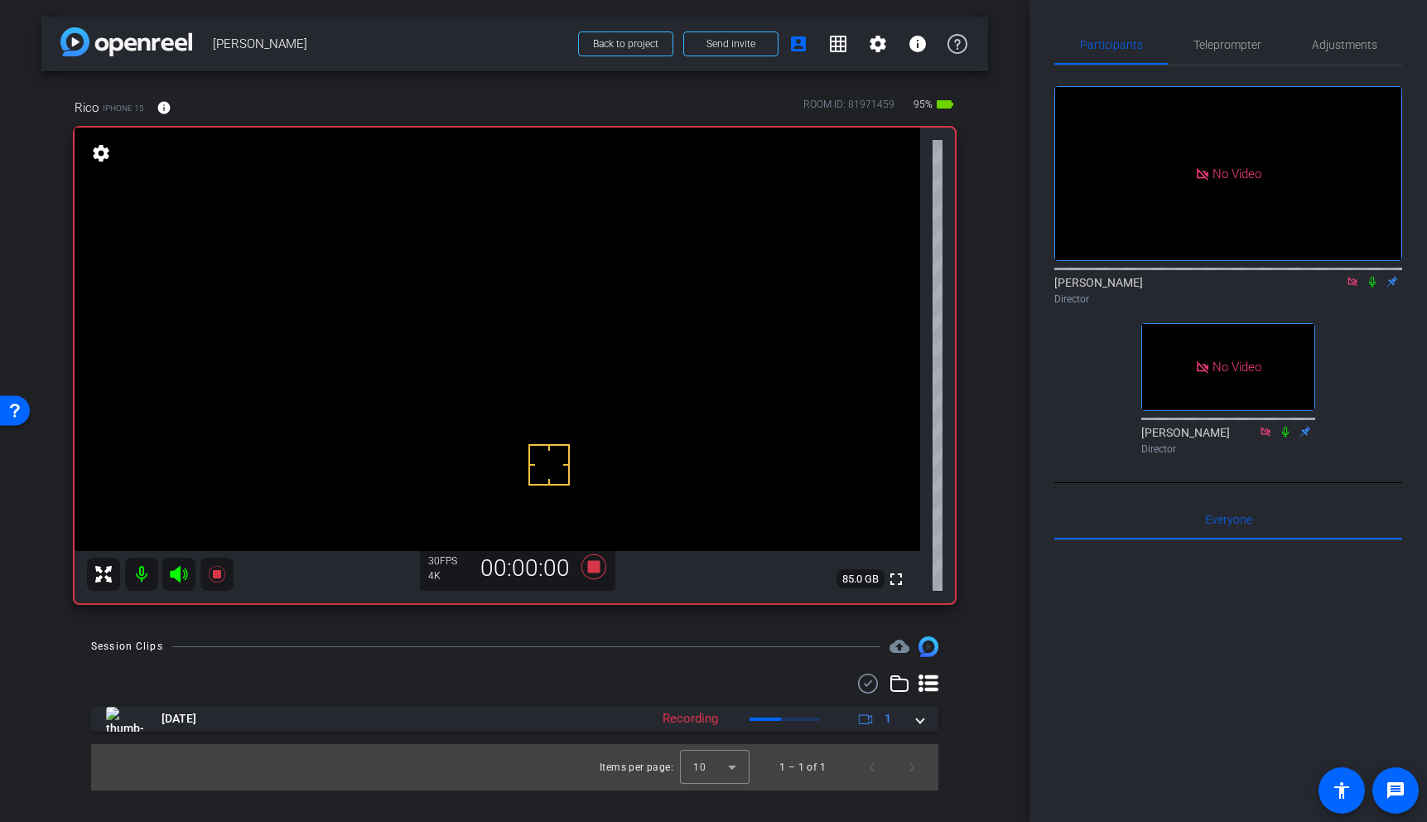
click at [1374, 287] on icon at bounding box center [1372, 282] width 13 height 12
click at [534, 254] on video at bounding box center [498, 339] width 846 height 423
click at [217, 572] on icon at bounding box center [216, 574] width 17 height 17
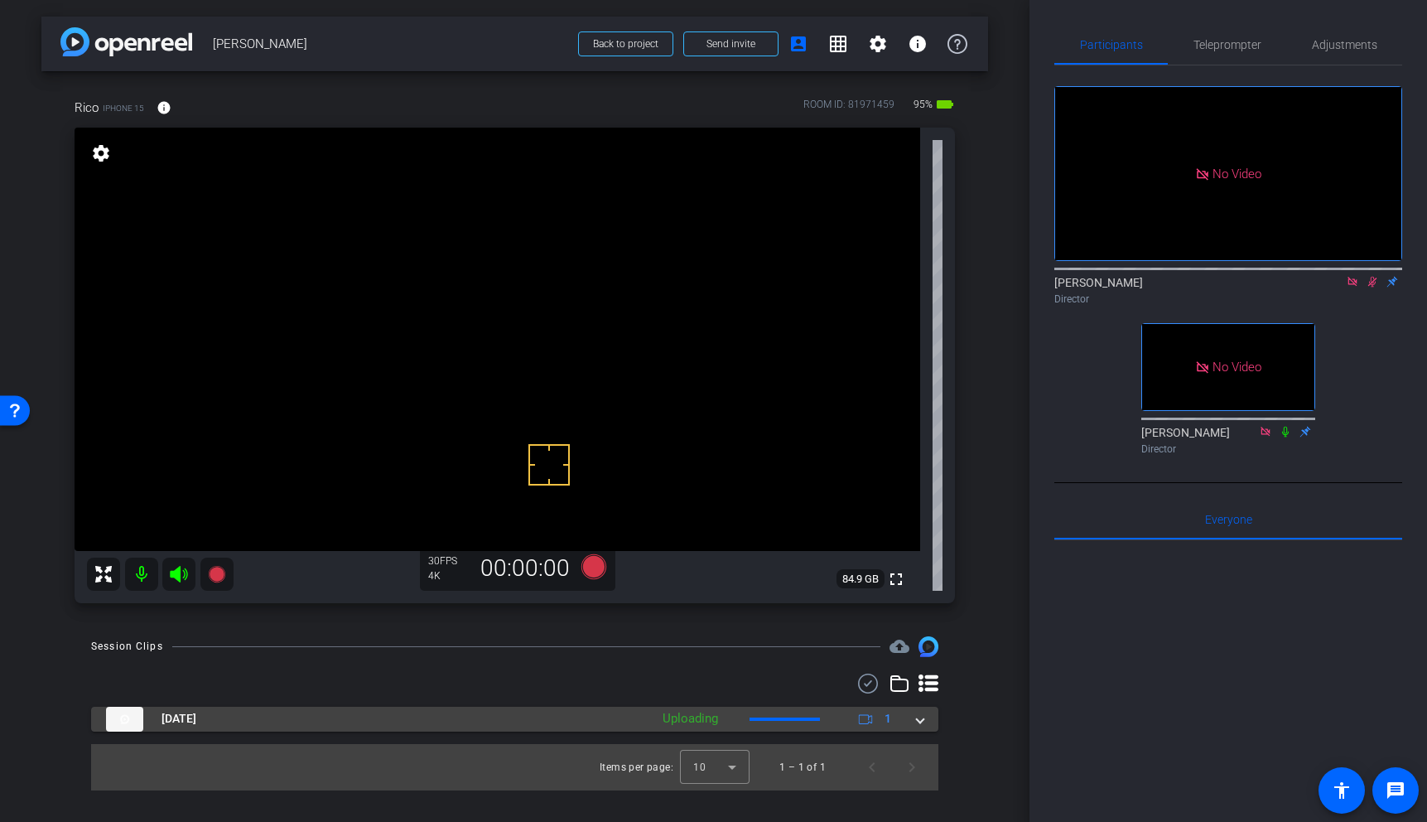
click at [922, 720] on span at bounding box center [920, 718] width 7 height 17
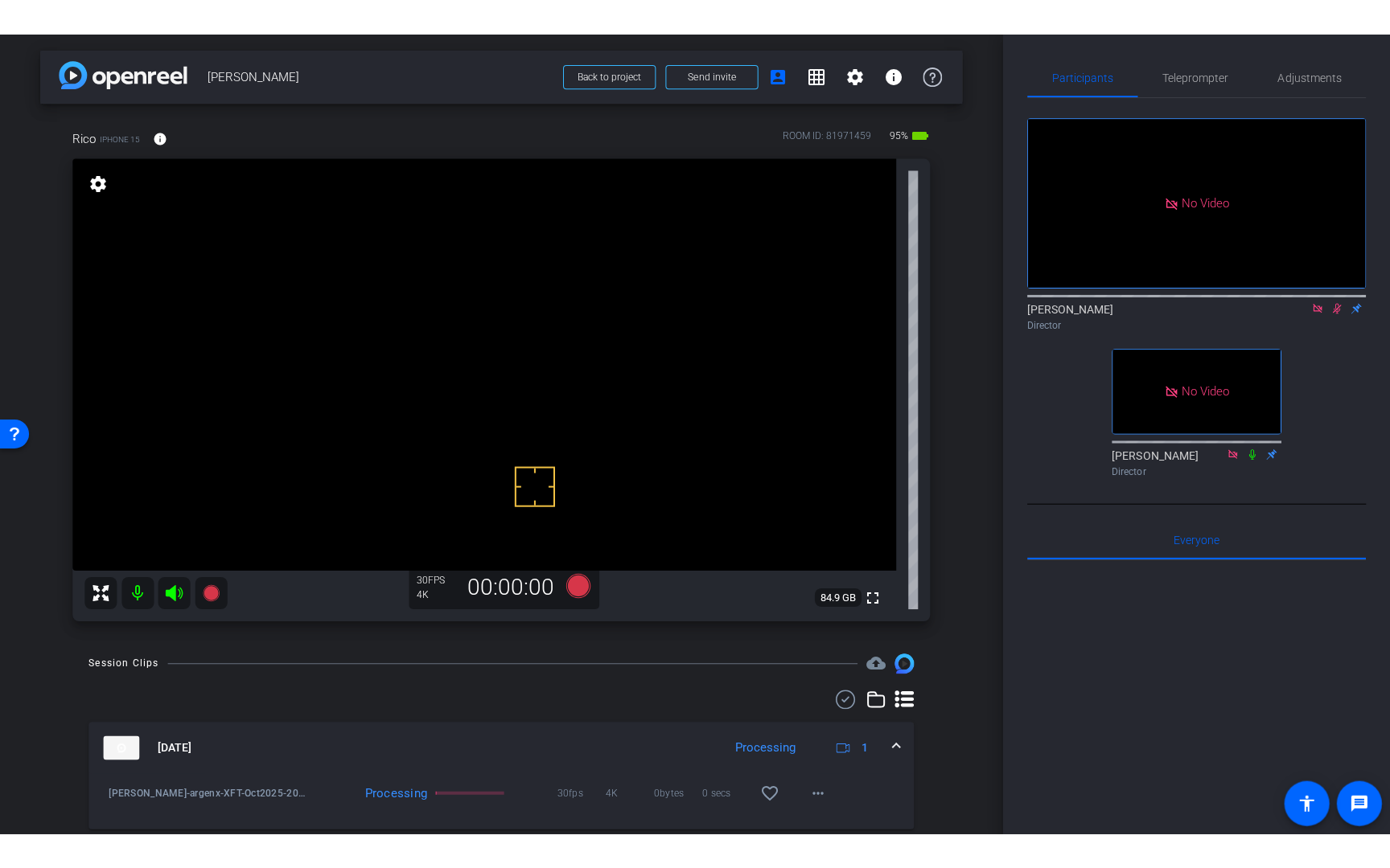
scroll to position [52, 0]
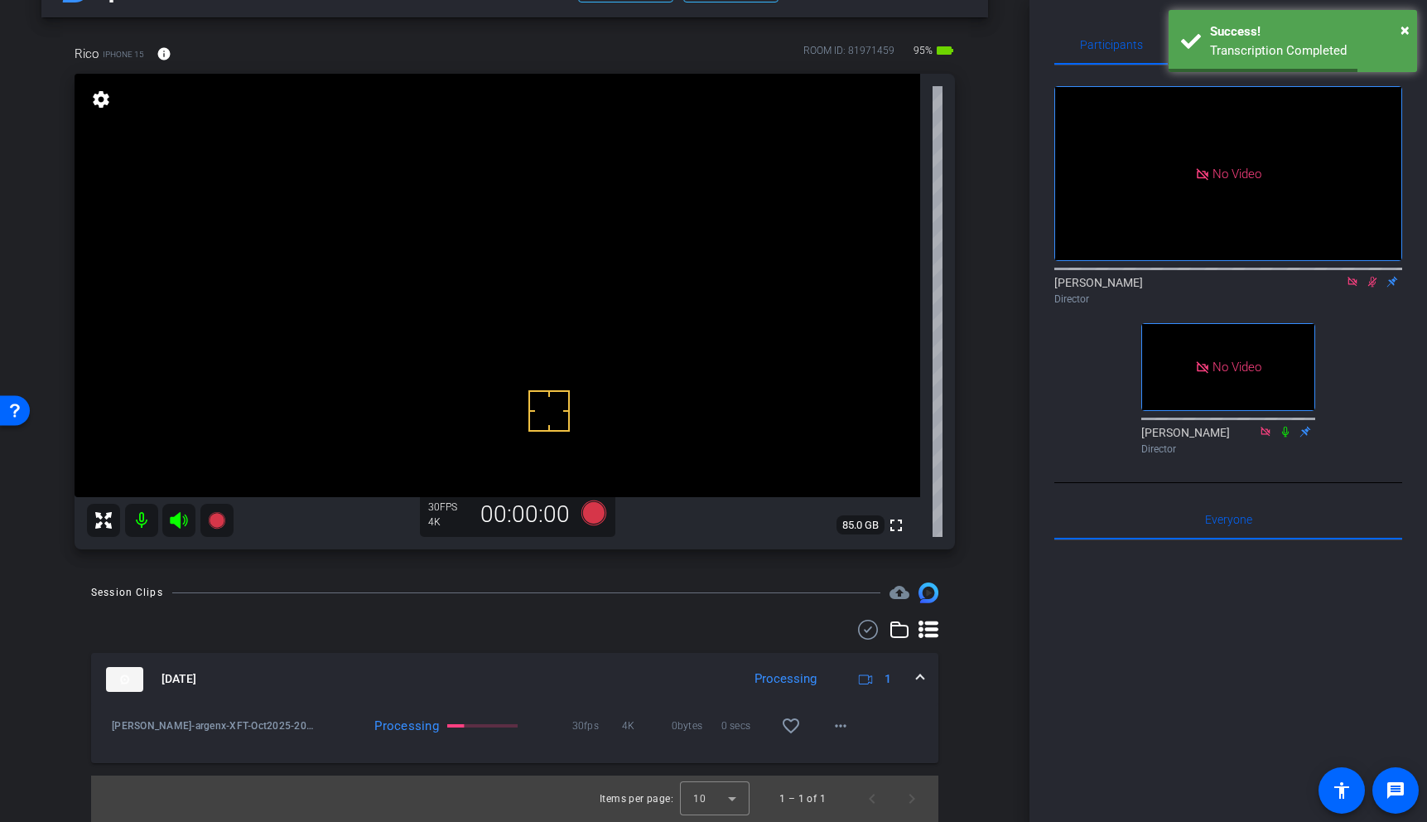
click at [1371, 287] on icon at bounding box center [1372, 282] width 13 height 12
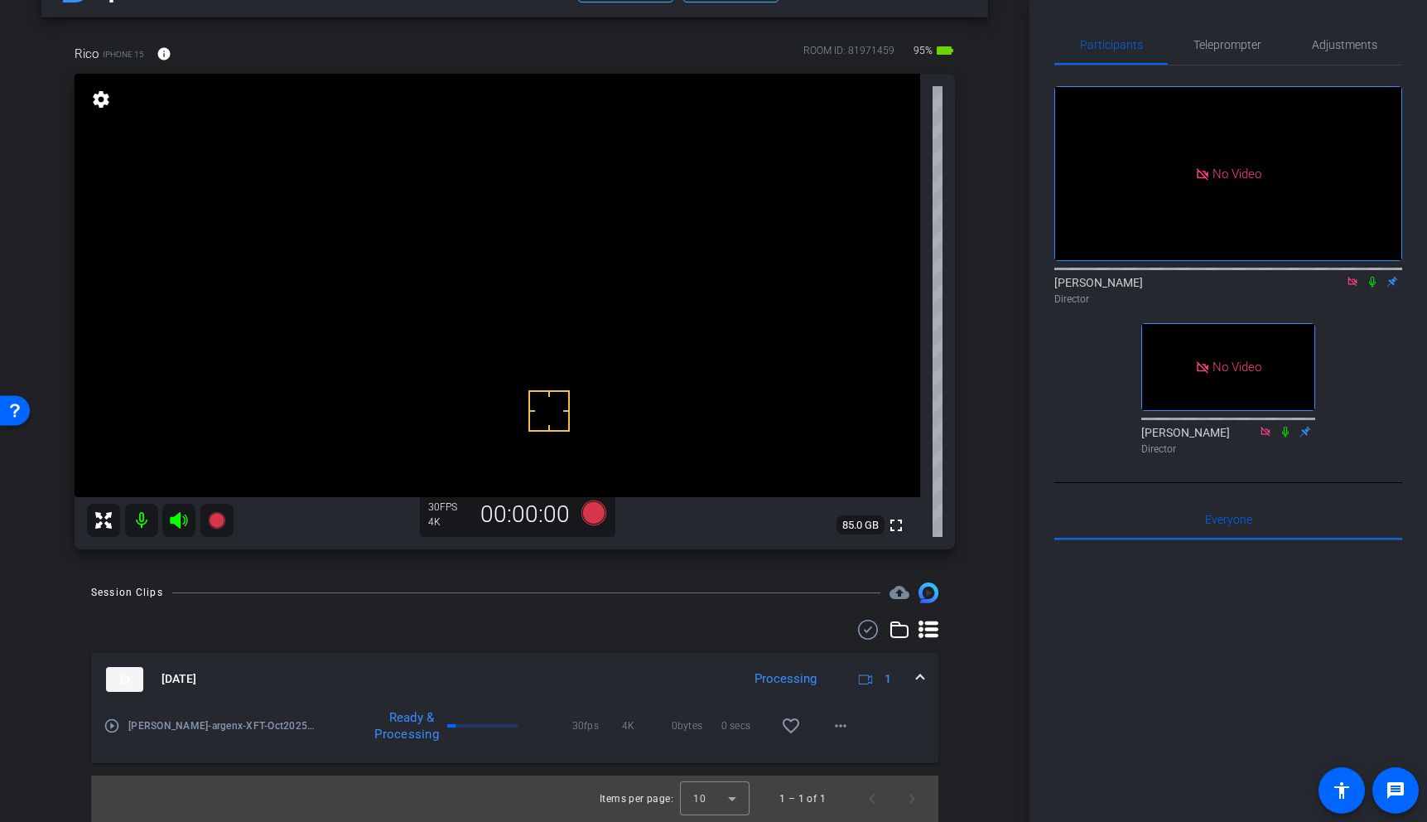
click at [1374, 287] on icon at bounding box center [1372, 282] width 13 height 12
click at [111, 725] on mat-icon "play_circle_outline" at bounding box center [112, 725] width 17 height 17
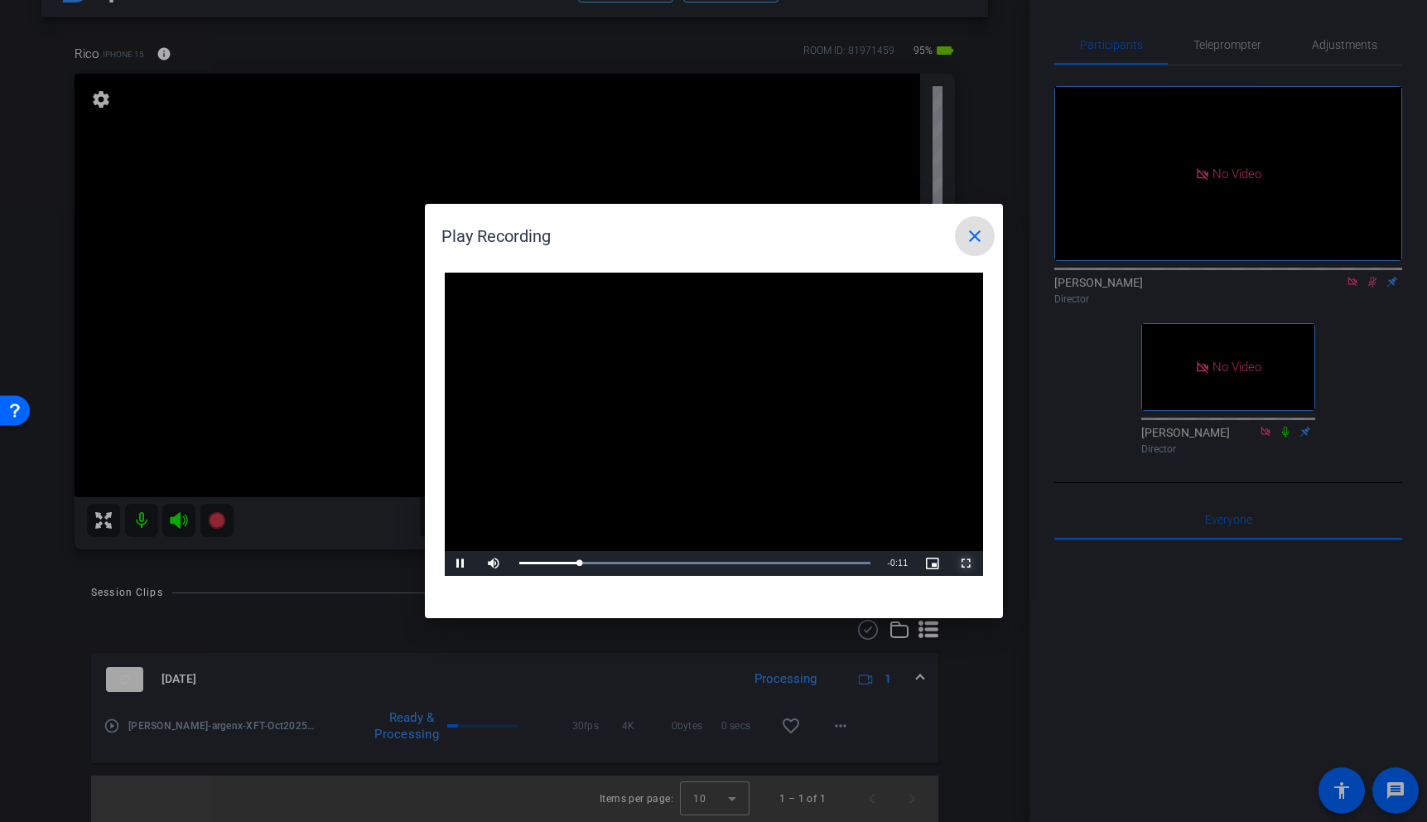
click at [968, 563] on span "Video Player" at bounding box center [966, 563] width 33 height 0
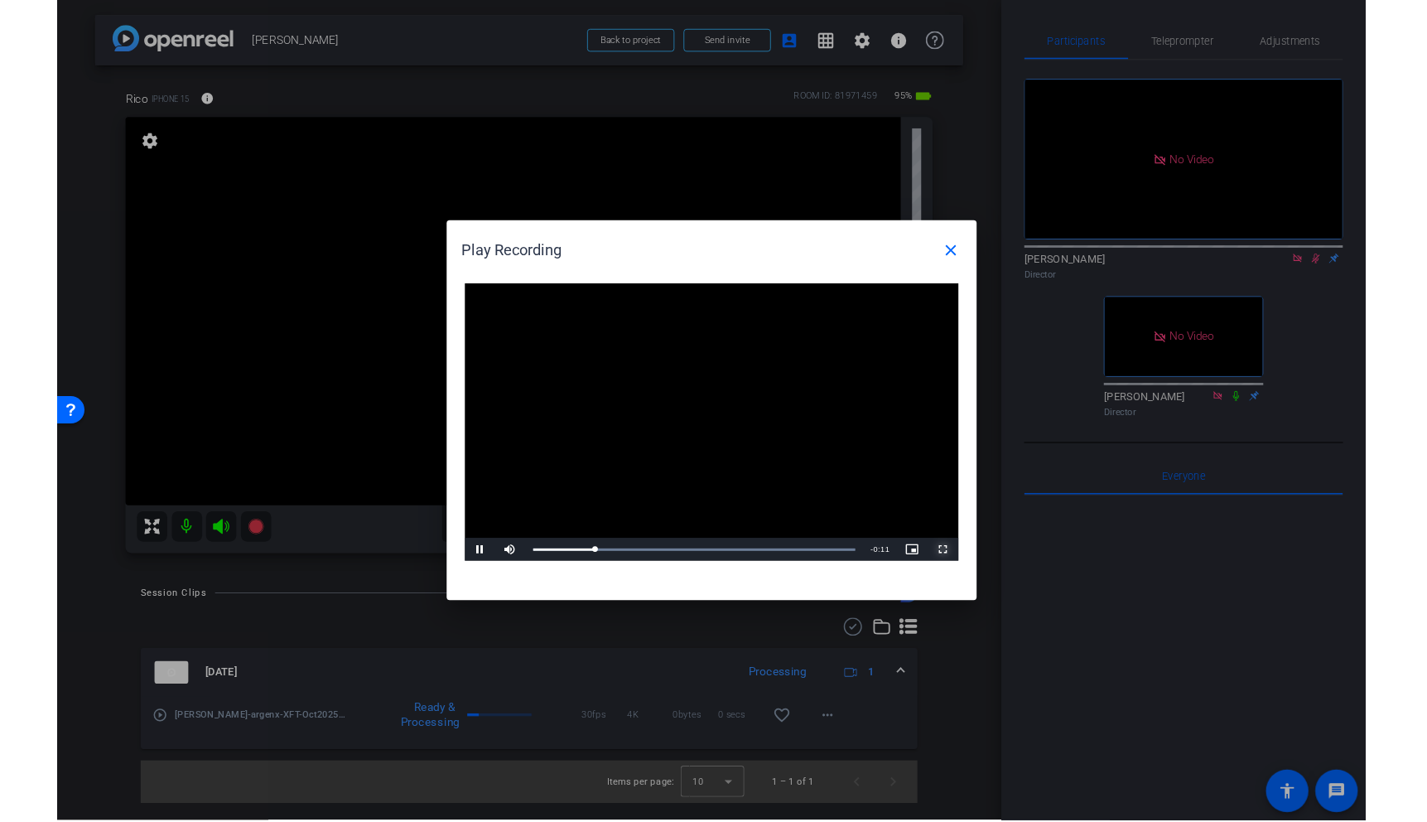
scroll to position [0, 0]
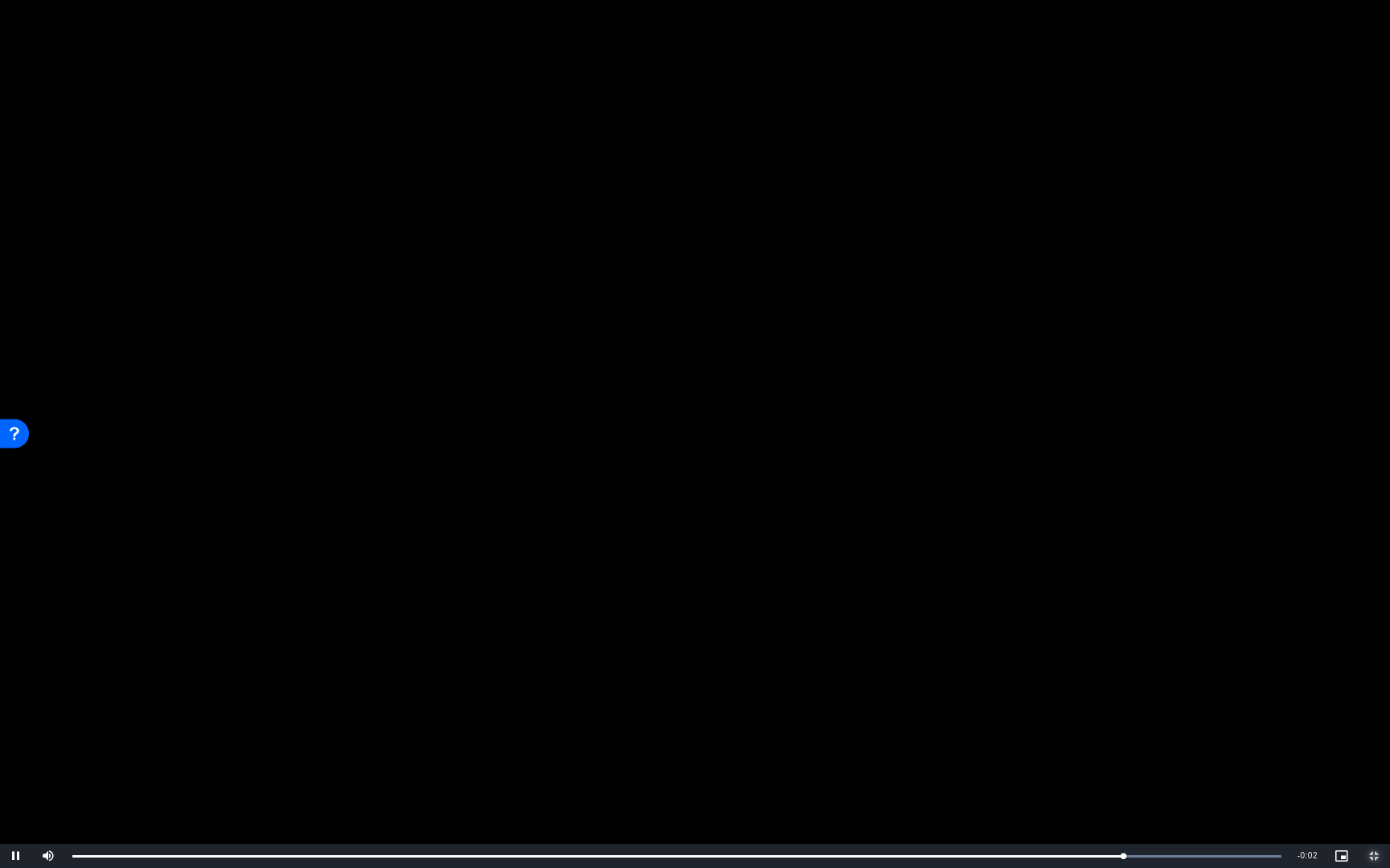
click at [1368, 797] on span "Video Player" at bounding box center [1373, 856] width 32 height 0
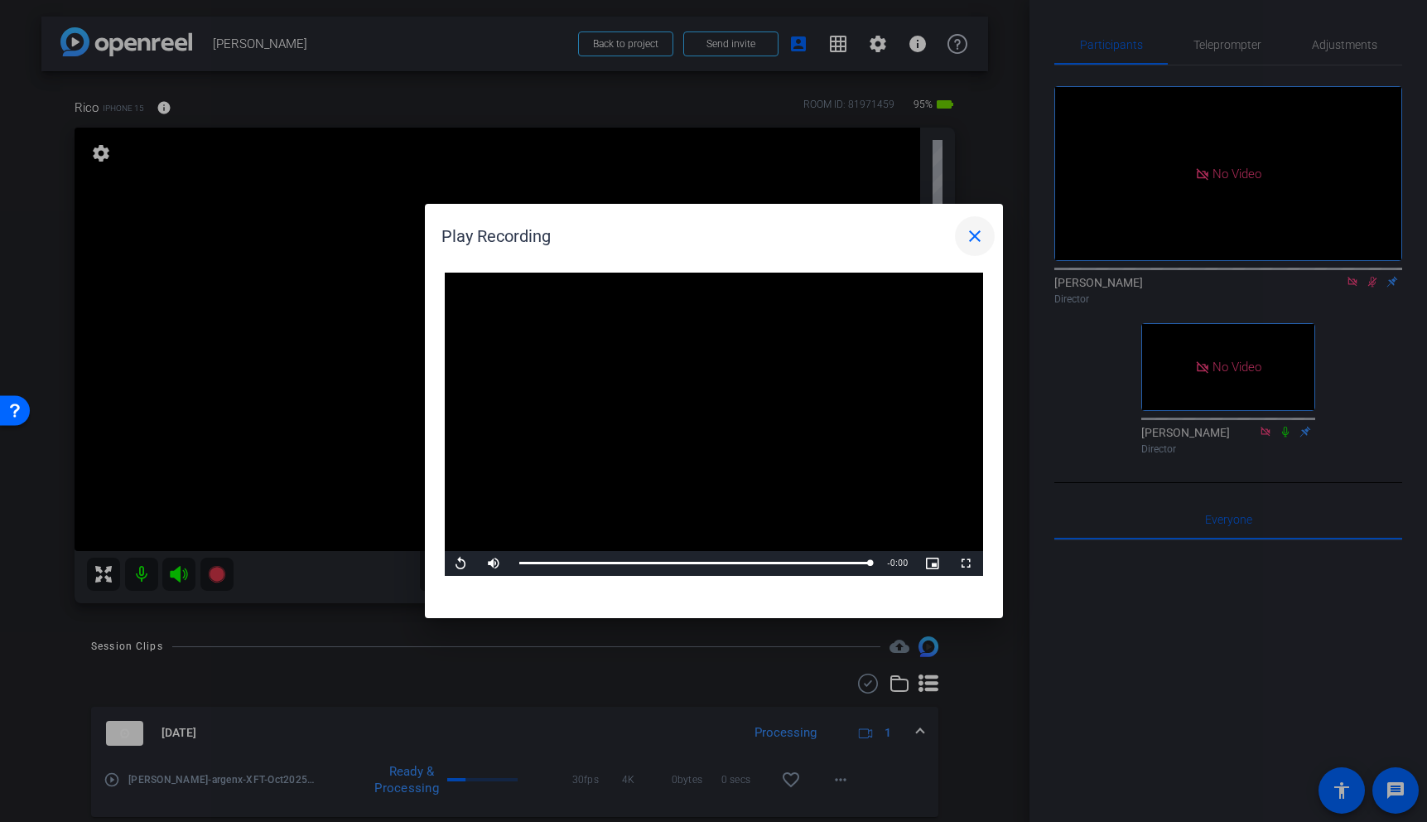
click at [971, 241] on mat-icon "close" at bounding box center [975, 236] width 20 height 20
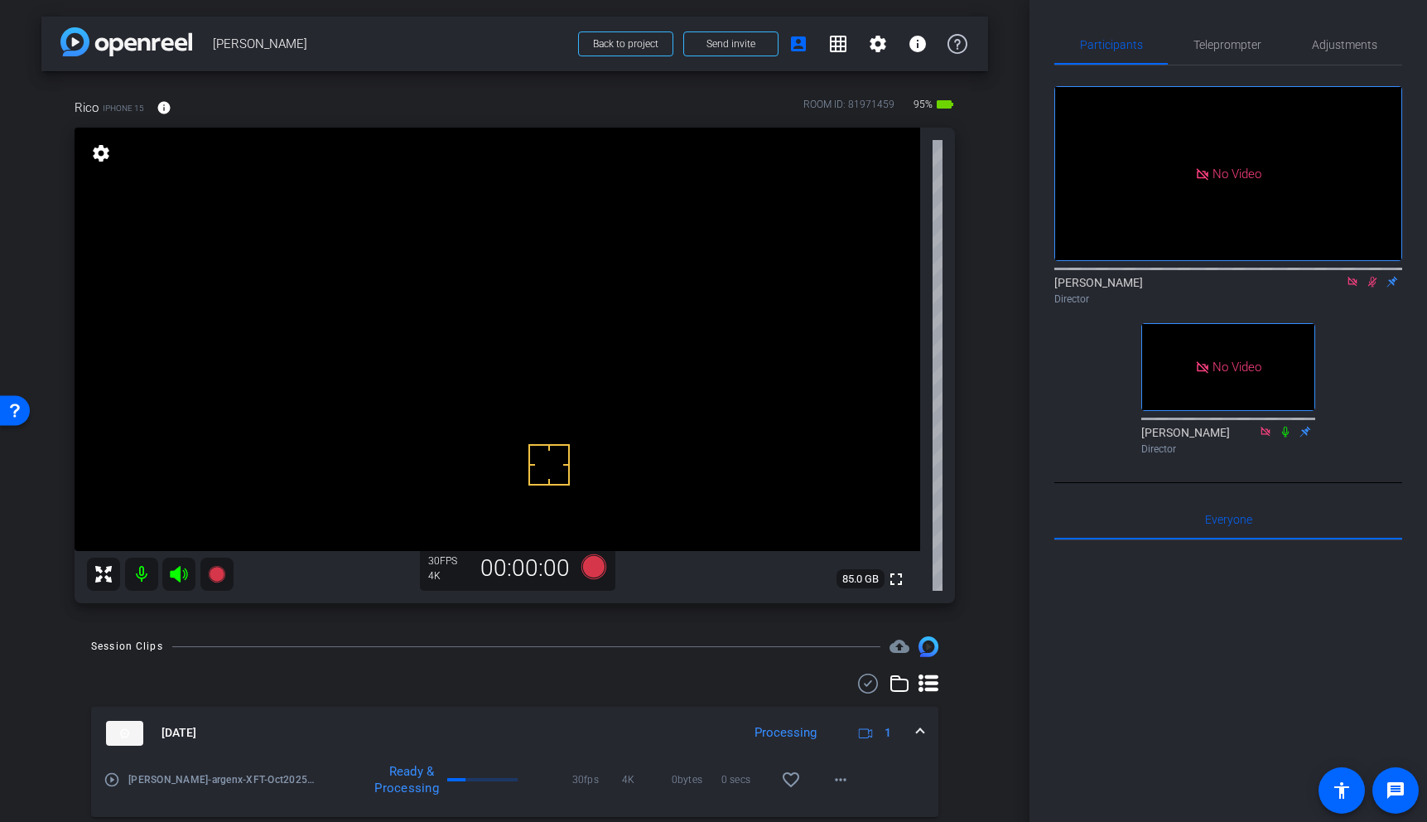
click at [1372, 287] on icon at bounding box center [1372, 282] width 13 height 12
click at [1370, 287] on icon at bounding box center [1372, 282] width 13 height 12
click at [218, 570] on icon at bounding box center [216, 574] width 17 height 17
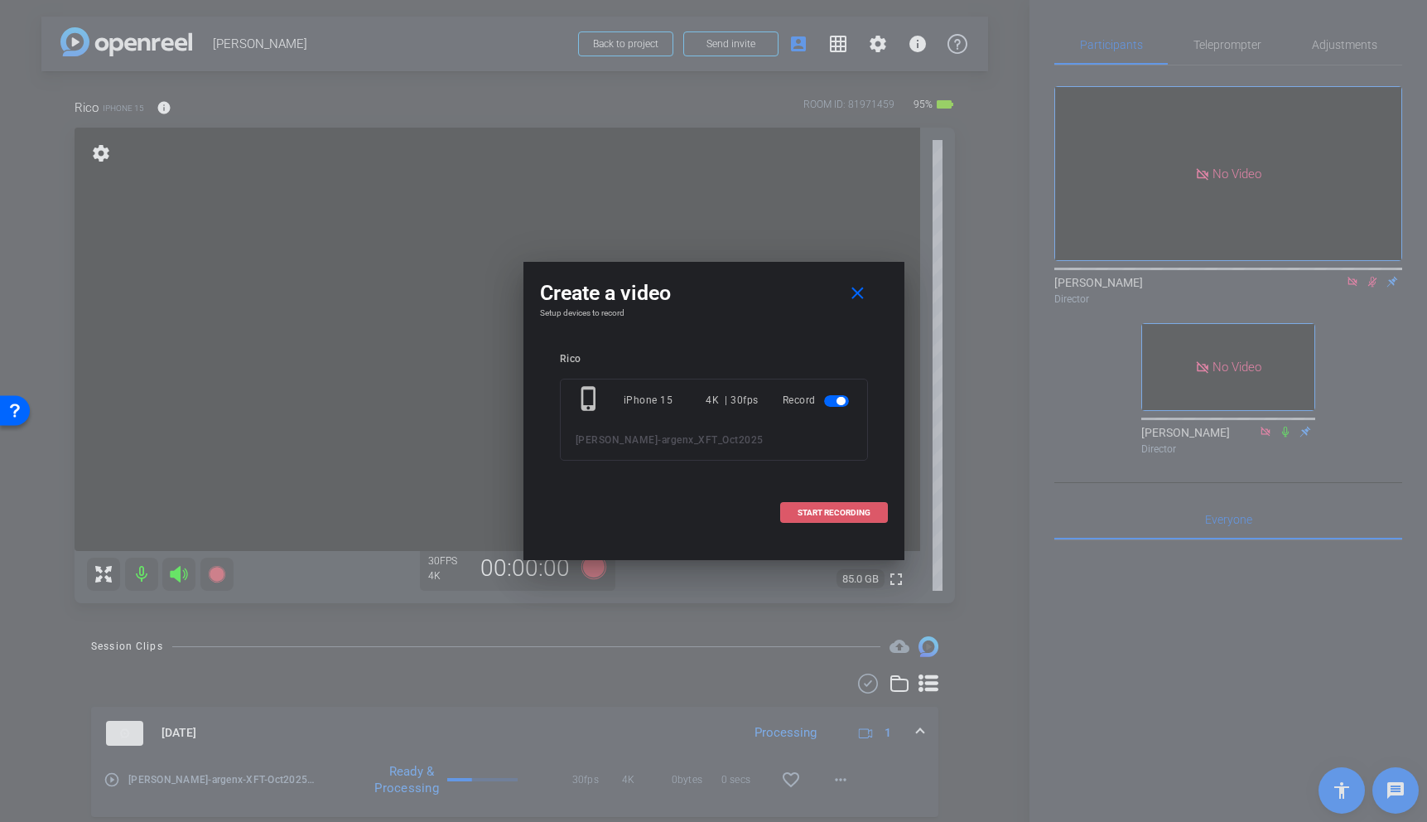
click at [855, 513] on span "START RECORDING" at bounding box center [834, 512] width 73 height 8
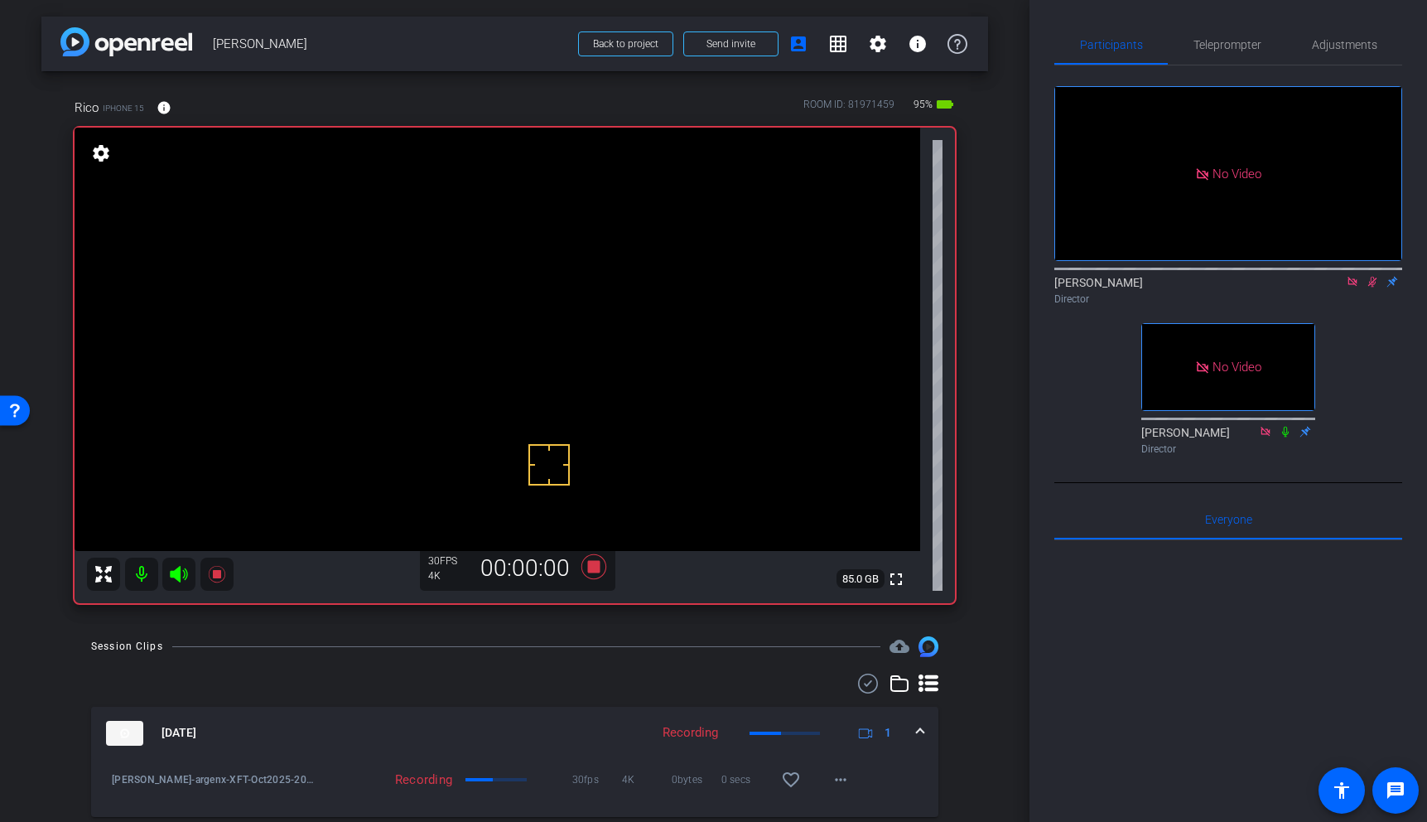
click at [527, 287] on video at bounding box center [498, 339] width 846 height 423
click at [553, 232] on video at bounding box center [498, 339] width 846 height 423
click at [559, 265] on video at bounding box center [498, 339] width 846 height 423
click at [542, 231] on video at bounding box center [498, 339] width 846 height 423
click at [1371, 287] on icon at bounding box center [1372, 282] width 13 height 12
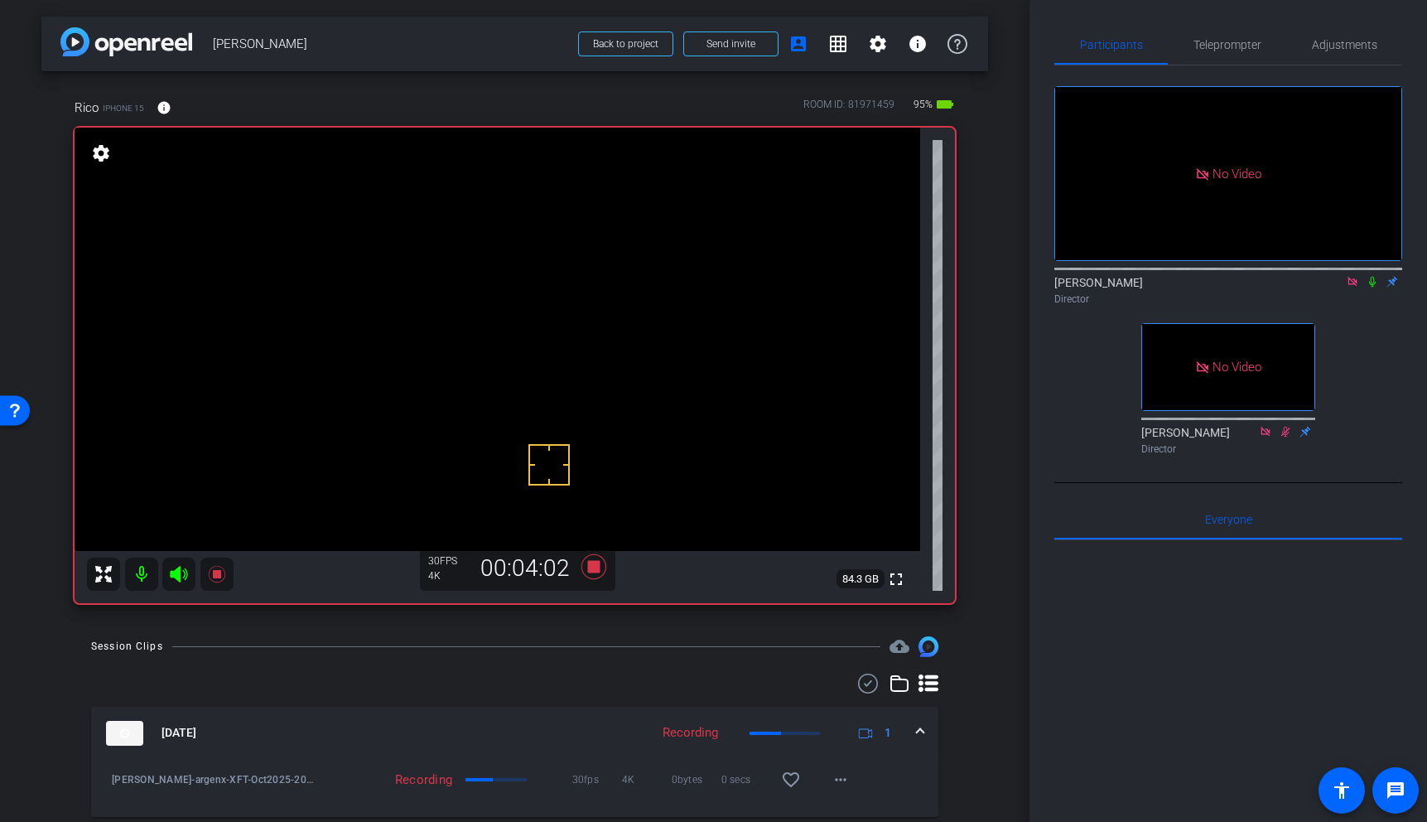
click at [519, 296] on video at bounding box center [498, 339] width 846 height 423
click at [1372, 287] on icon at bounding box center [1372, 282] width 13 height 12
click at [546, 265] on video at bounding box center [498, 339] width 846 height 423
click at [531, 271] on video at bounding box center [498, 339] width 846 height 423
click at [545, 287] on video at bounding box center [498, 339] width 846 height 423
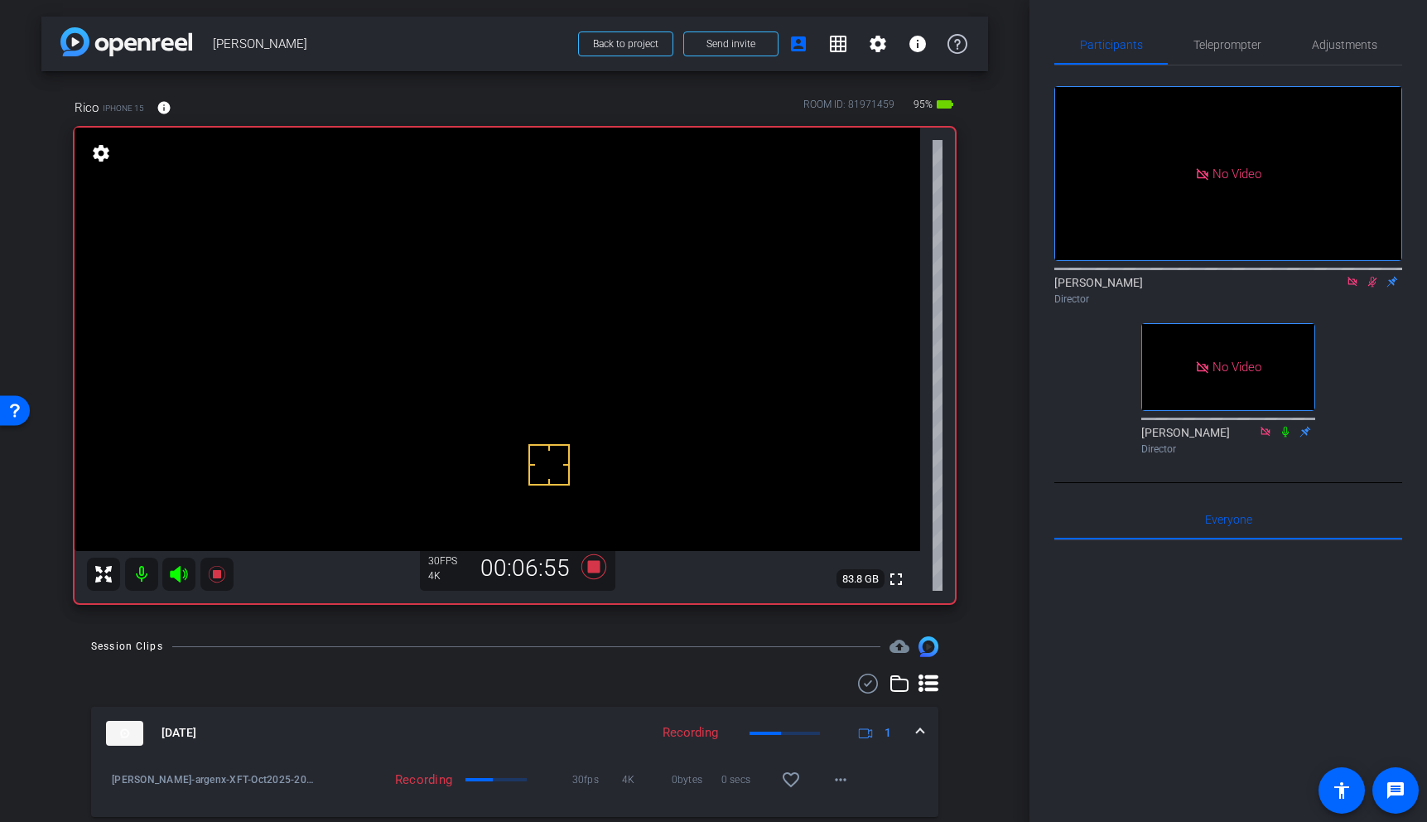
click at [560, 285] on video at bounding box center [498, 339] width 846 height 423
click at [223, 579] on icon at bounding box center [216, 574] width 17 height 17
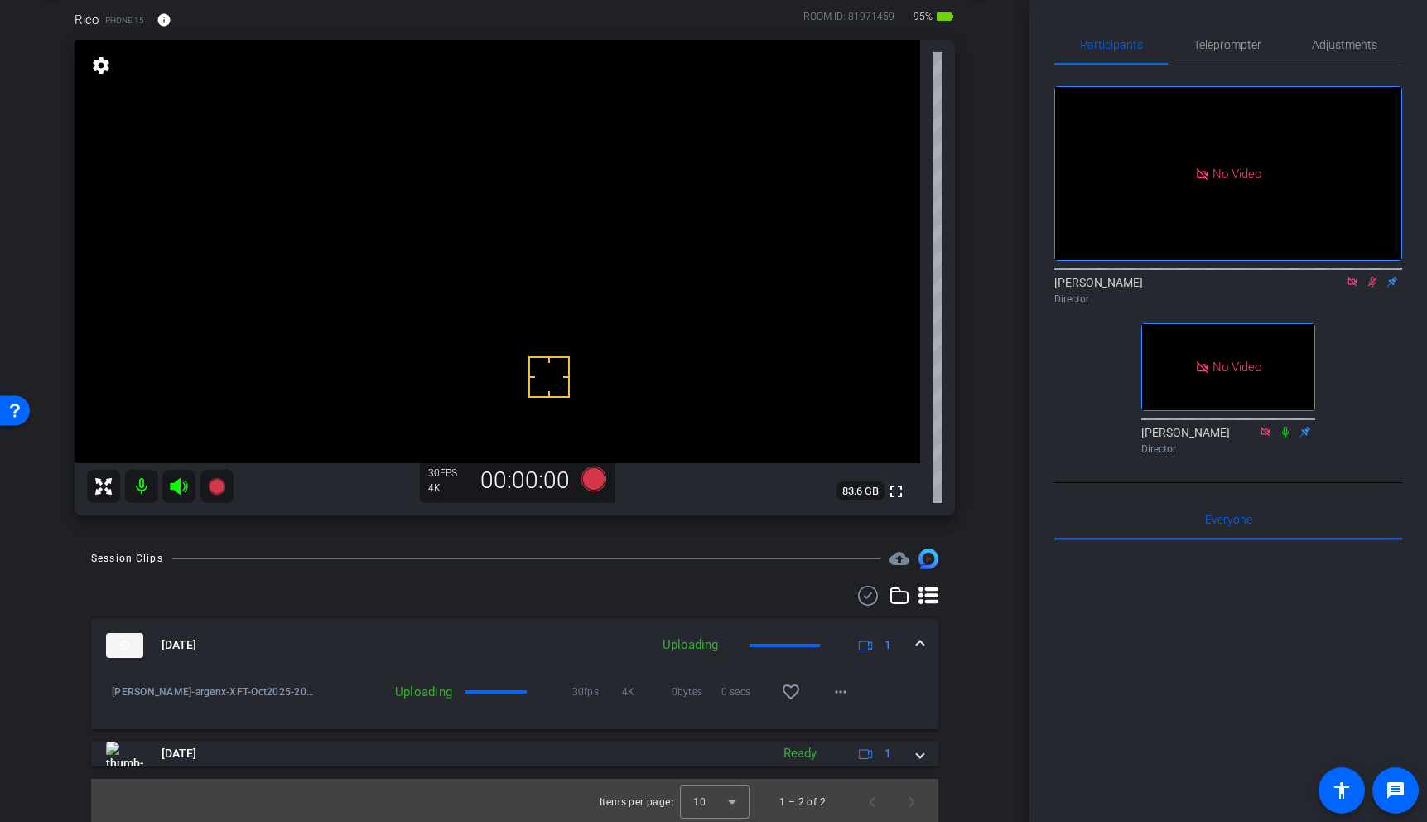
scroll to position [91, 0]
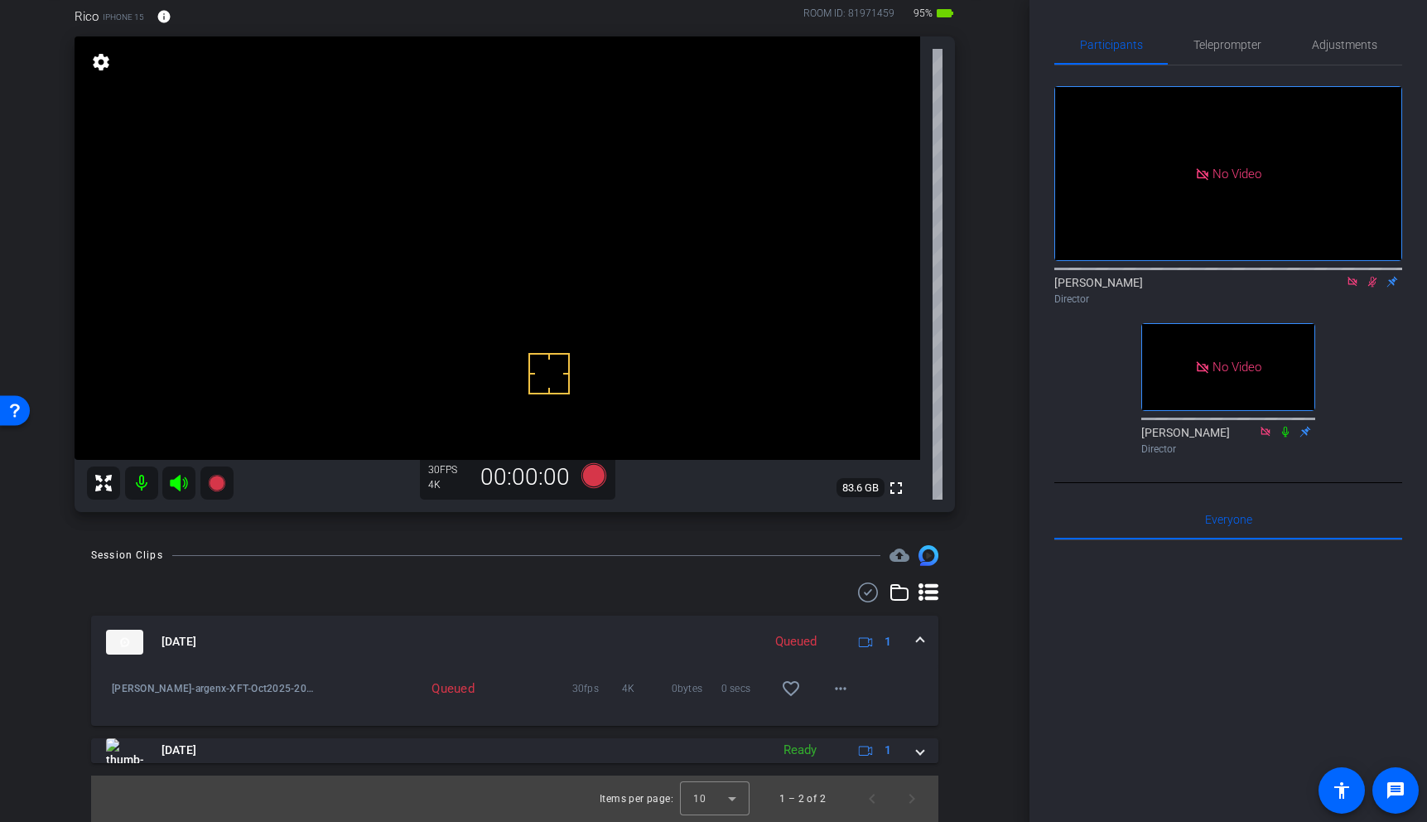
click at [923, 638] on span at bounding box center [920, 641] width 7 height 17
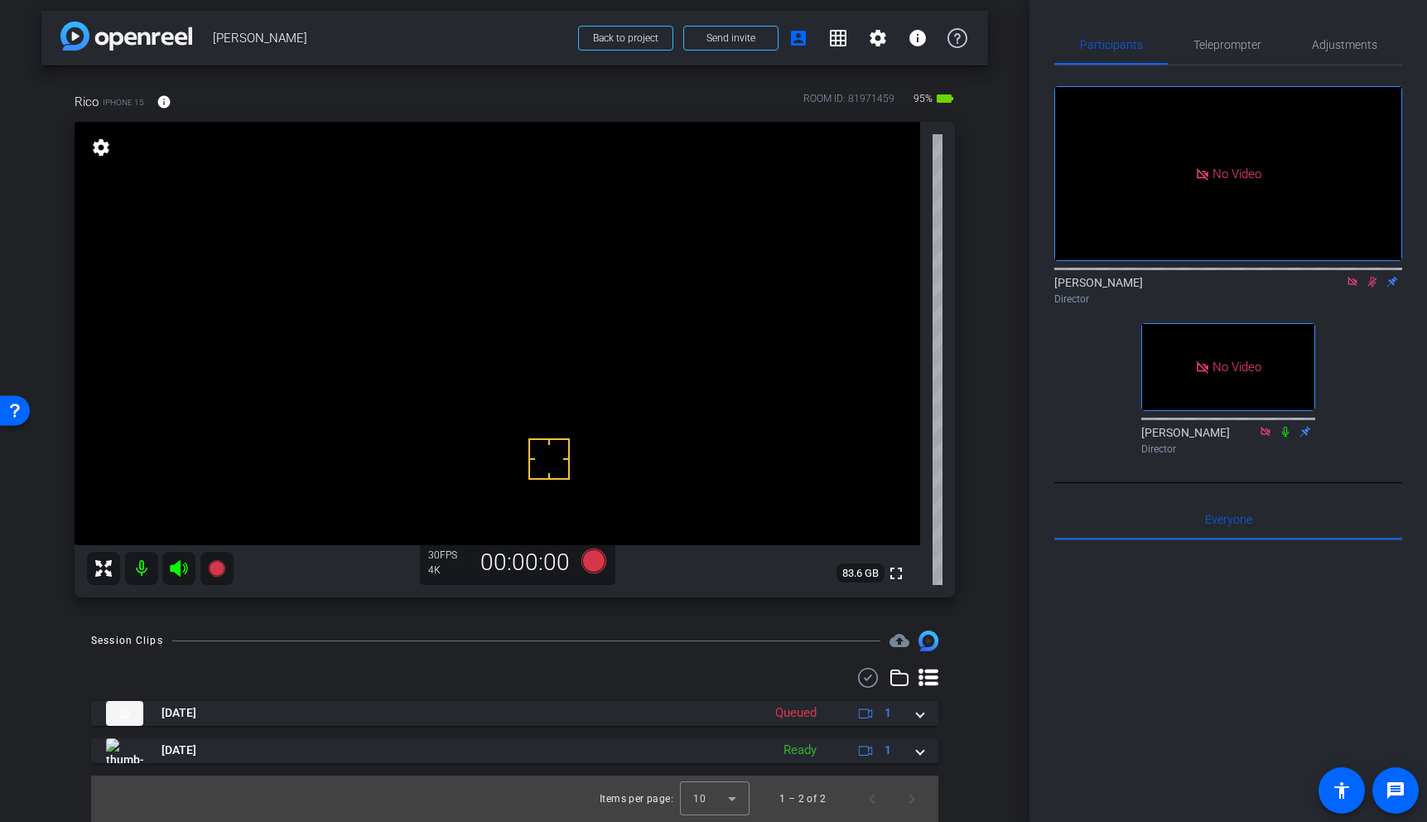
scroll to position [6, 0]
click at [1374, 287] on icon at bounding box center [1372, 282] width 13 height 12
click at [1328, 49] on span "Adjustments" at bounding box center [1344, 45] width 65 height 12
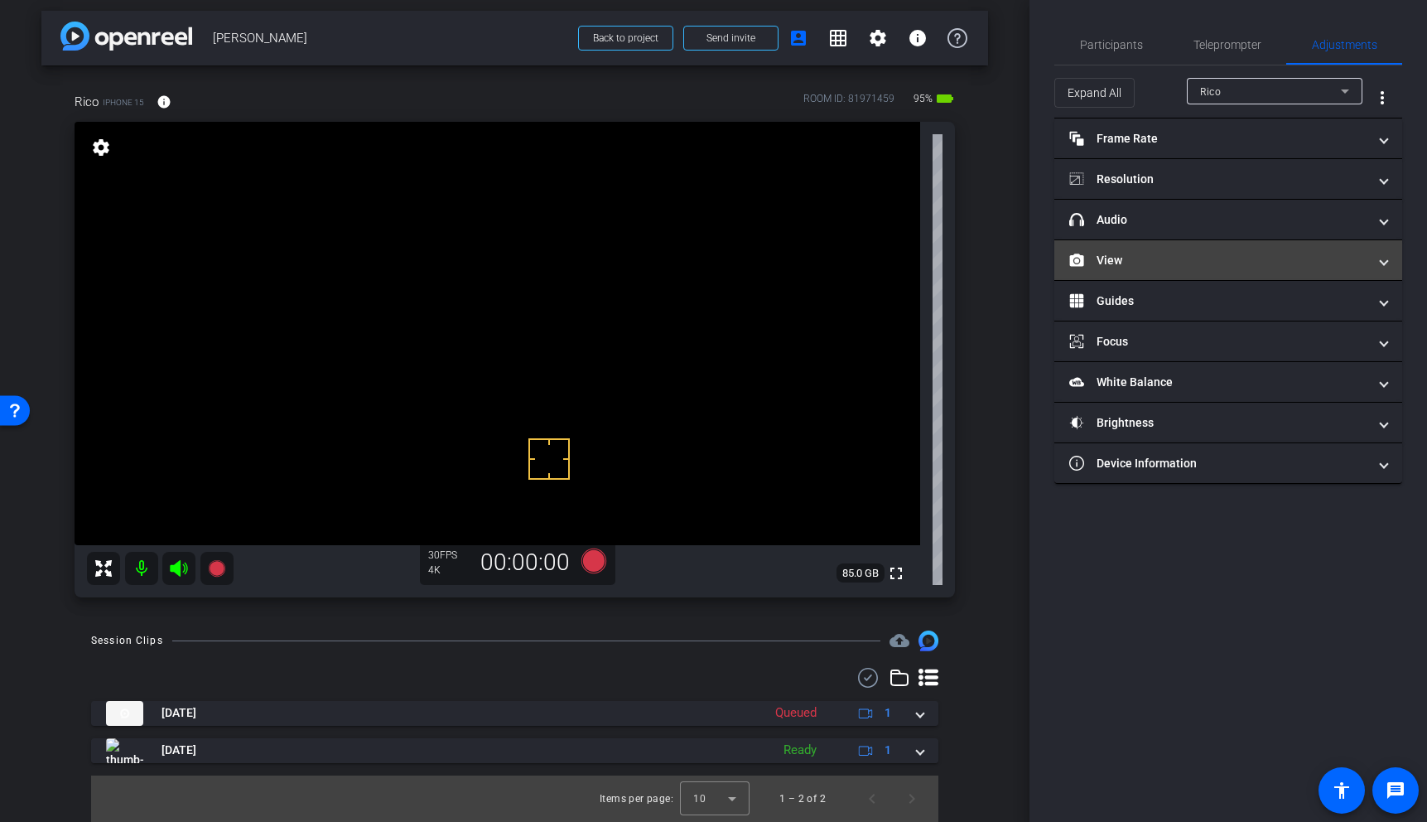
click at [1171, 260] on mat-panel-title "View" at bounding box center [1218, 260] width 298 height 17
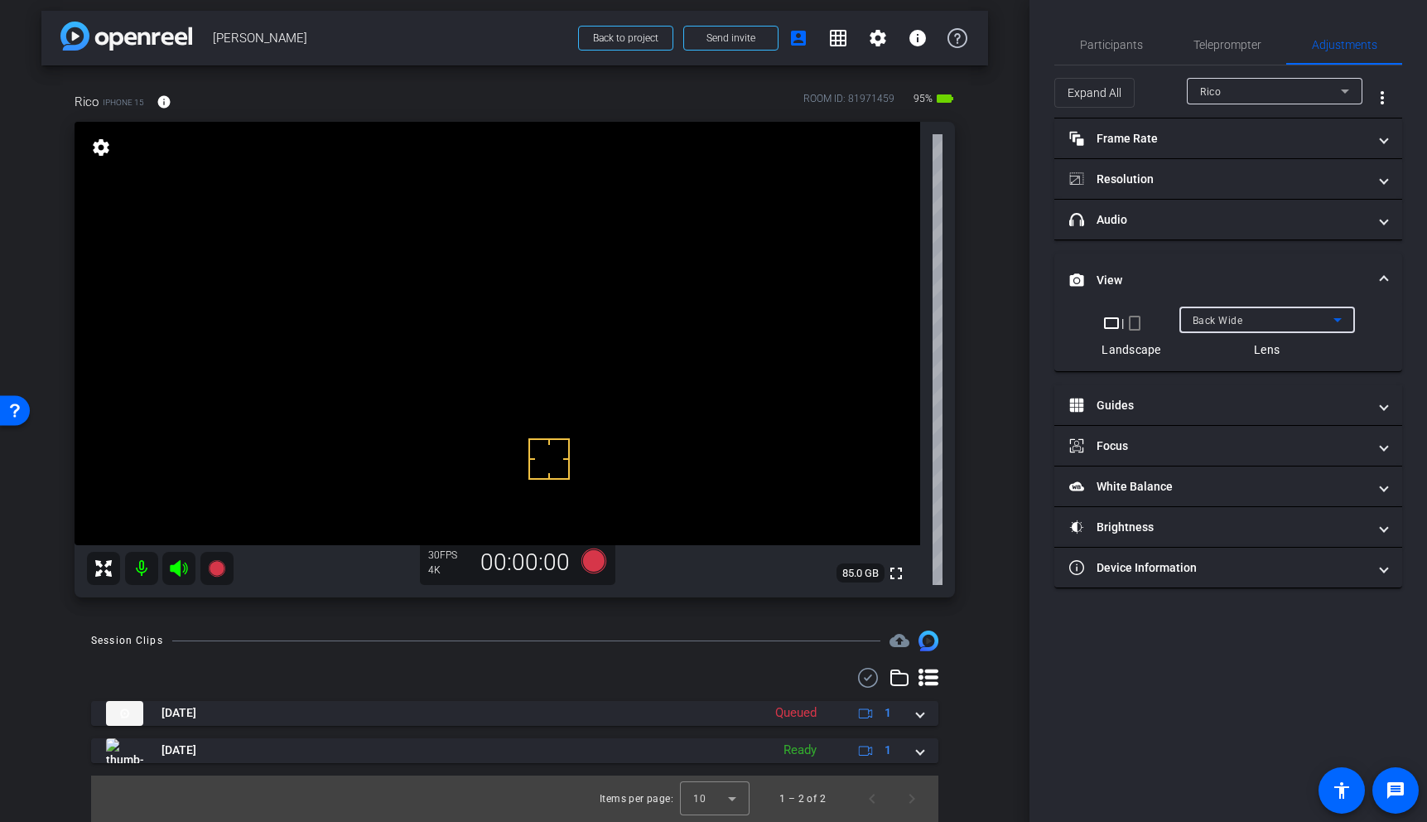
click at [1227, 320] on span "Back Wide" at bounding box center [1218, 321] width 51 height 12
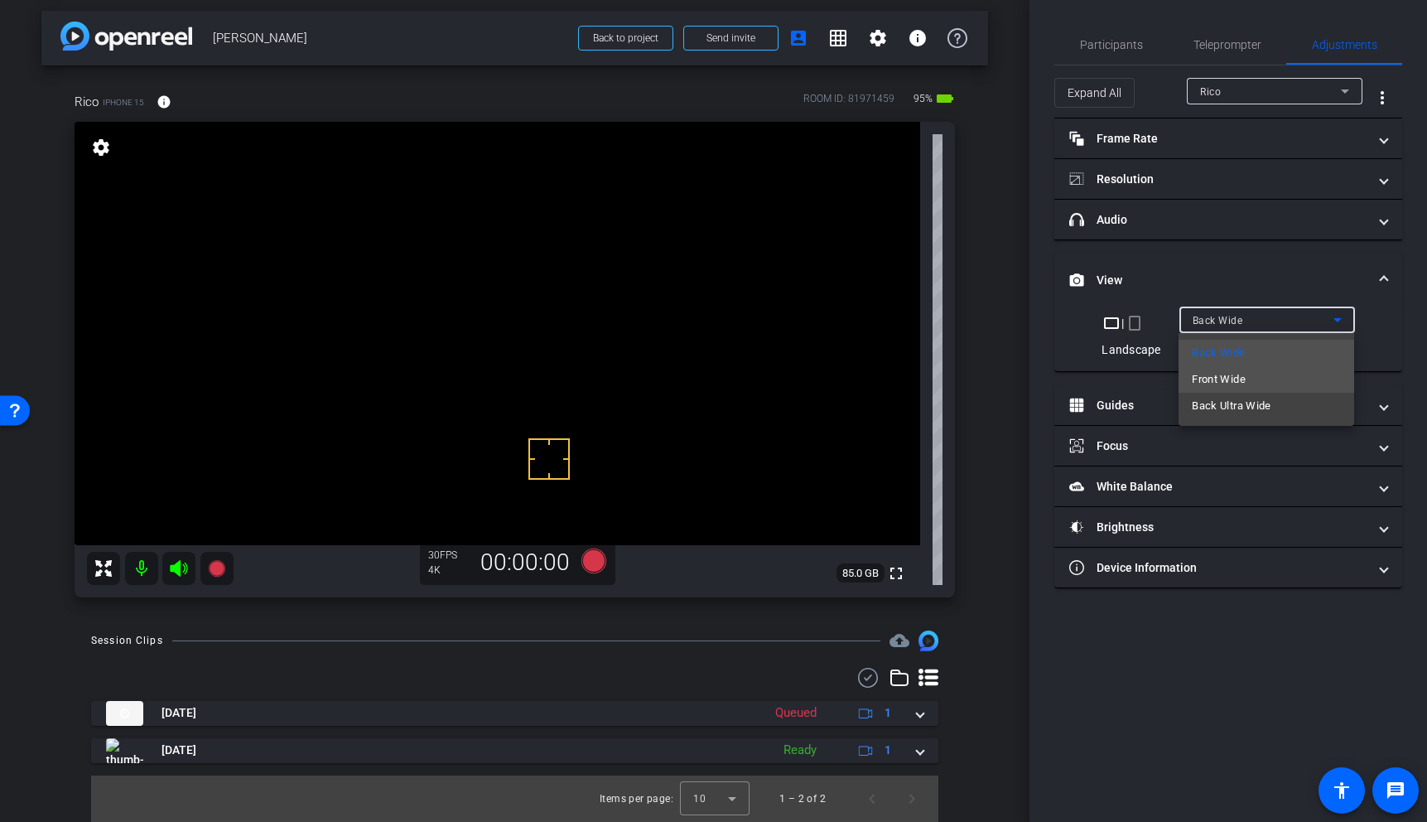
click at [1228, 380] on span "Front Wide" at bounding box center [1219, 379] width 54 height 20
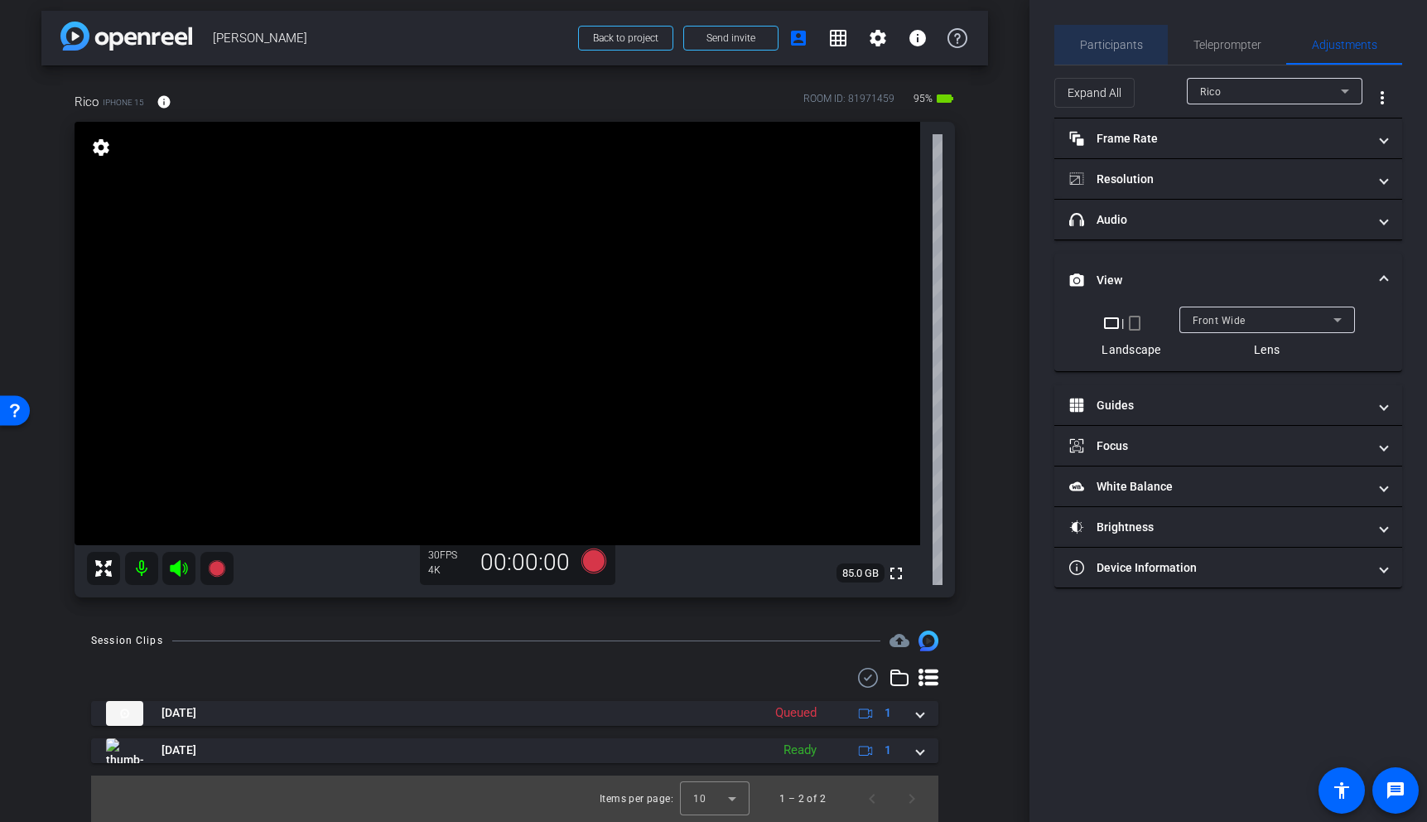
click at [1112, 46] on span "Participants" at bounding box center [1111, 45] width 63 height 12
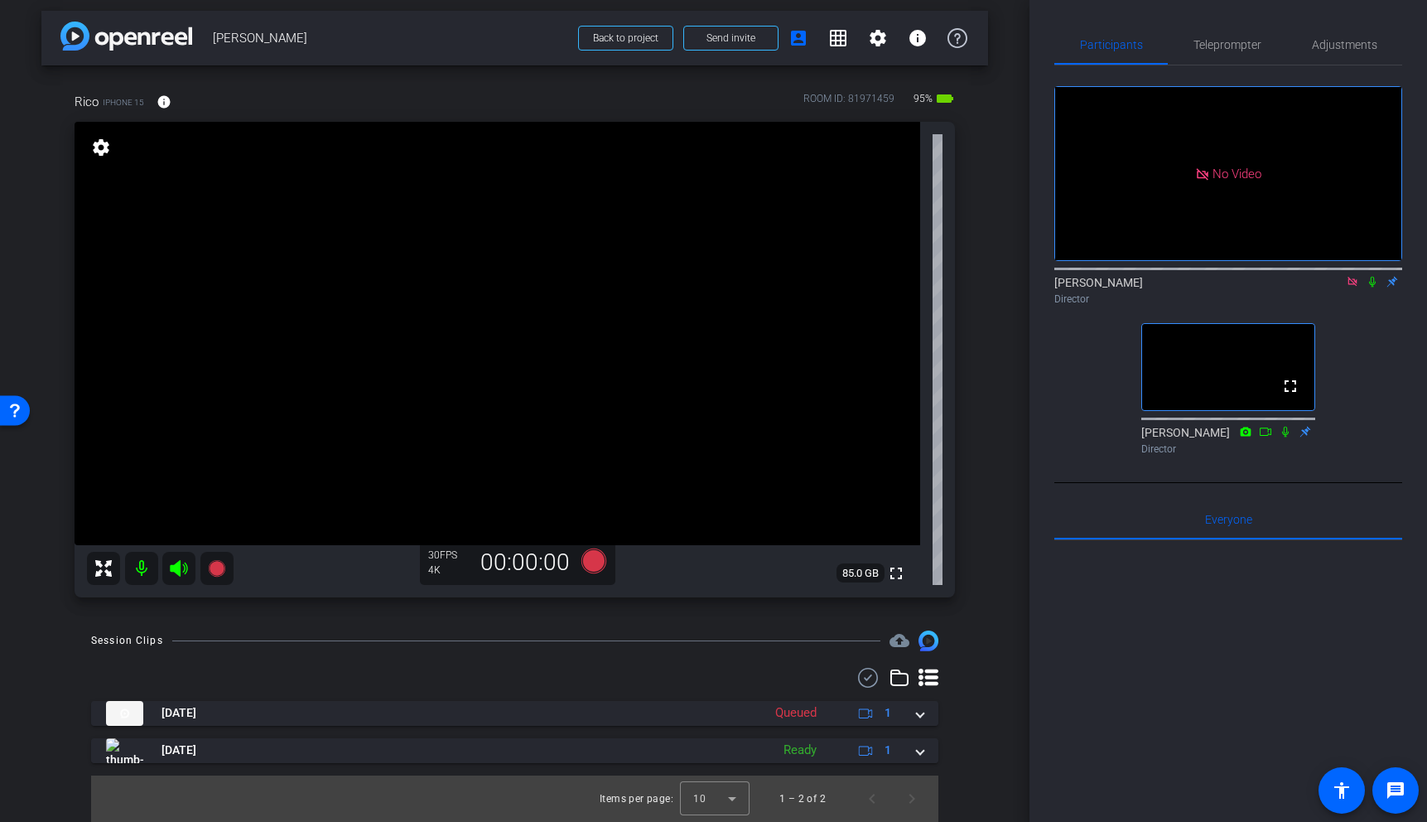
click at [1357, 276] on icon at bounding box center [1352, 282] width 13 height 12
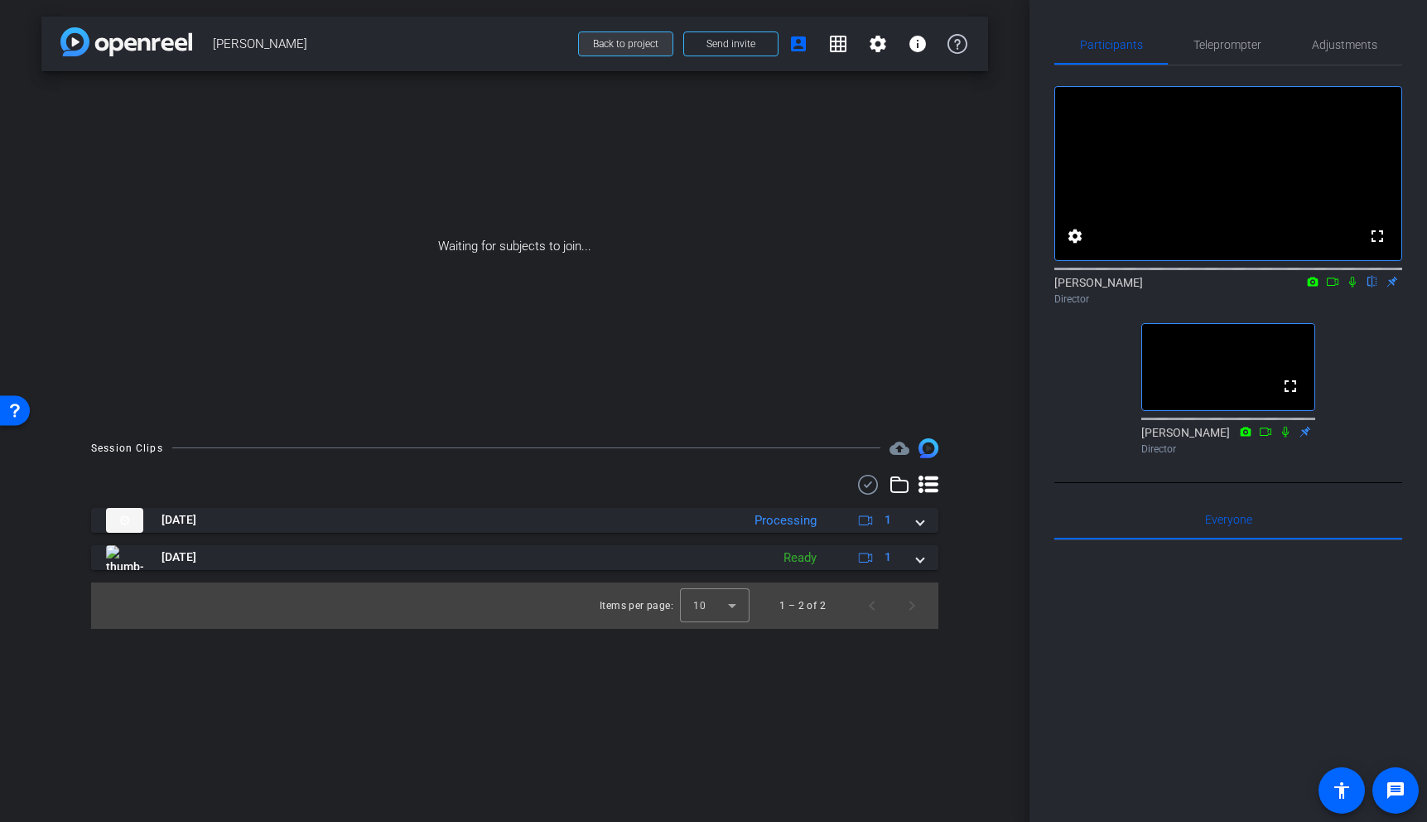
click at [626, 42] on span "Back to project" at bounding box center [625, 44] width 65 height 12
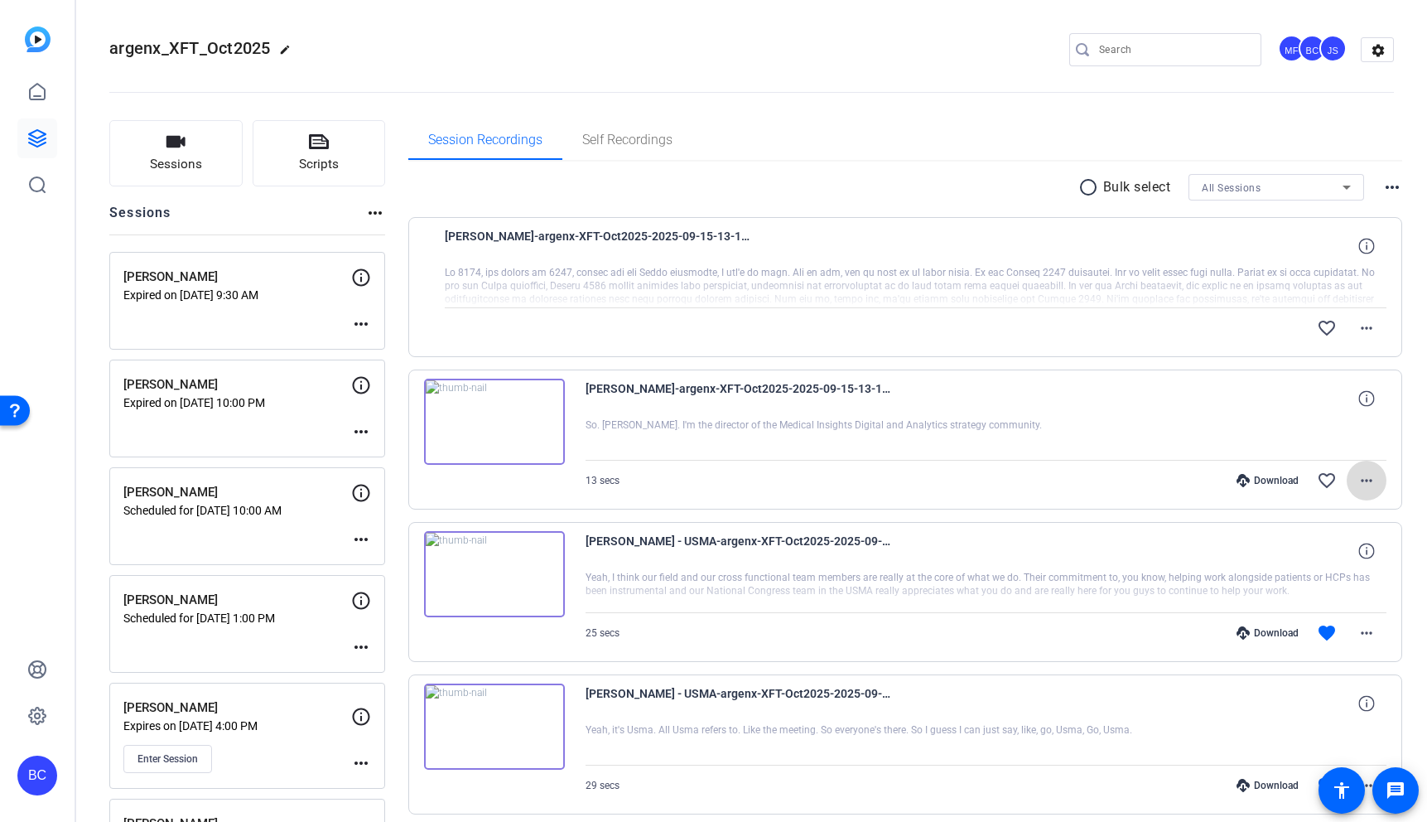
click at [1371, 477] on mat-icon "more_horiz" at bounding box center [1367, 480] width 20 height 20
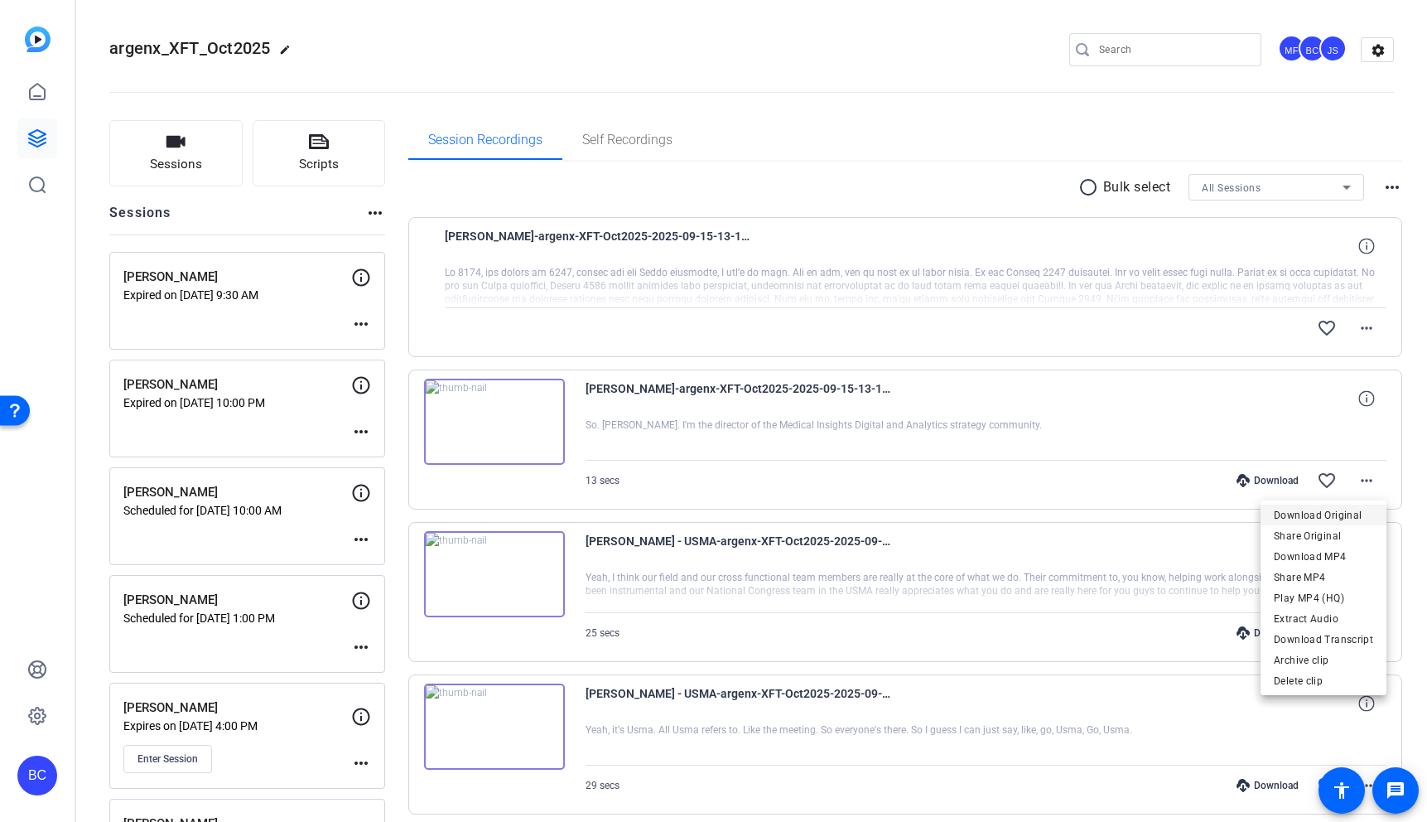
click at [1328, 517] on span "Download Original" at bounding box center [1323, 515] width 99 height 20
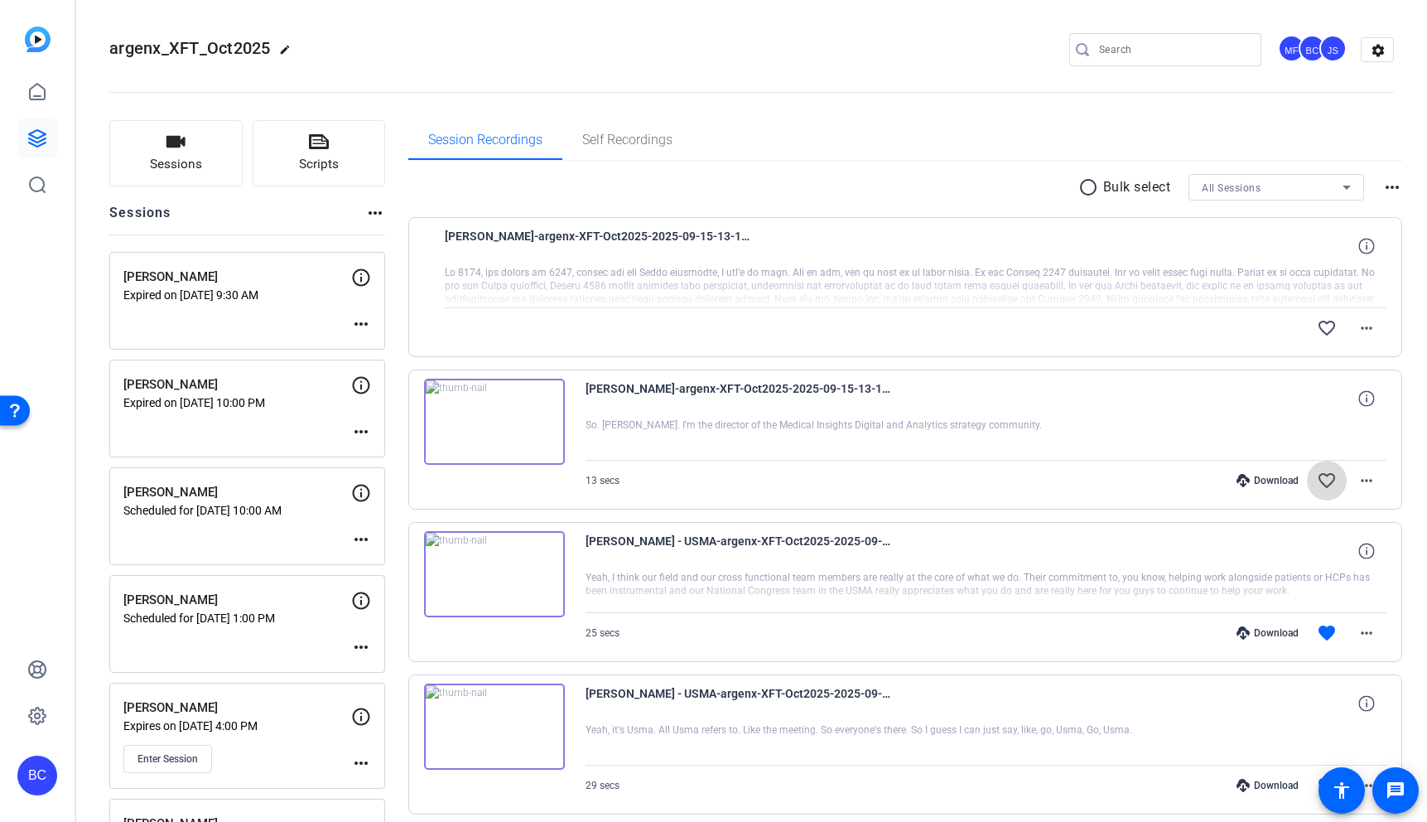
click at [1325, 482] on mat-icon "favorite_border" at bounding box center [1327, 480] width 20 height 20
click at [1372, 330] on mat-icon "more_horiz" at bounding box center [1367, 328] width 20 height 20
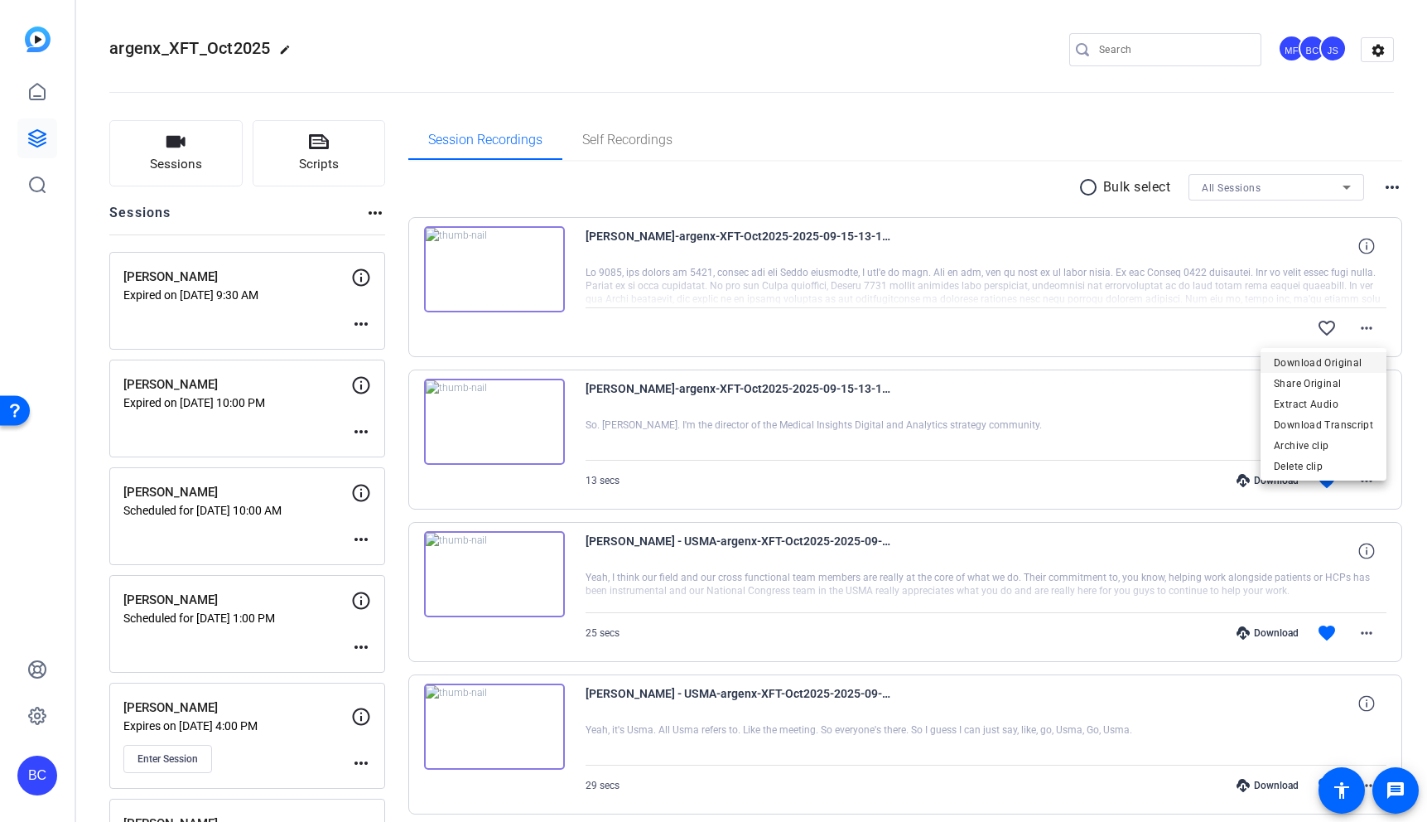
click at [1333, 357] on span "Download Original" at bounding box center [1323, 363] width 99 height 20
click at [1329, 326] on mat-icon "favorite_border" at bounding box center [1327, 328] width 20 height 20
